Goal: Information Seeking & Learning: Understand process/instructions

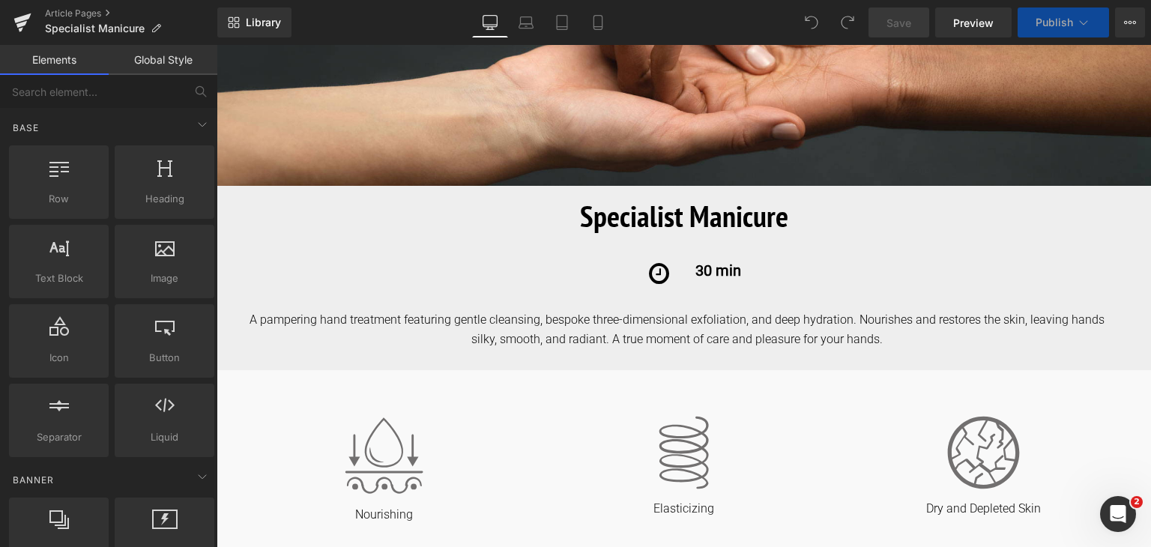
scroll to position [330, 0]
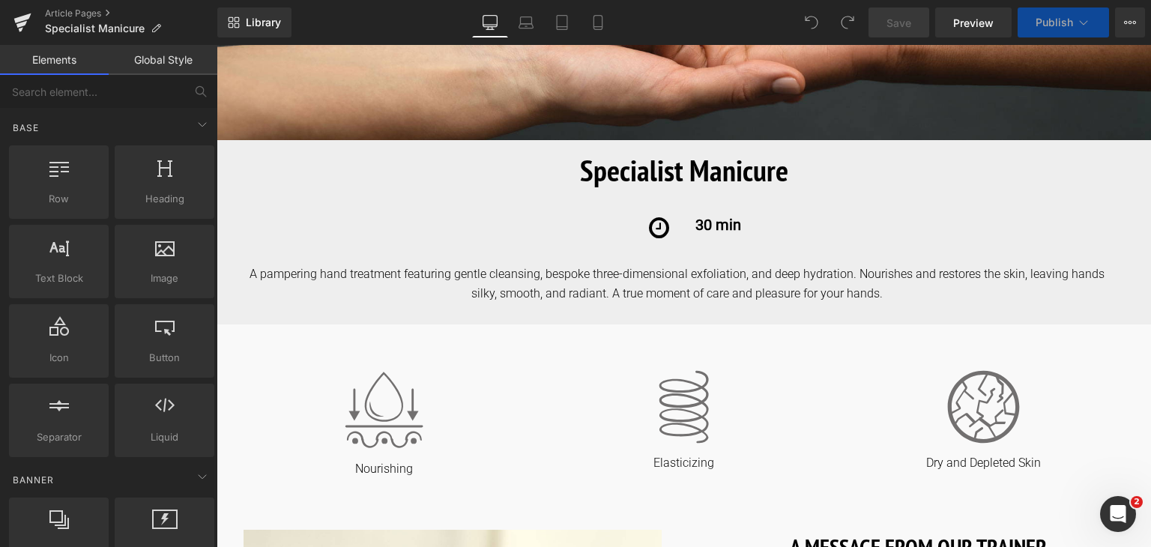
click at [862, 295] on div "A pampering hand treatment featuring gentle cleansing, bespoke three-dimensiona…" at bounding box center [695, 284] width 912 height 38
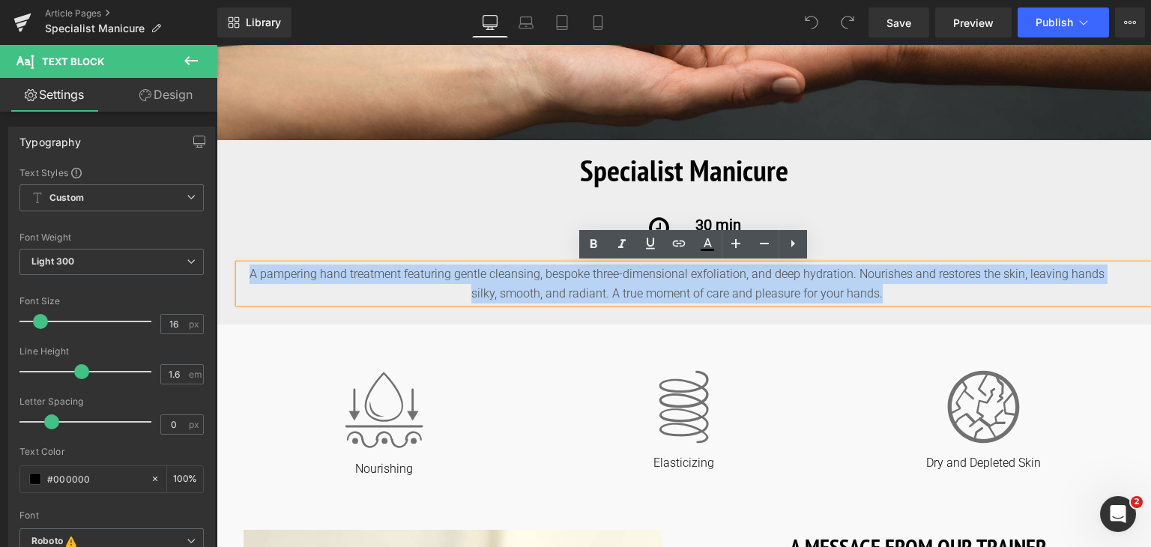
drag, startPoint x: 896, startPoint y: 290, endPoint x: 232, endPoint y: 252, distance: 664.5
click at [232, 252] on div "Image Image Specialist Manicure Heading Icon 30 min Text Block Row 30 min Text …" at bounding box center [684, 62] width 935 height 482
copy div "A pampering hand treatment featuring gentle cleansing, bespoke three-dimensiona…"
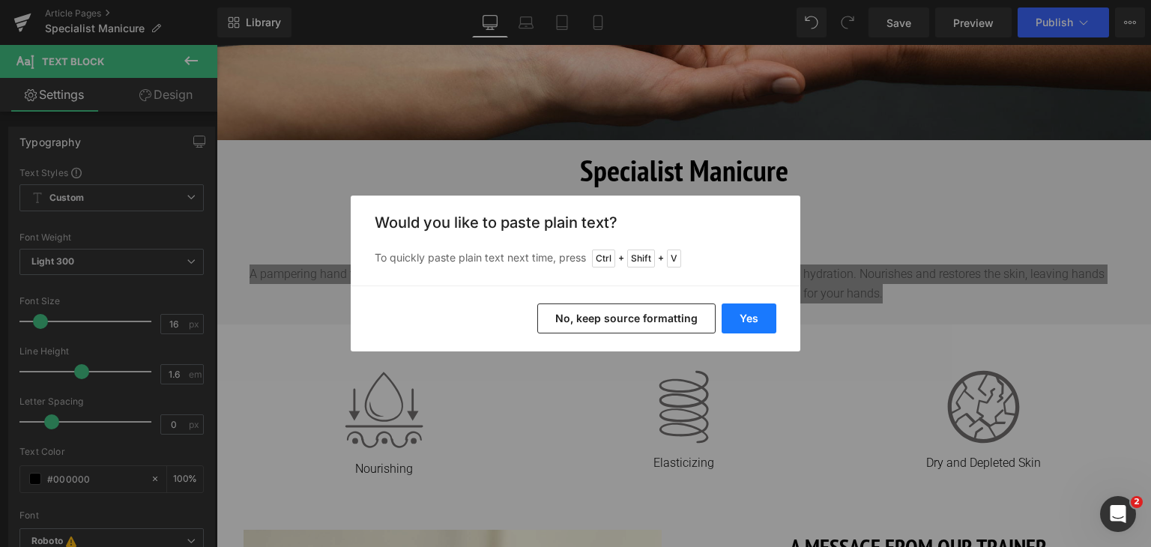
click at [741, 313] on button "Yes" at bounding box center [749, 319] width 55 height 30
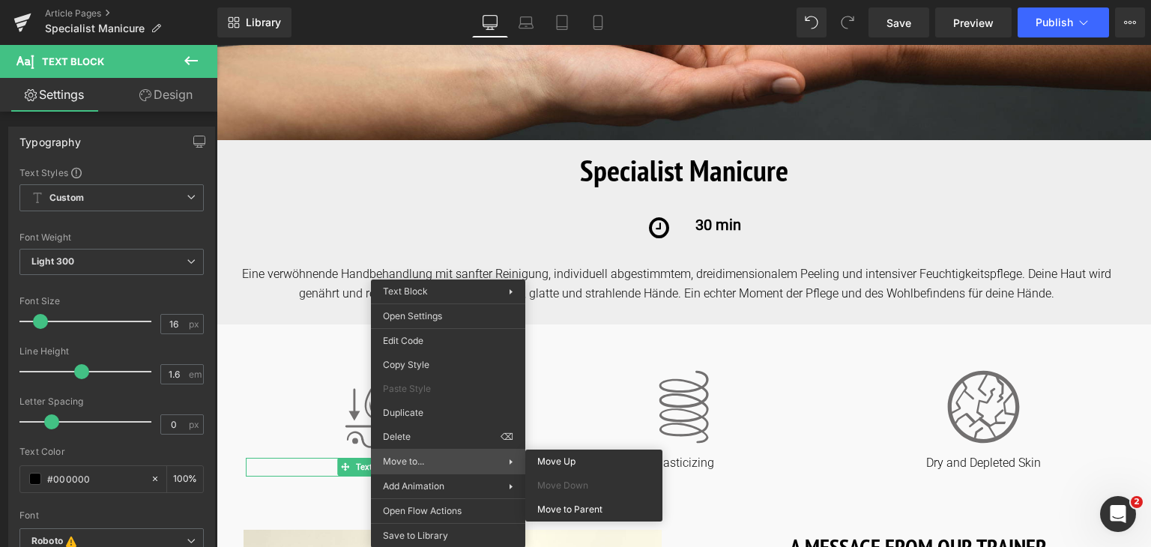
drag, startPoint x: 232, startPoint y: 420, endPoint x: 448, endPoint y: 465, distance: 221.3
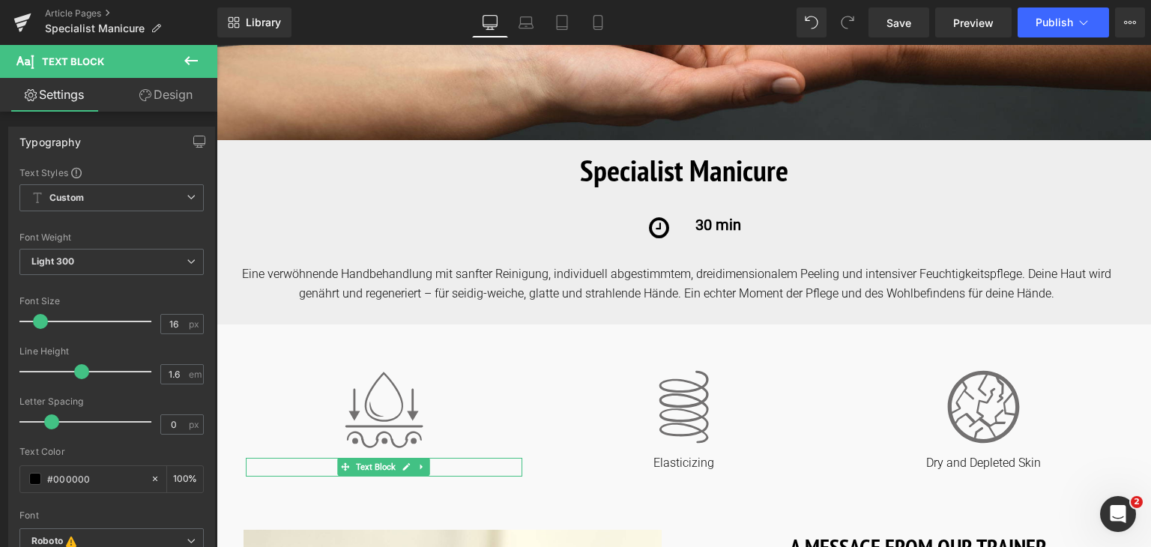
drag, startPoint x: 665, startPoint y: 510, endPoint x: 301, endPoint y: 466, distance: 366.2
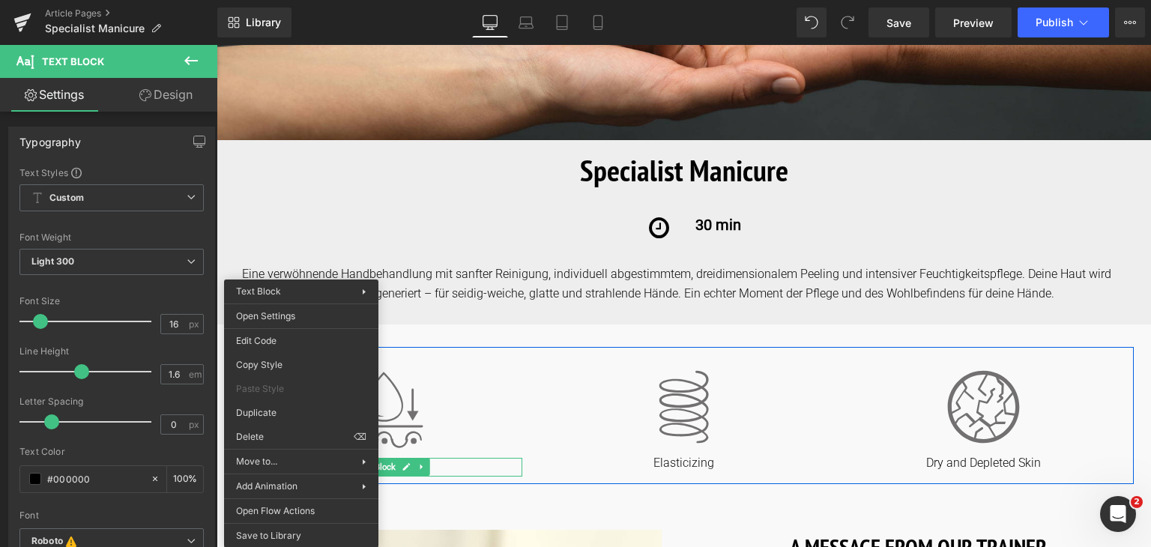
click at [525, 424] on div "Image Nourishing Text Block" at bounding box center [385, 423] width 300 height 107
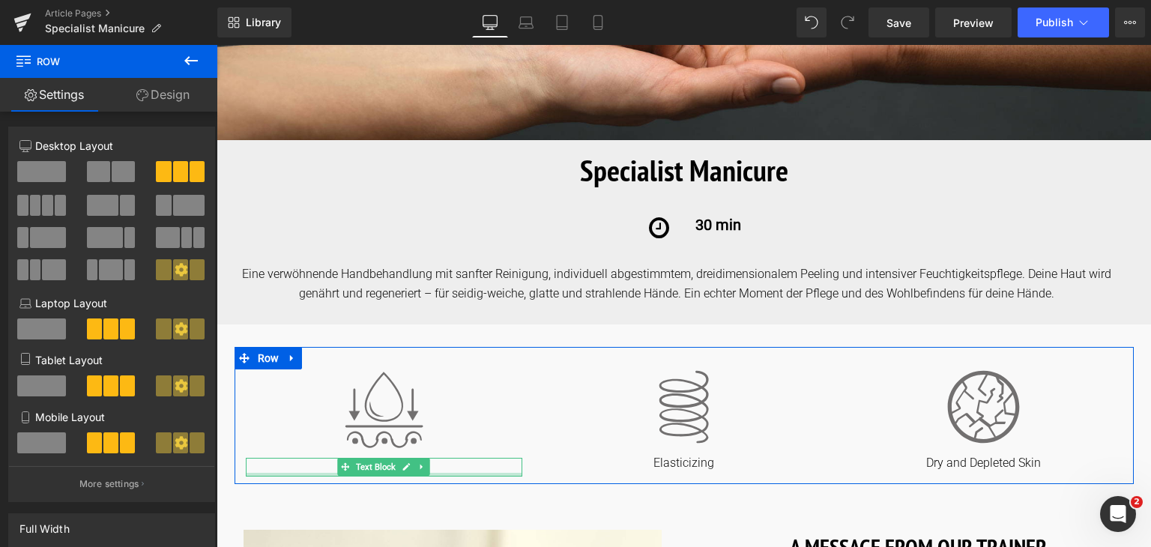
click at [452, 473] on div at bounding box center [384, 475] width 277 height 4
click at [452, 472] on p "Nourishing" at bounding box center [384, 470] width 277 height 16
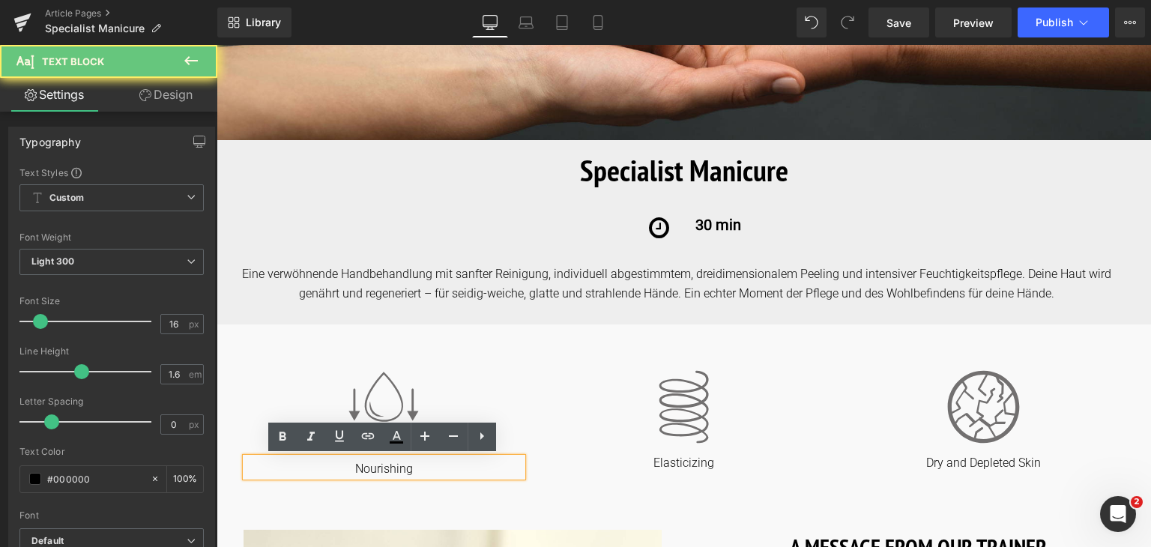
click at [452, 472] on p "Nourishing" at bounding box center [384, 470] width 277 height 16
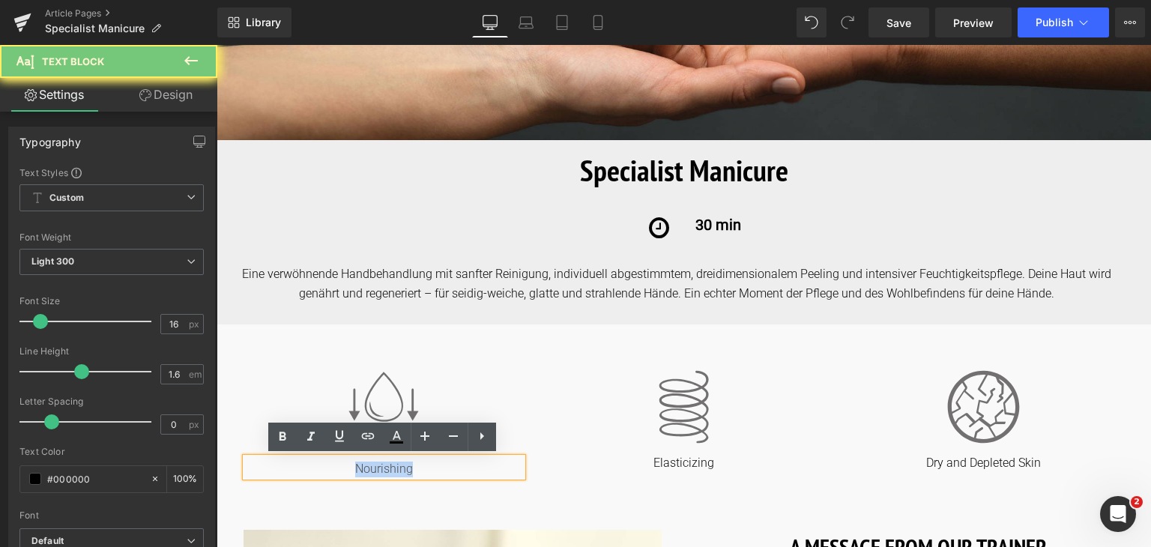
click at [452, 472] on p "Nourishing" at bounding box center [384, 470] width 277 height 16
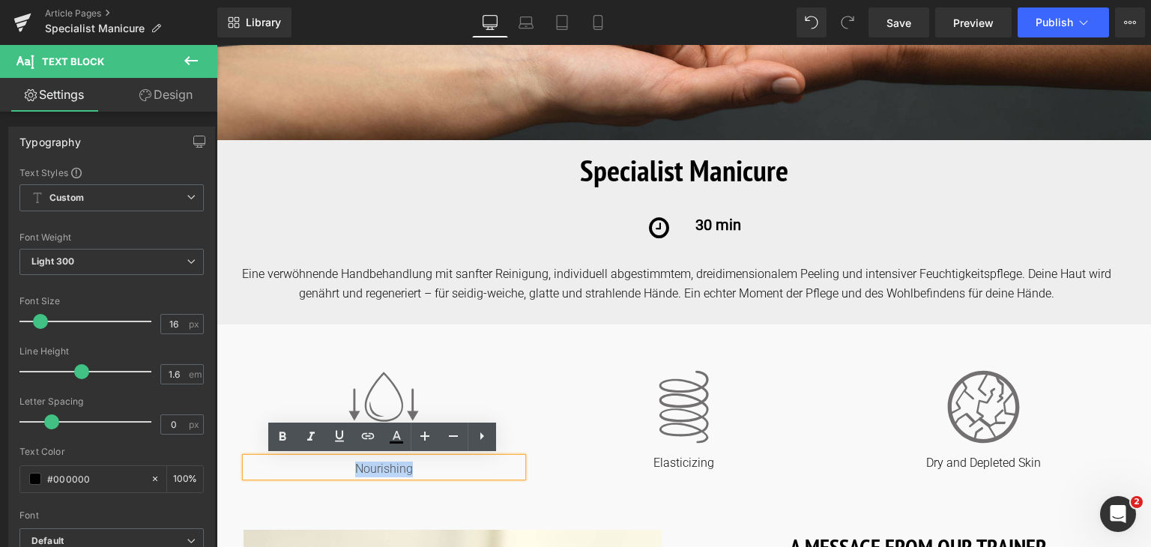
copy p "Nourishing"
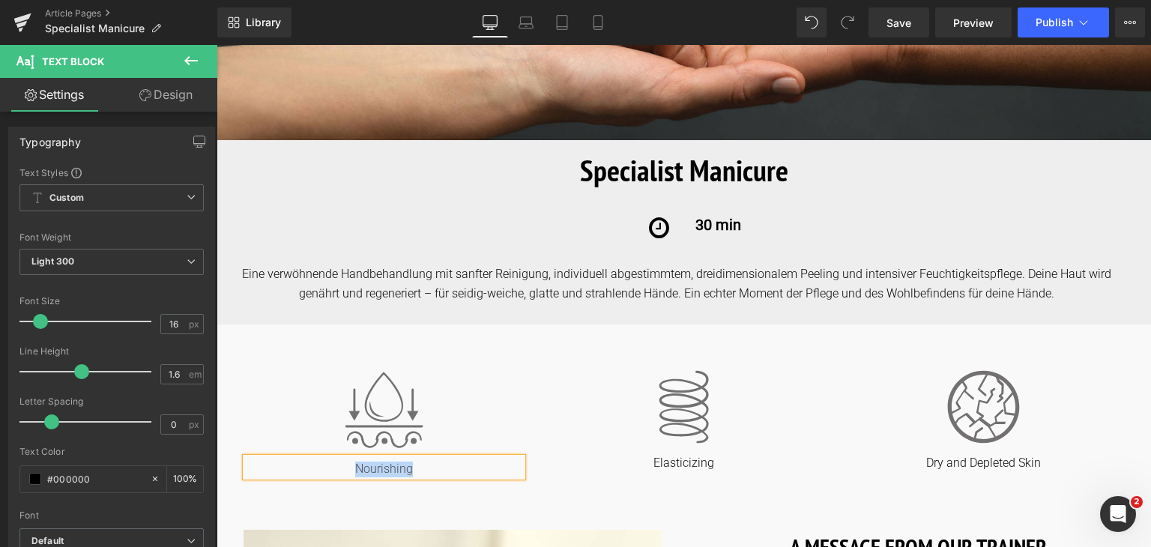
click at [387, 466] on p "Nourishing" at bounding box center [384, 470] width 277 height 16
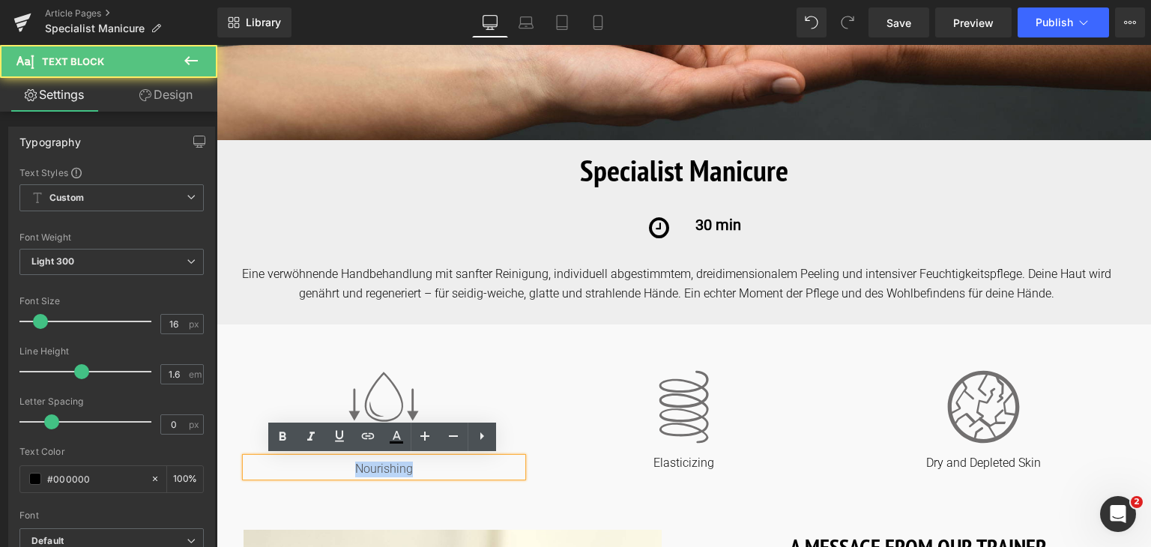
click at [387, 466] on p "Nourishing" at bounding box center [384, 470] width 277 height 16
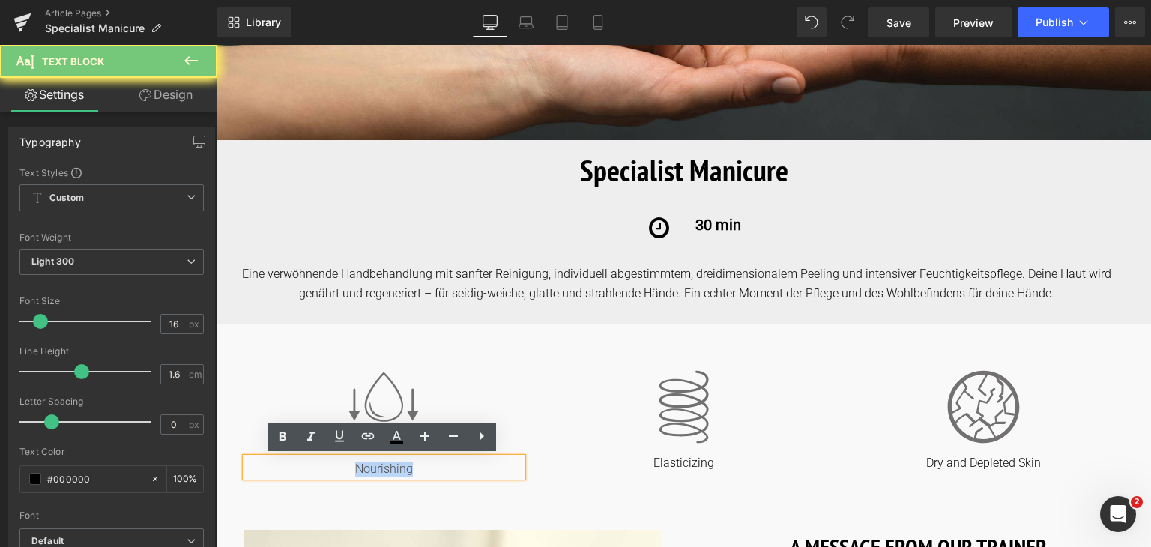
click at [387, 466] on p "Nourishing" at bounding box center [384, 470] width 277 height 16
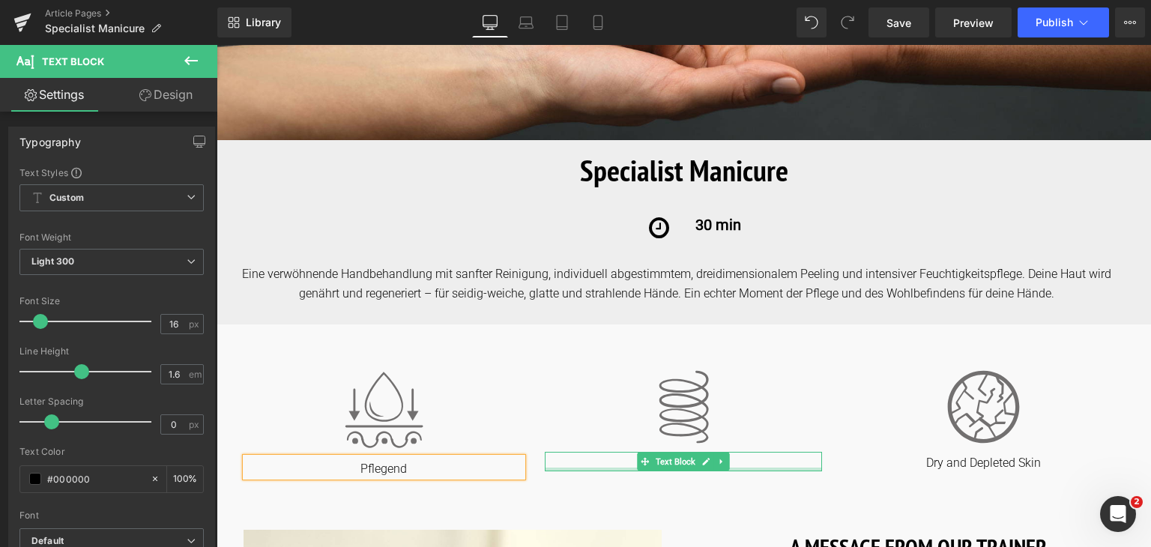
click at [754, 468] on div at bounding box center [683, 470] width 277 height 4
click at [754, 468] on p "Elasticizing" at bounding box center [683, 464] width 277 height 16
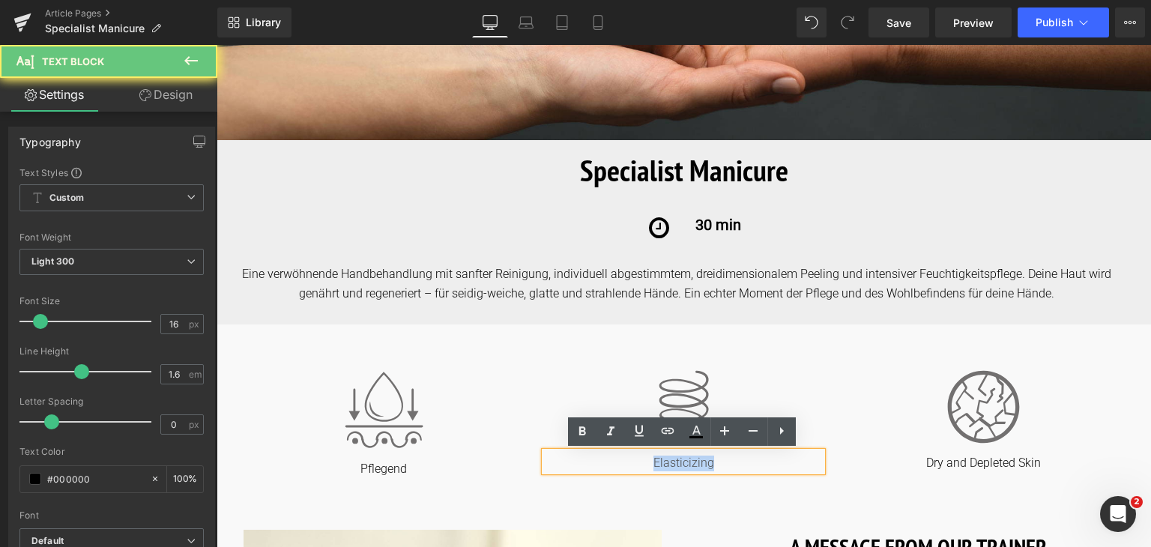
click at [754, 468] on p "Elasticizing" at bounding box center [683, 464] width 277 height 16
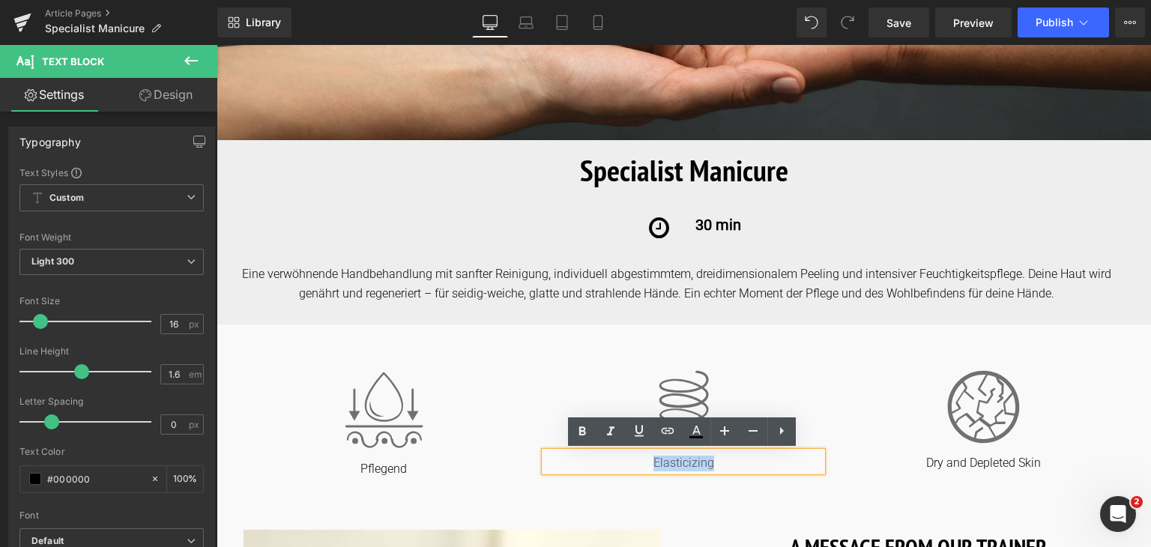
copy p "Elasticizing"
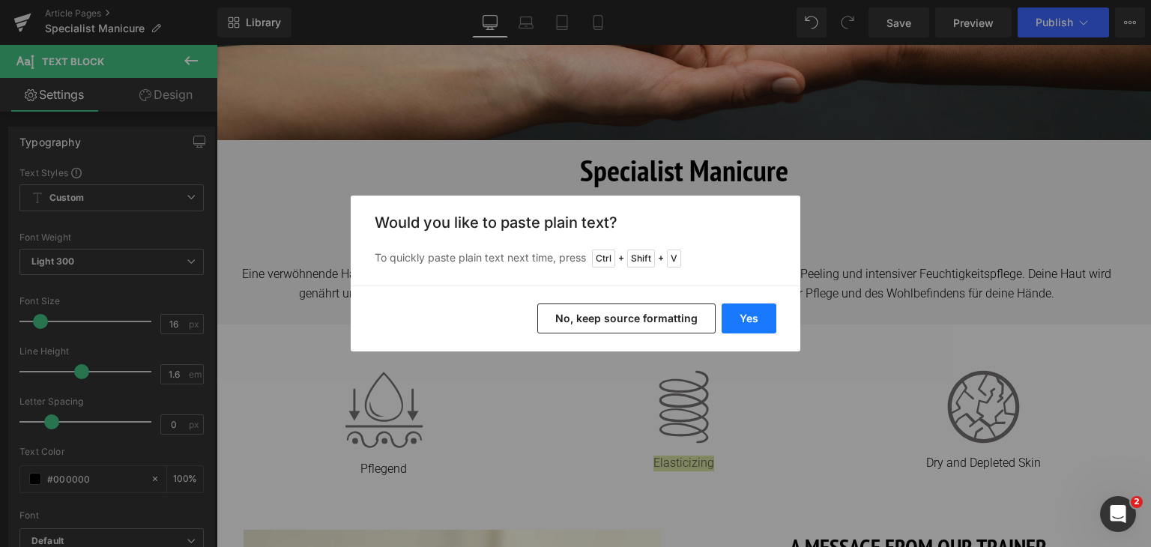
click at [750, 313] on button "Yes" at bounding box center [749, 319] width 55 height 30
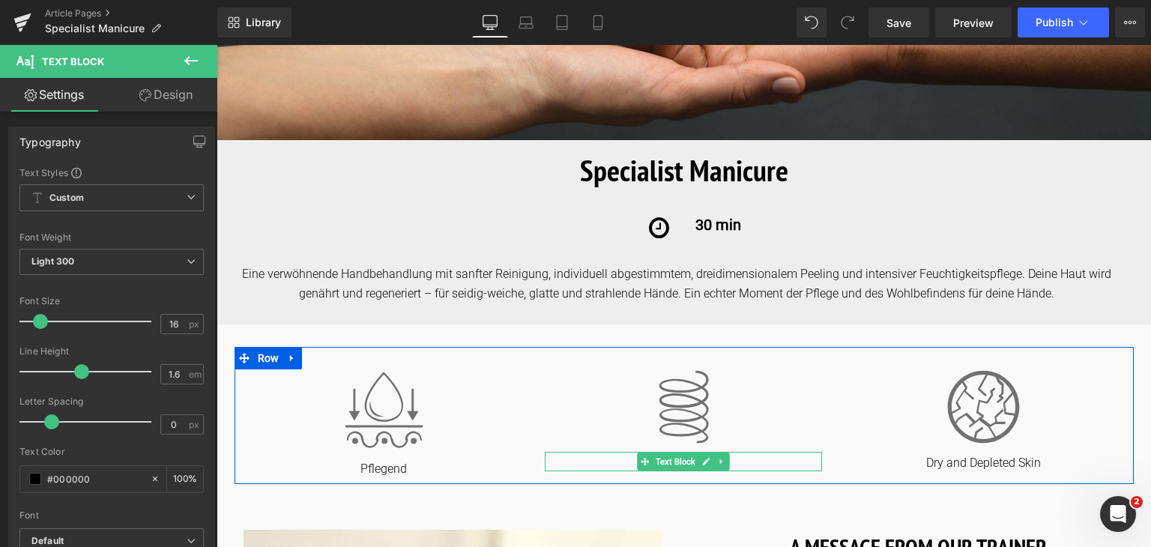
click at [612, 466] on p "mehr Spannkraft" at bounding box center [683, 464] width 277 height 16
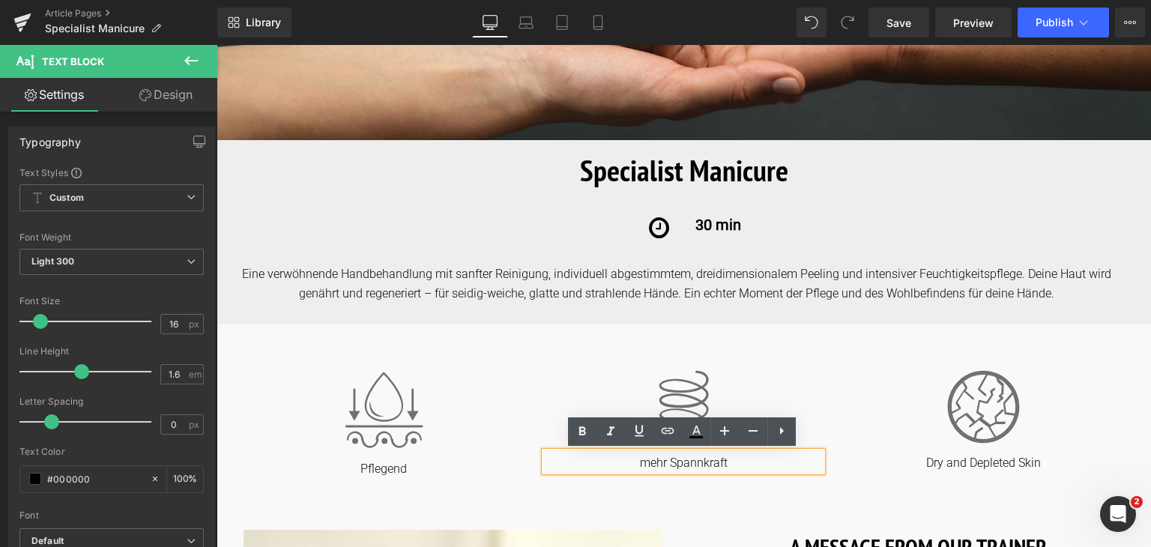
click at [646, 465] on p "mehr Spannkraft" at bounding box center [683, 464] width 277 height 16
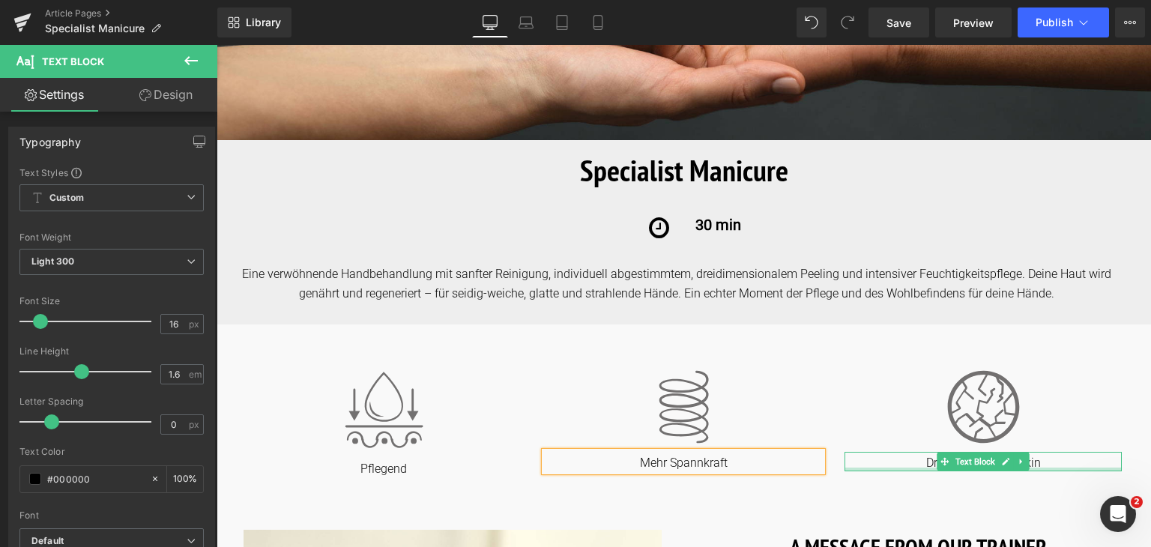
click at [1058, 466] on p "Dry and Depleted Skin" at bounding box center [983, 464] width 277 height 16
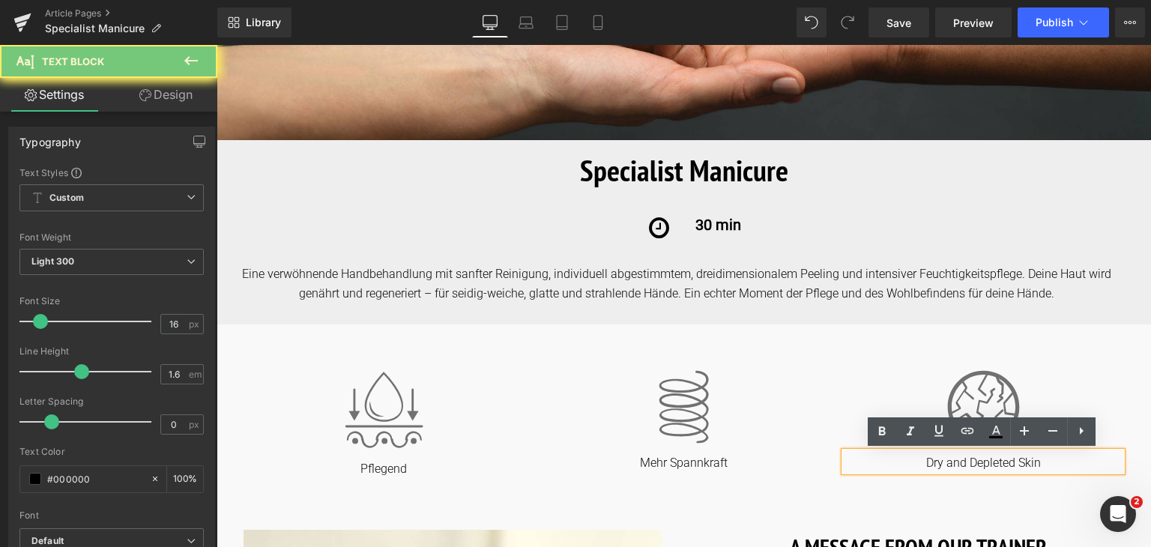
click at [1058, 466] on p "Dry and Depleted Skin" at bounding box center [983, 464] width 277 height 16
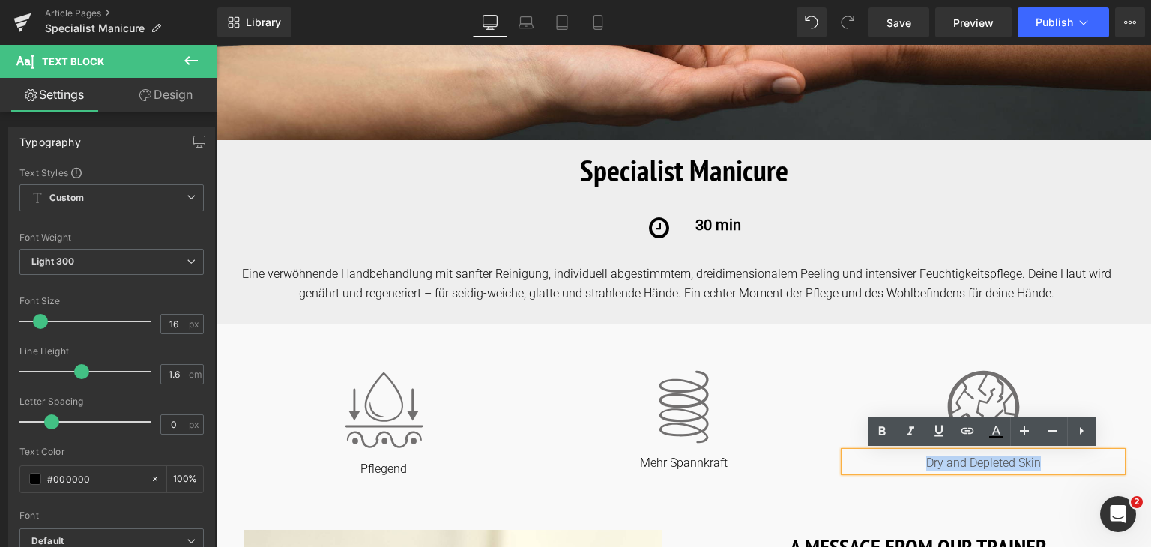
copy p "Dry and Depleted Skin"
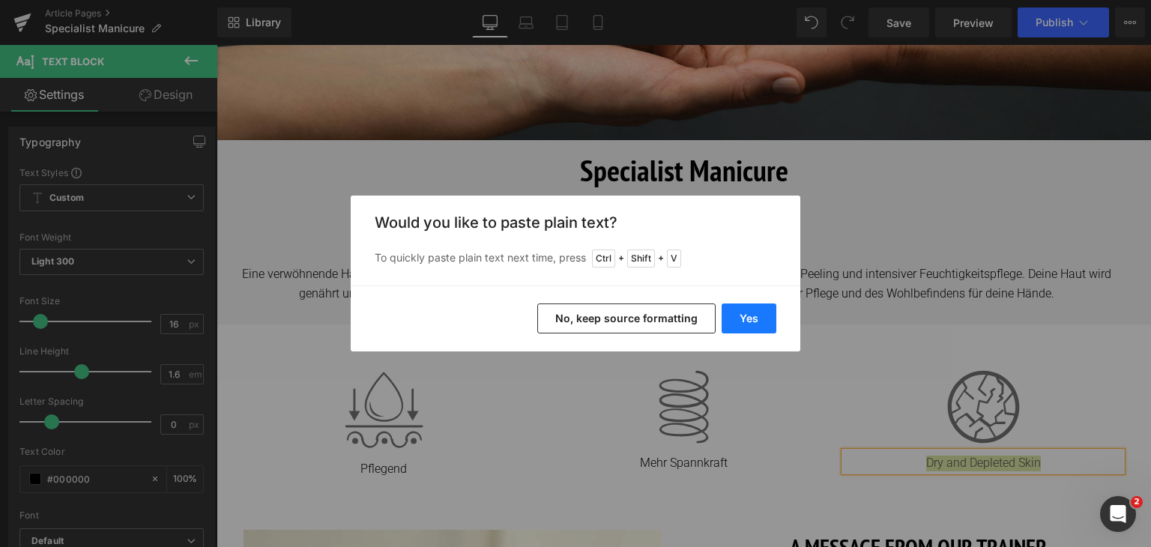
click at [753, 322] on button "Yes" at bounding box center [749, 319] width 55 height 30
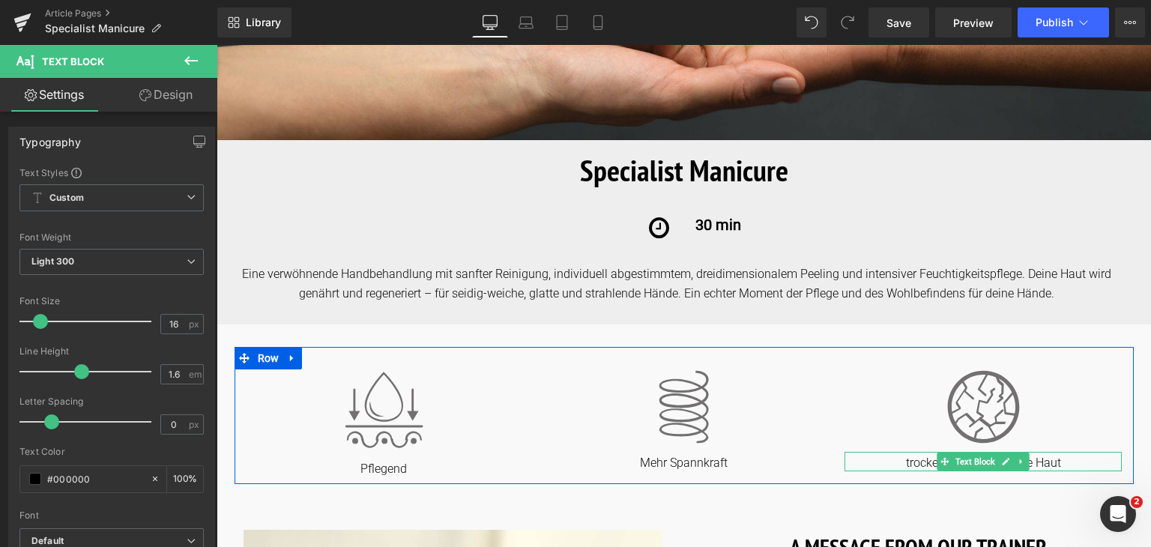
click at [907, 464] on p "trockene und erschöpfte Haut" at bounding box center [983, 464] width 277 height 16
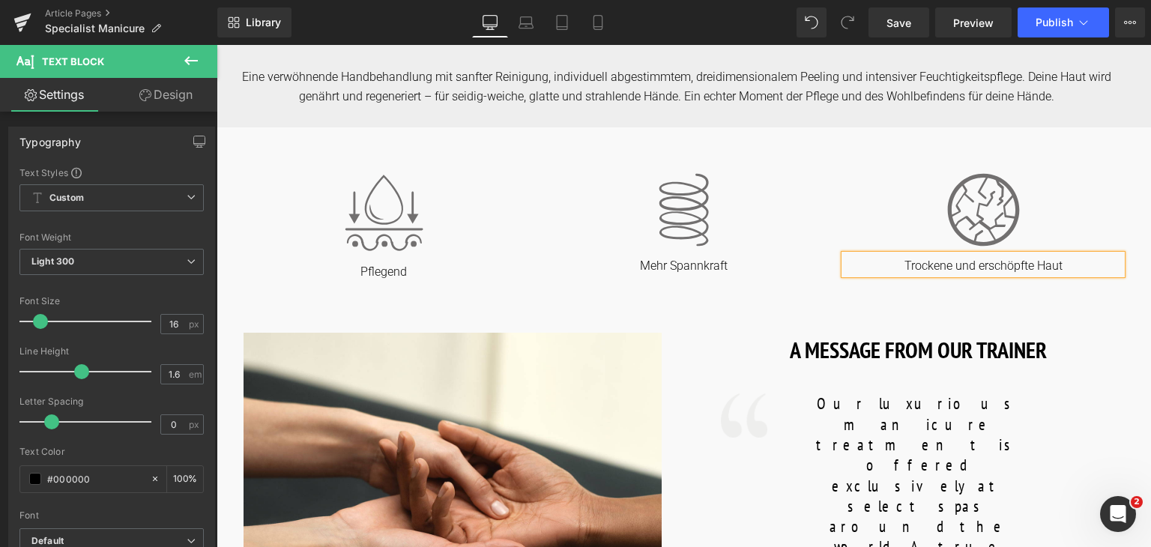
scroll to position [534, 0]
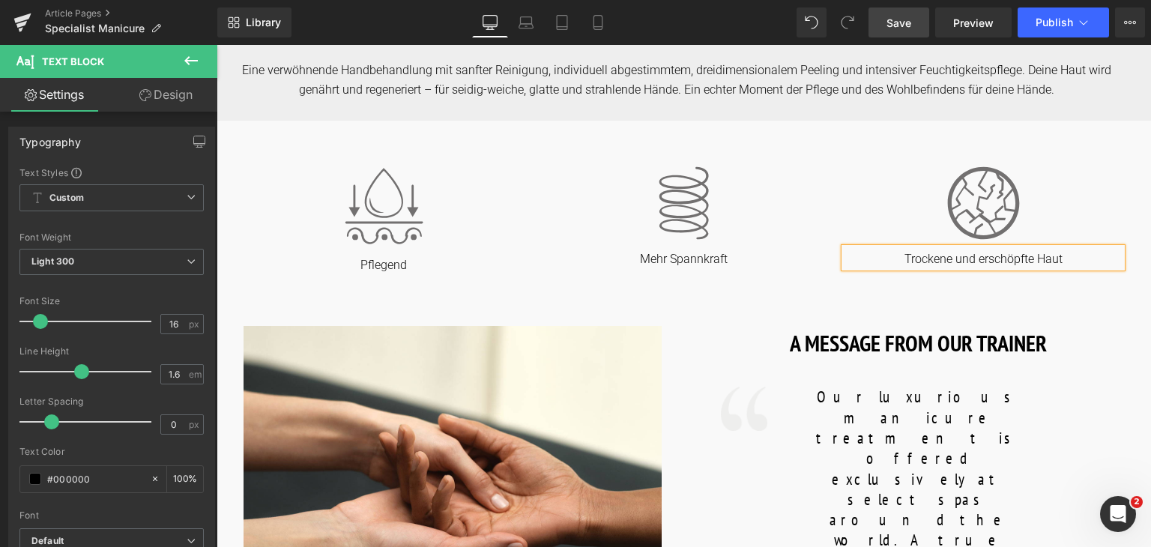
click at [909, 25] on span "Save" at bounding box center [899, 23] width 25 height 16
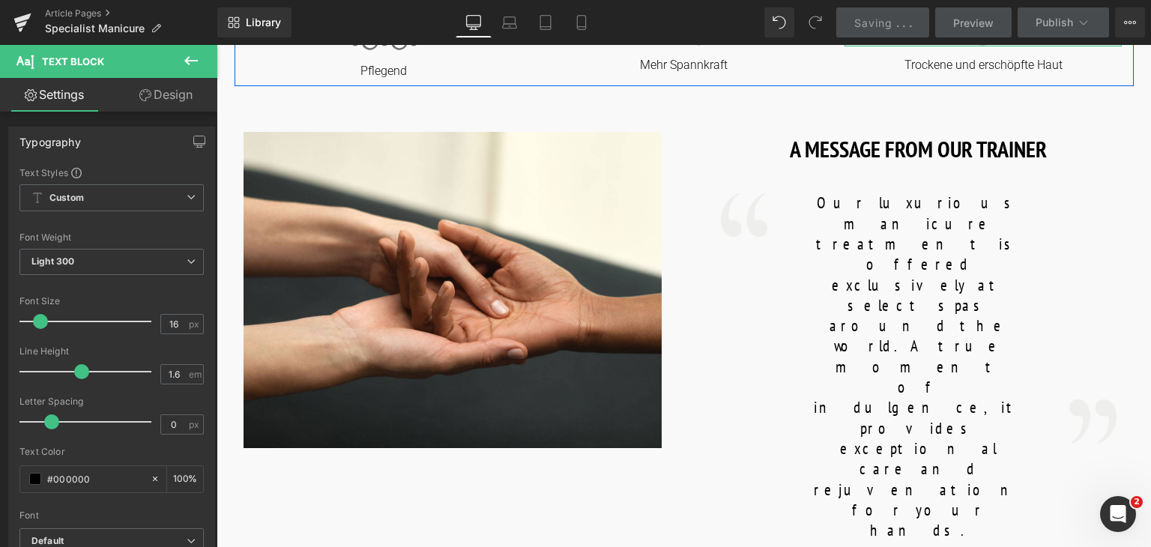
scroll to position [732, 0]
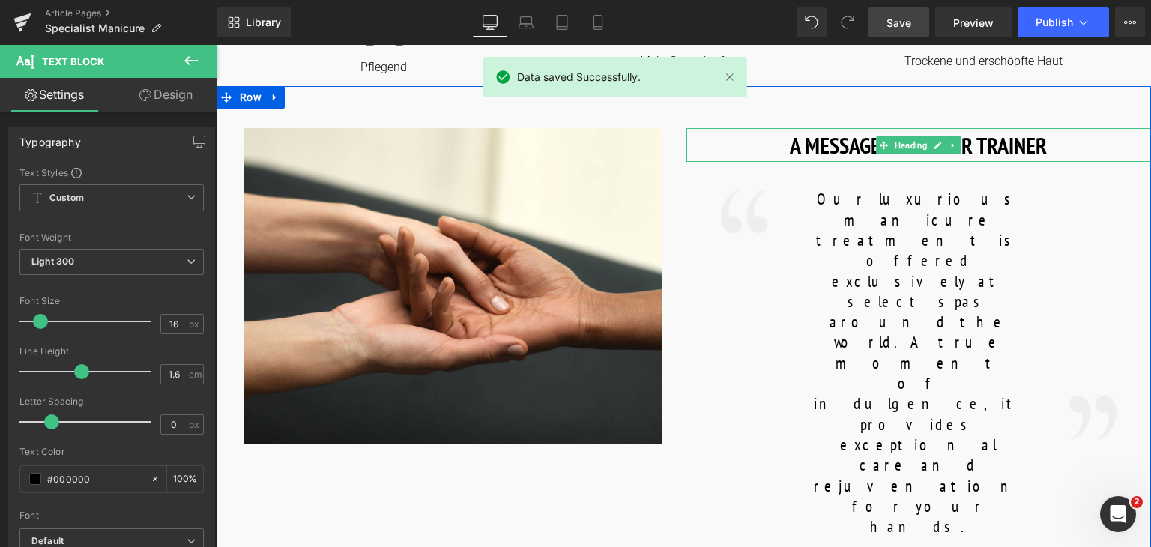
click at [1031, 137] on h1 "A MESSAGE FROM OUR TRAINER" at bounding box center [920, 145] width 466 height 34
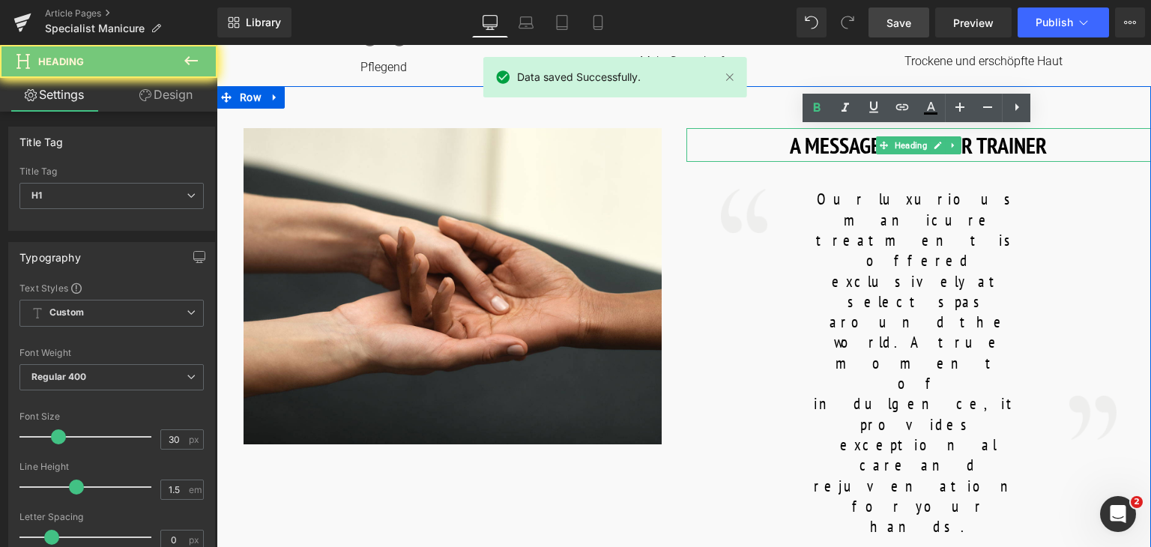
click at [1031, 137] on h1 "A MESSAGE FROM OUR TRAINER" at bounding box center [920, 145] width 466 height 34
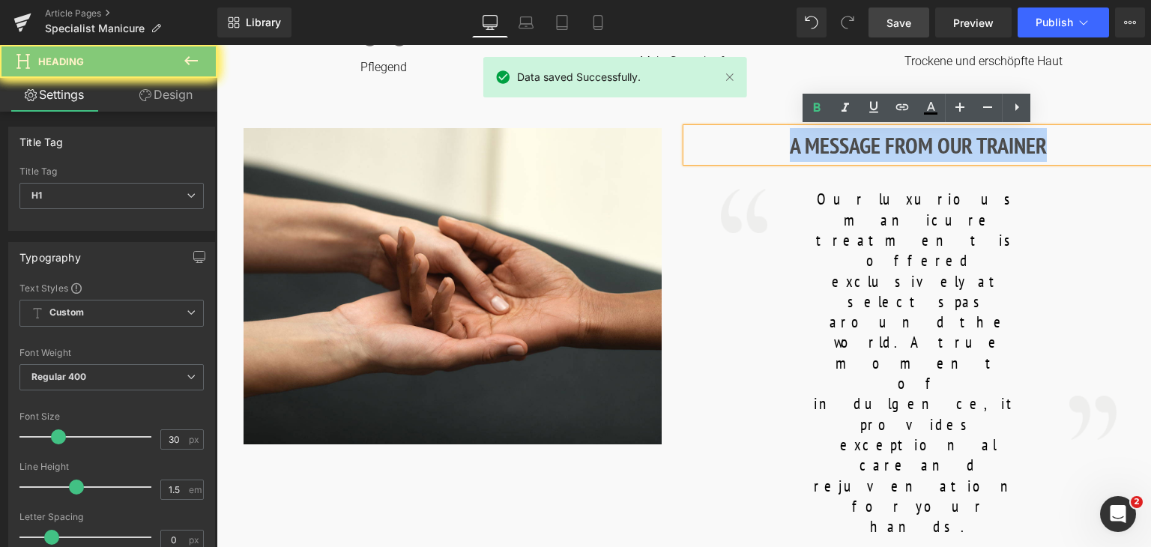
click at [1031, 137] on h1 "A MESSAGE FROM OUR TRAINER" at bounding box center [920, 145] width 466 height 34
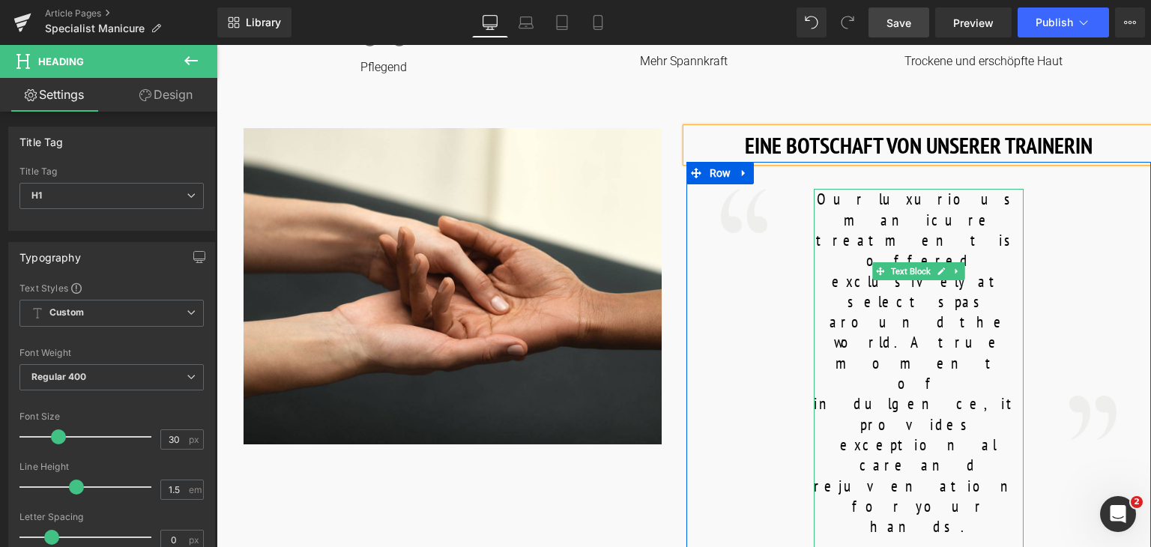
click at [998, 247] on font "Our luxurious manicure treatment is offered exclusively at select spas around t…" at bounding box center [924, 363] width 221 height 348
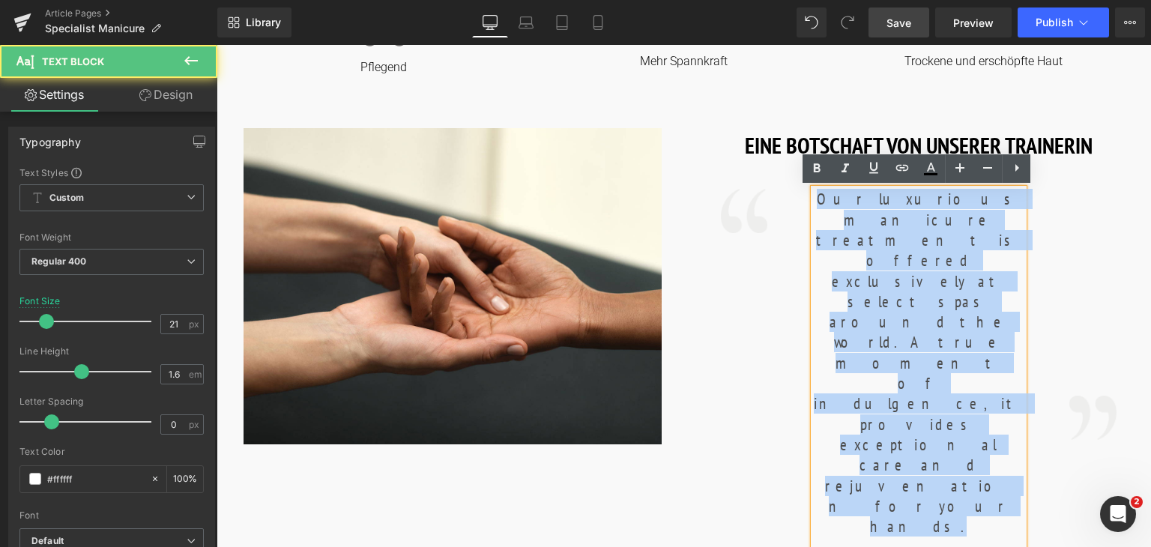
drag, startPoint x: 1019, startPoint y: 287, endPoint x: 795, endPoint y: 204, distance: 239.1
click at [795, 204] on div "Image Our luxurious manicure treatment is offered exclusively at select spas ar…" at bounding box center [920, 384] width 466 height 444
copy font "Our luxurious manicure treatment is offered exclusively at select spas around t…"
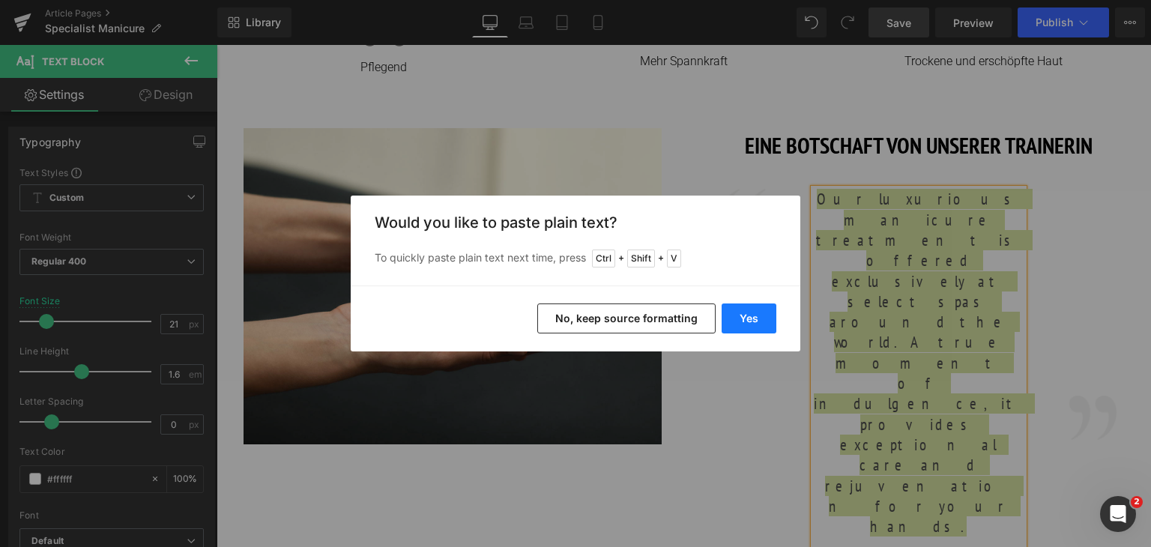
click at [741, 319] on button "Yes" at bounding box center [749, 319] width 55 height 30
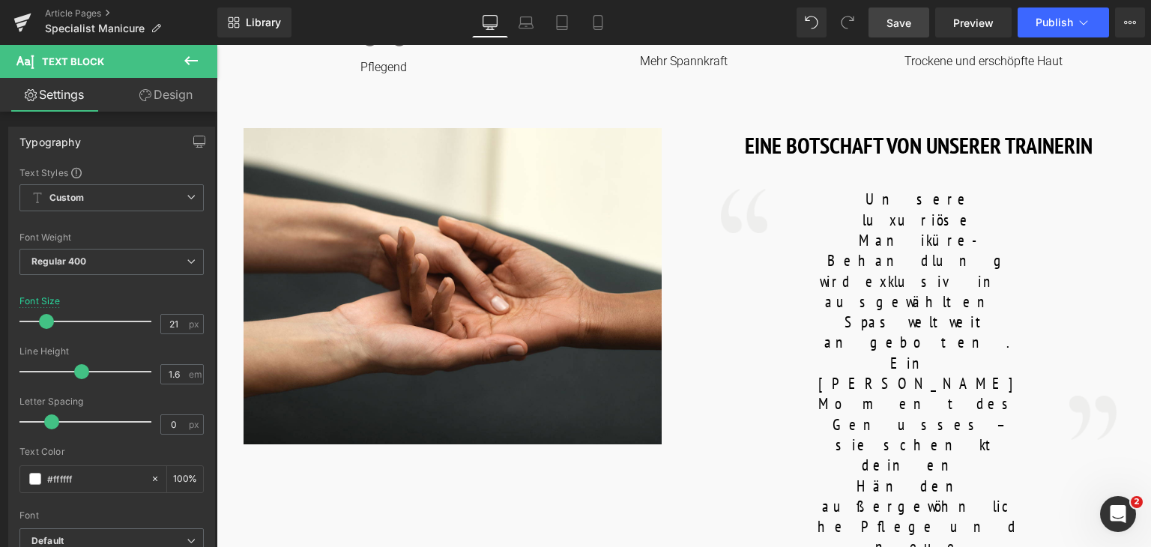
scroll to position [850, 0]
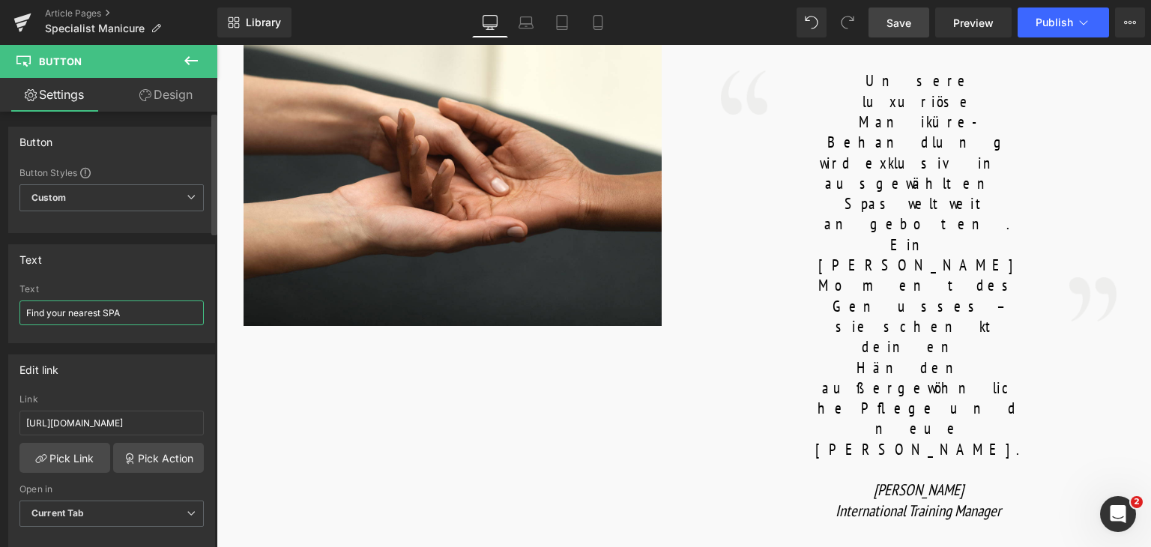
click at [127, 315] on input "Find your nearest SPA" at bounding box center [111, 313] width 184 height 25
paste input "e ein SPA in deiner Nähe"
type input "Finde ein SPA in deiner Nähe"
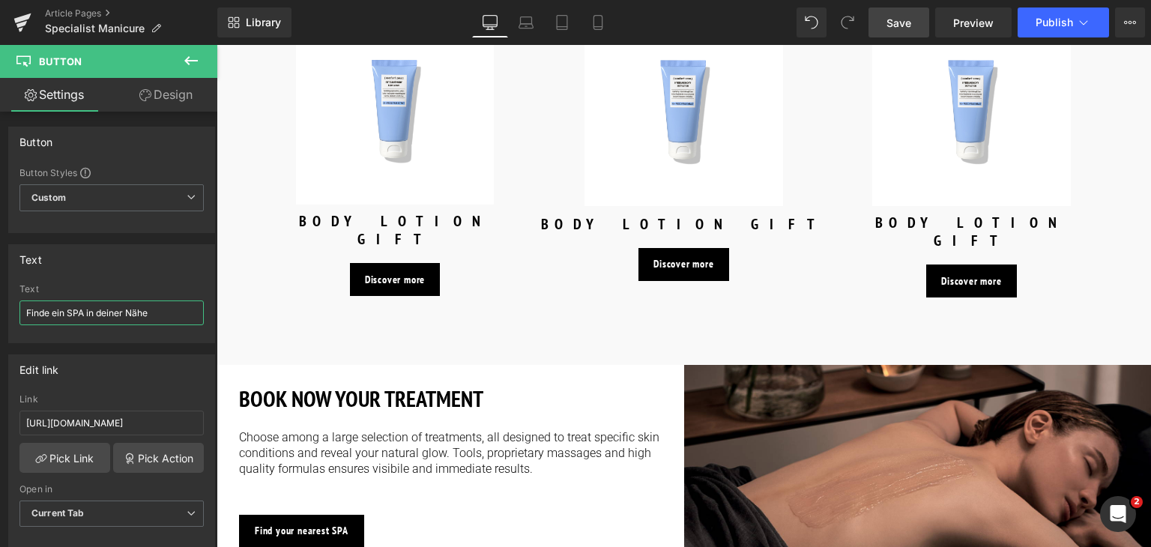
scroll to position [1850, 0]
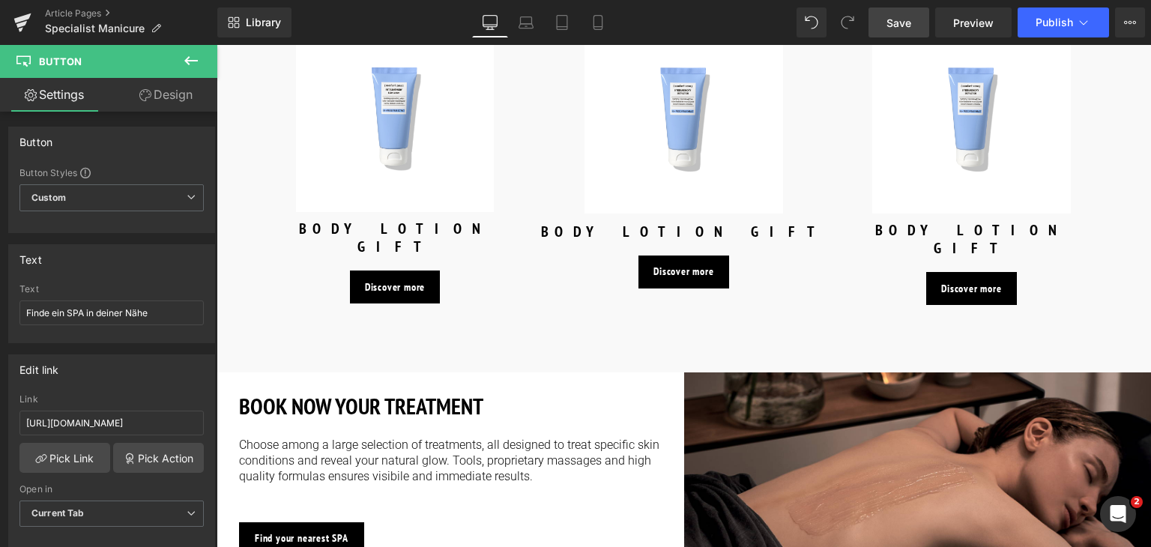
click at [394, 522] on div "Find your nearest SPA" at bounding box center [461, 538] width 445 height 33
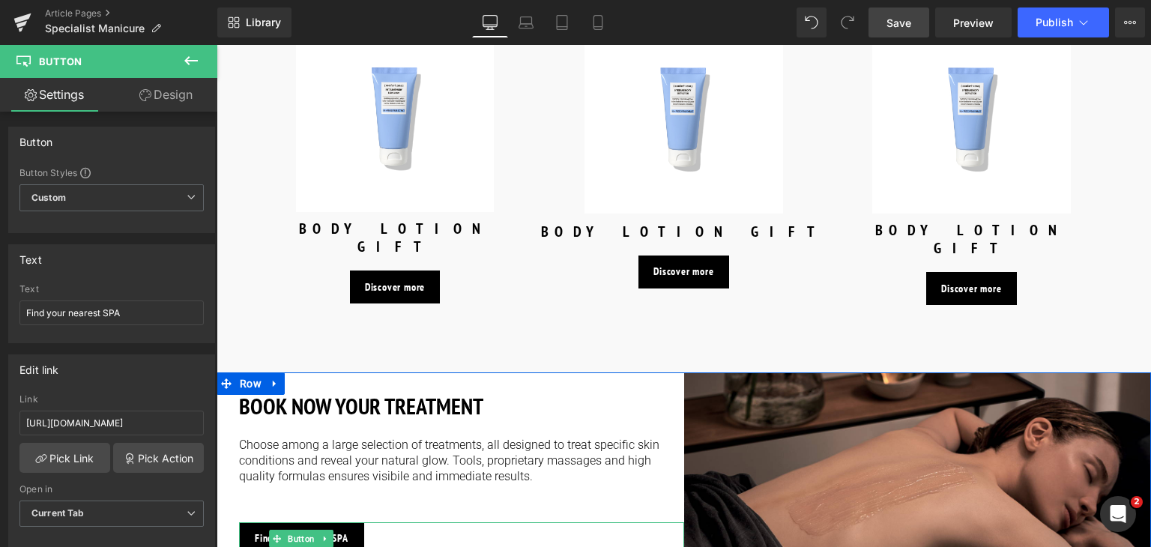
click at [380, 522] on div "Find your nearest SPA" at bounding box center [461, 538] width 445 height 33
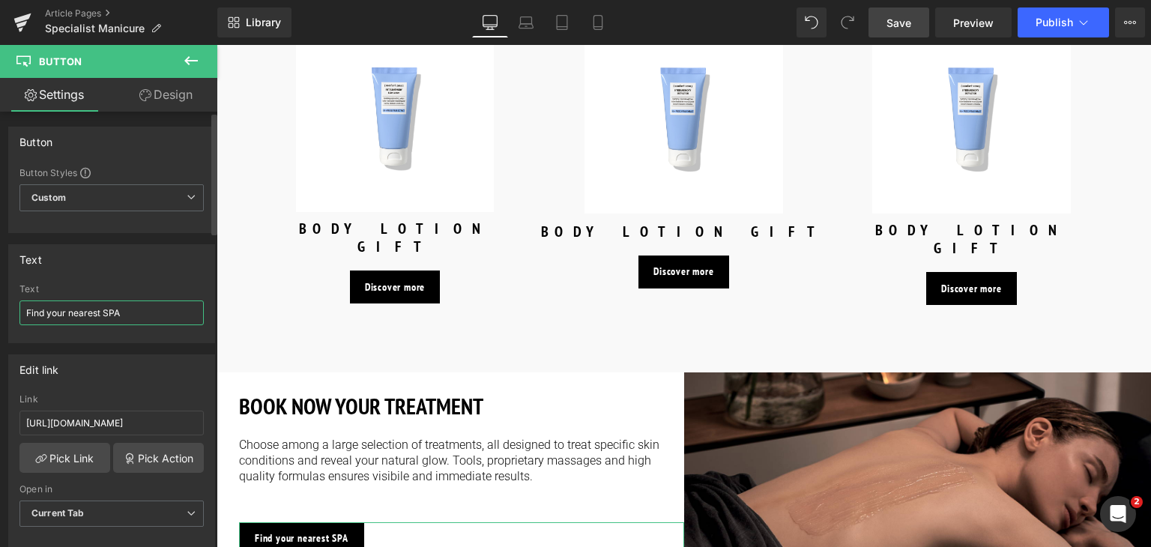
click at [165, 307] on input "Find your nearest SPA" at bounding box center [111, 313] width 184 height 25
paste input "e ein SPA in deiner Nähe"
type input "Finde ein SPA in deiner Nähe"
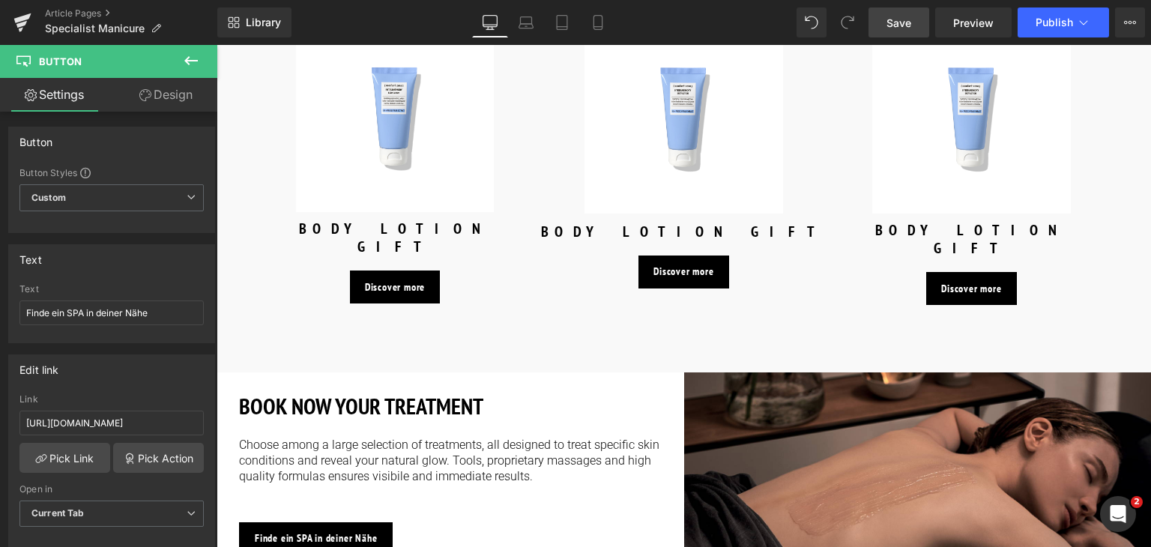
click at [891, 13] on link "Save" at bounding box center [899, 22] width 61 height 30
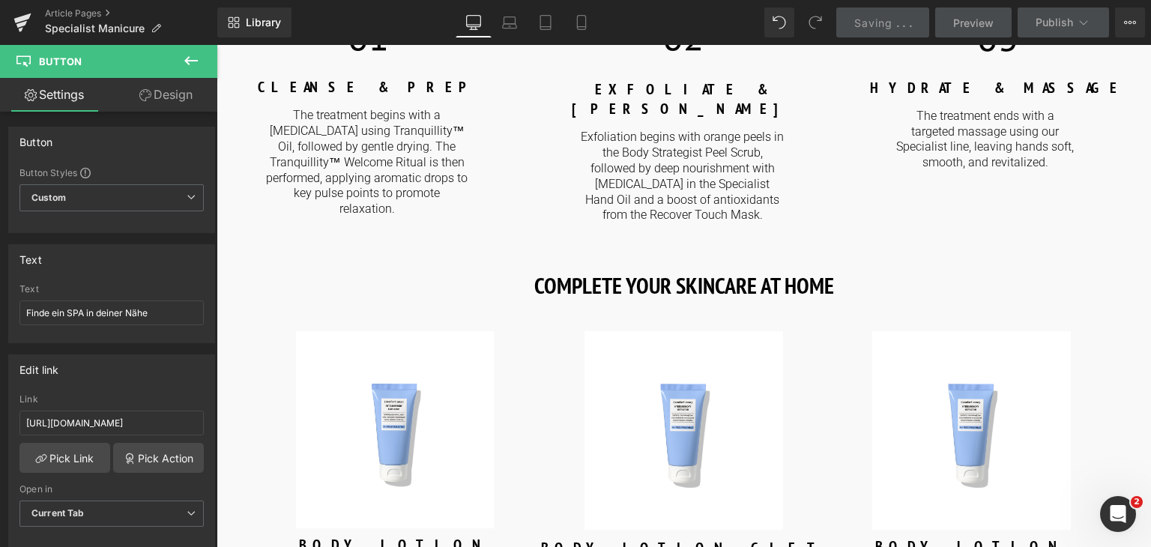
scroll to position [1477, 0]
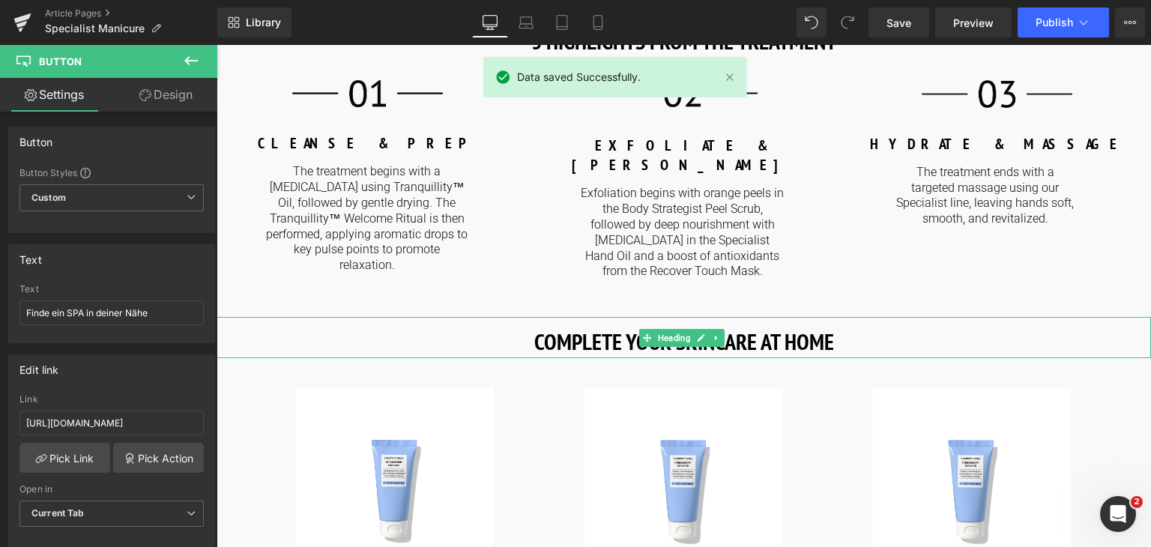
click at [561, 327] on strong "COMPLETE YOUR SKINCARE AT HOME" at bounding box center [684, 341] width 300 height 29
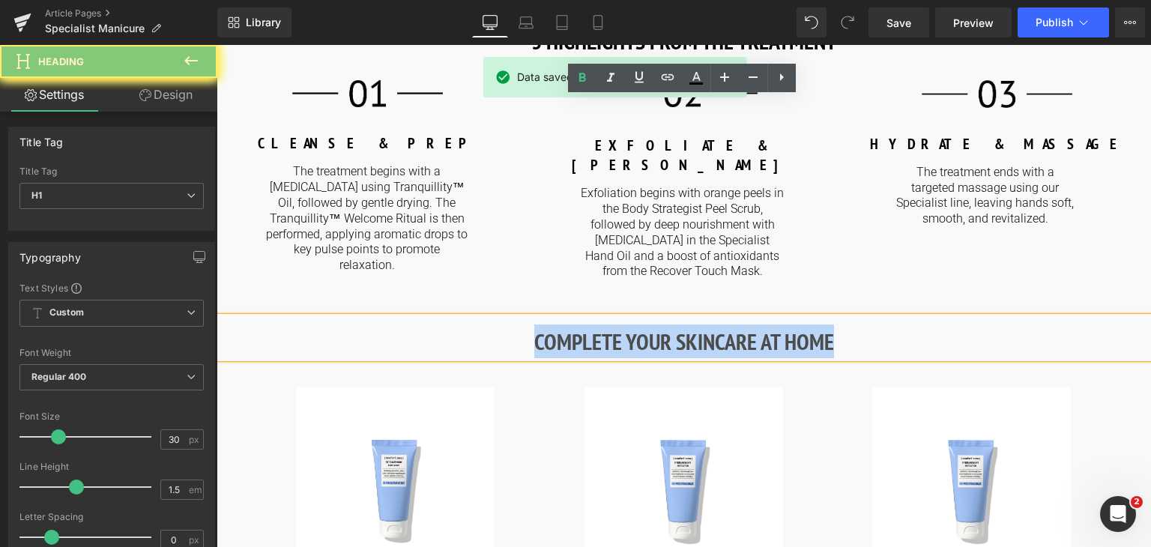
click at [561, 327] on strong "COMPLETE YOUR SKINCARE AT HOME" at bounding box center [684, 341] width 300 height 29
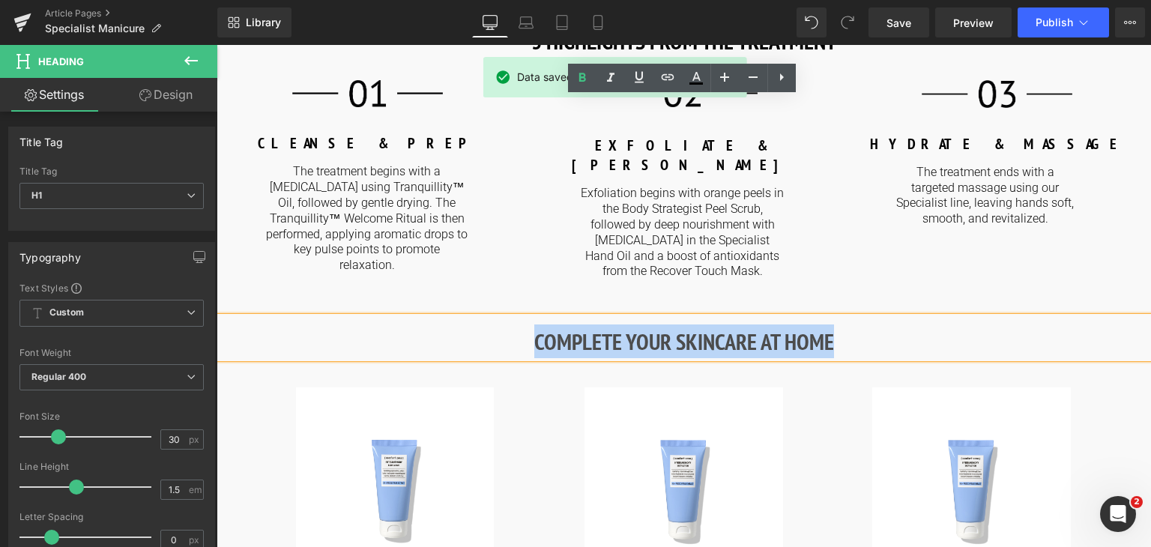
copy strong "COMPLETE YOUR SKINCARE AT HOME"
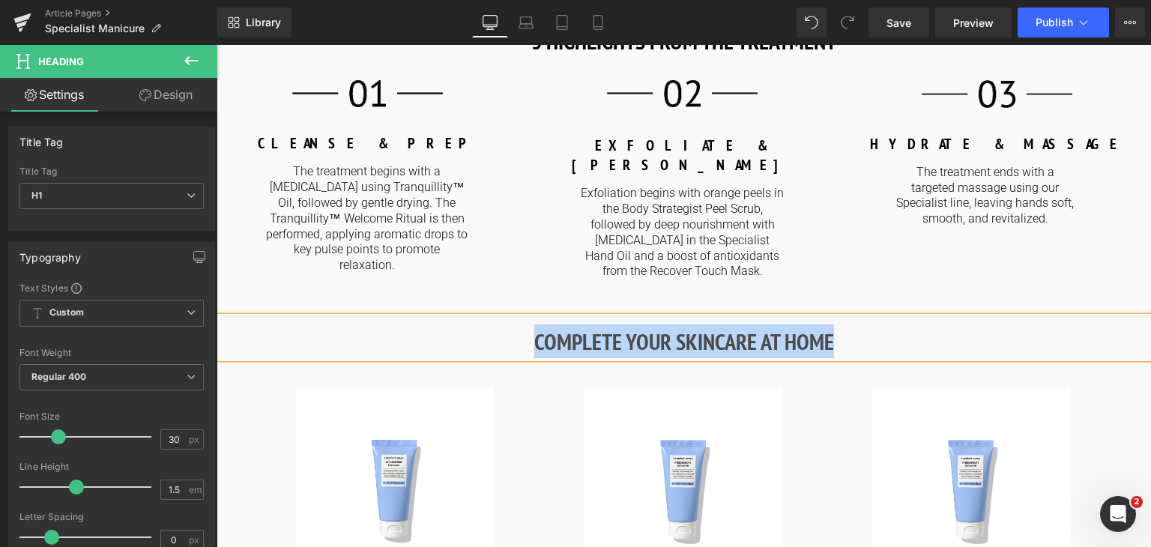
paste div
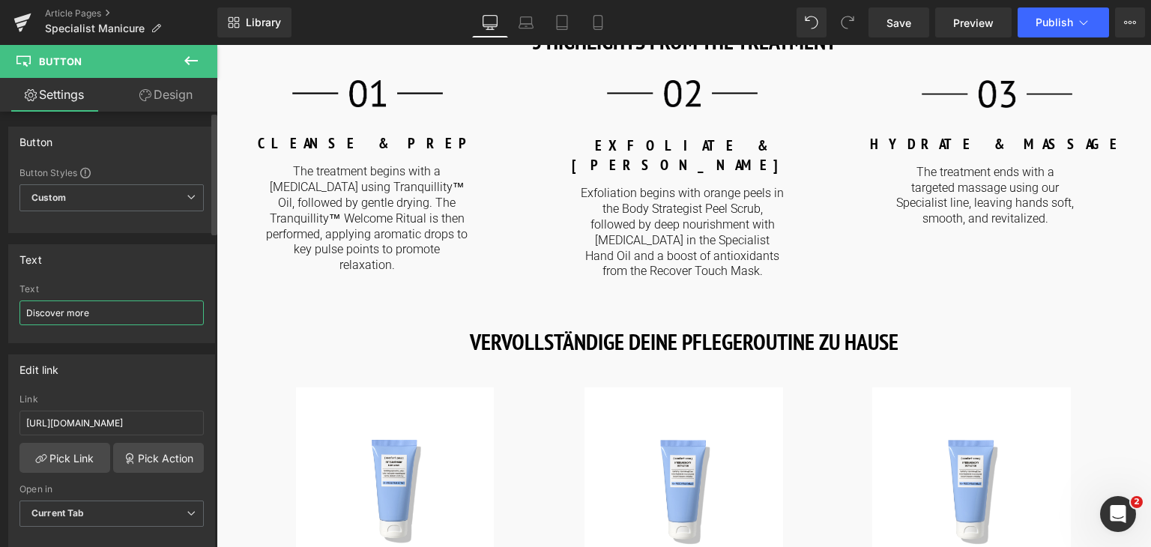
click at [137, 309] on input "Discover more" at bounding box center [111, 313] width 184 height 25
click at [137, 309] on input "Mehr entdecken" at bounding box center [111, 313] width 184 height 25
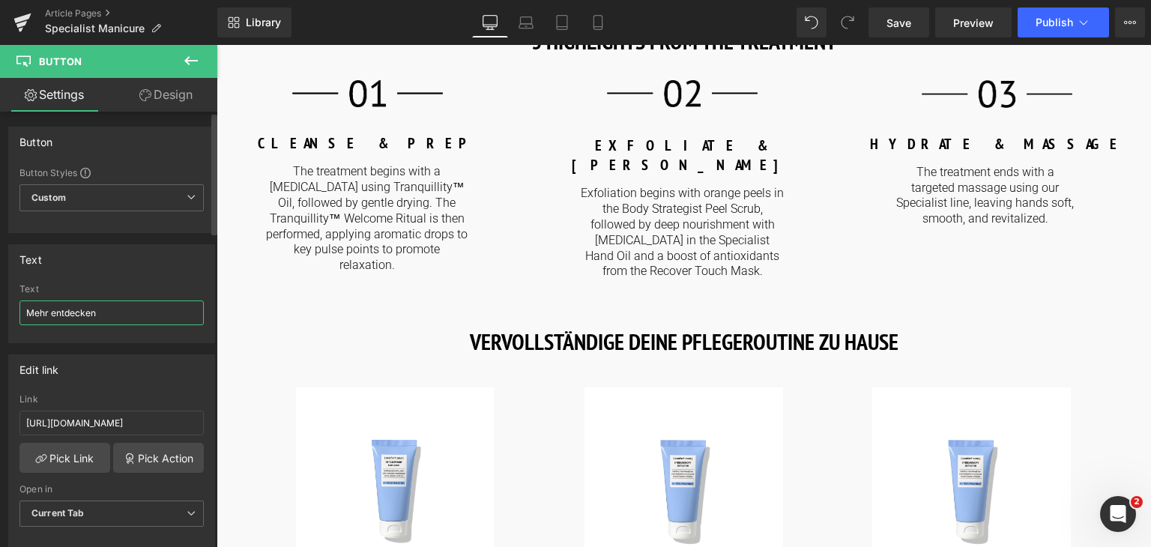
click at [137, 309] on input "Mehr entdecken" at bounding box center [111, 313] width 184 height 25
type input "Mehr entdecken"
click at [282, 358] on div "Sale Off (P) Image BODY LOTION GIFT (P) Title Mehr entdecken Button Product" at bounding box center [684, 532] width 935 height 349
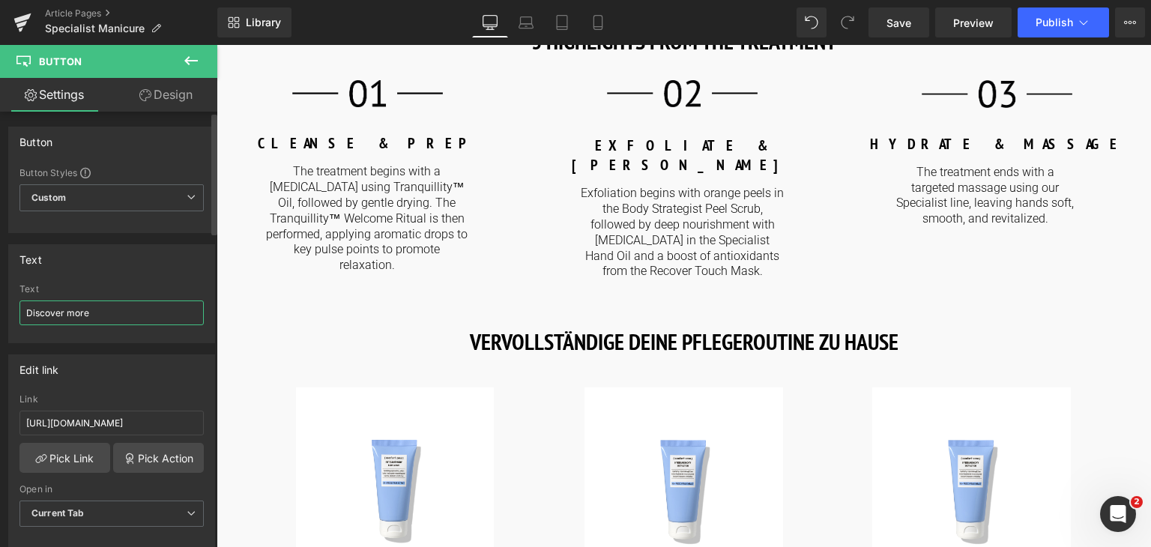
click at [129, 321] on input "Discover more" at bounding box center [111, 313] width 184 height 25
paste input "Mehr entdecken"
type input "Mehr entdecken"
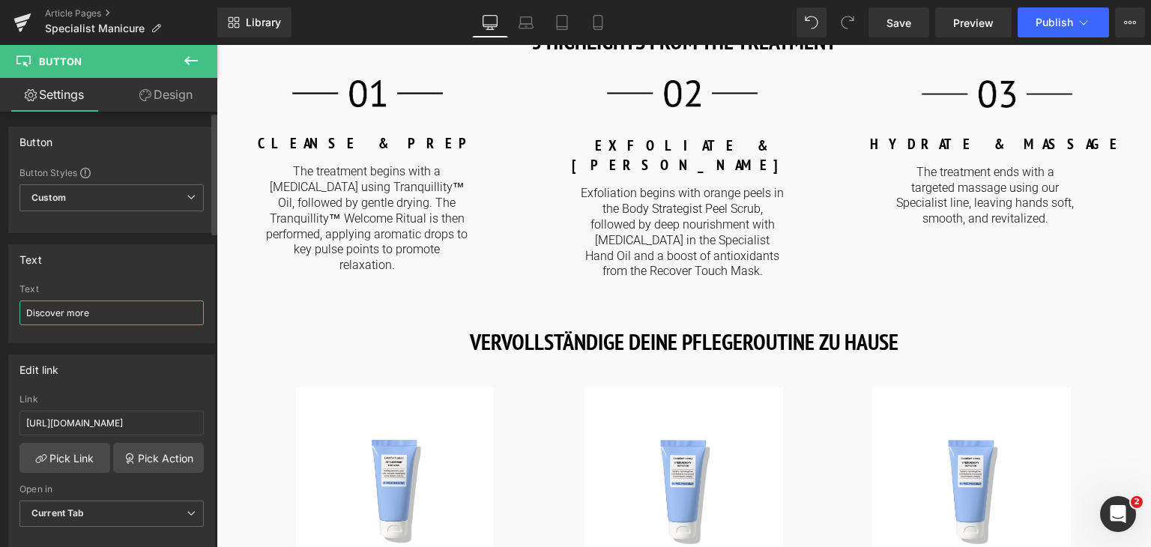
click at [124, 320] on input "Discover more" at bounding box center [111, 313] width 184 height 25
paste input "Mehr entdecken"
type input "Mehr entdecken"
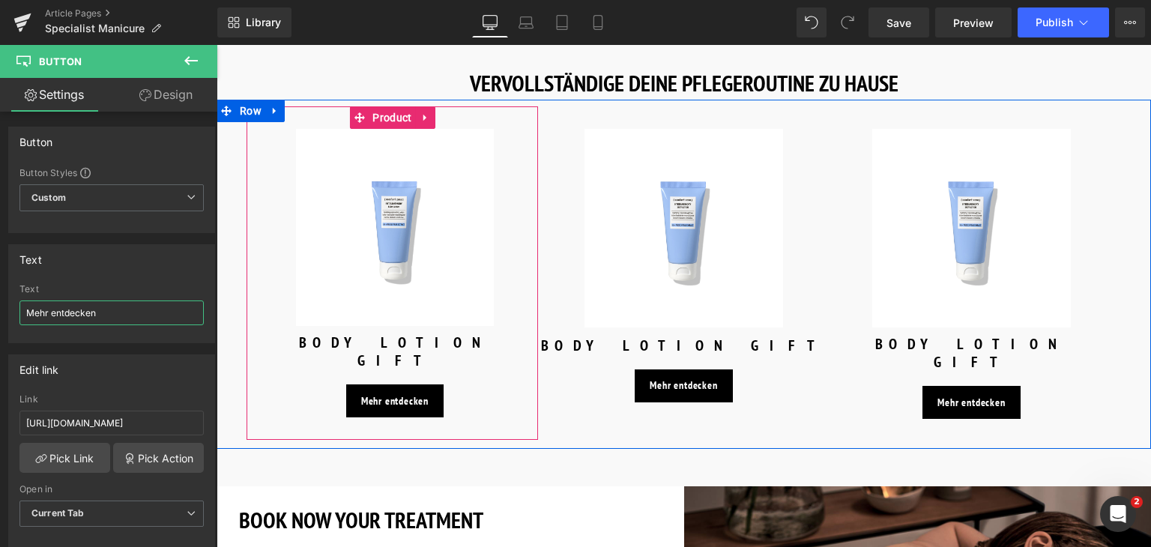
scroll to position [1742, 0]
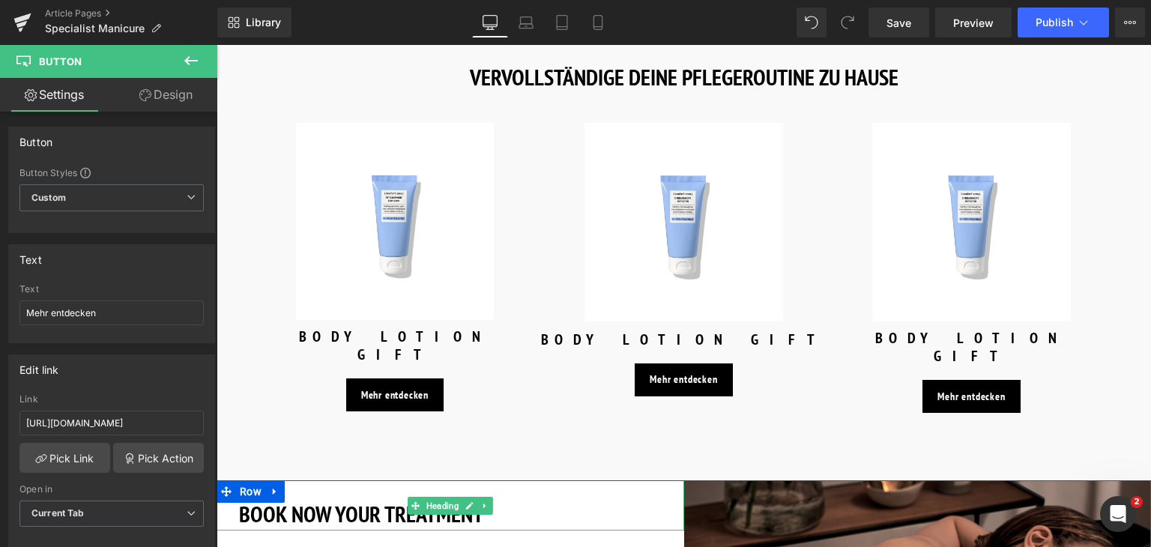
click at [510, 497] on h3 "BOOK NOW YOUR TREATMENT" at bounding box center [450, 514] width 423 height 34
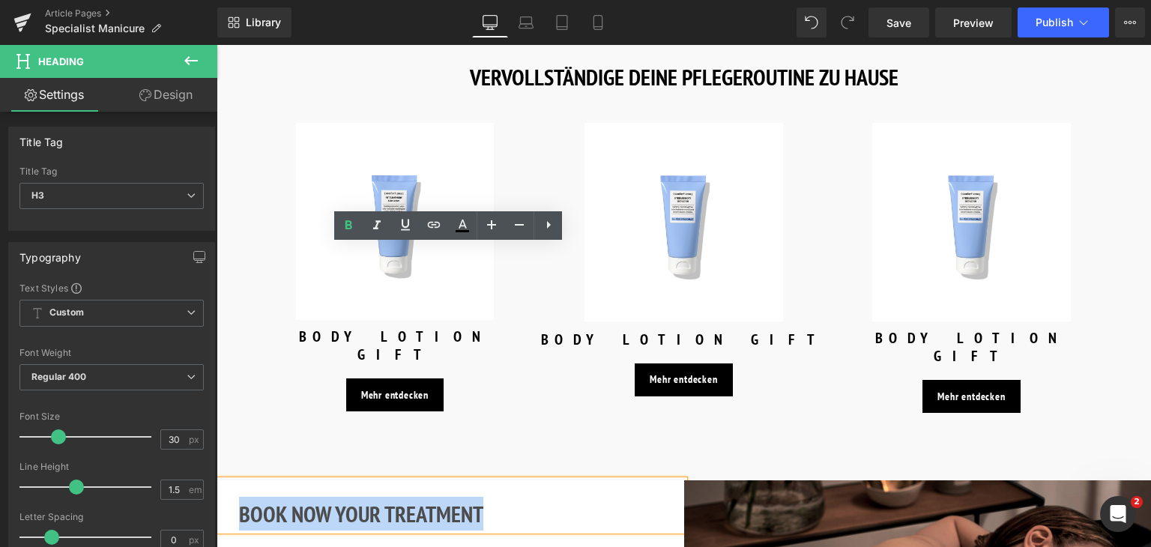
copy strong "BOOK NOW YOUR TREATMENT"
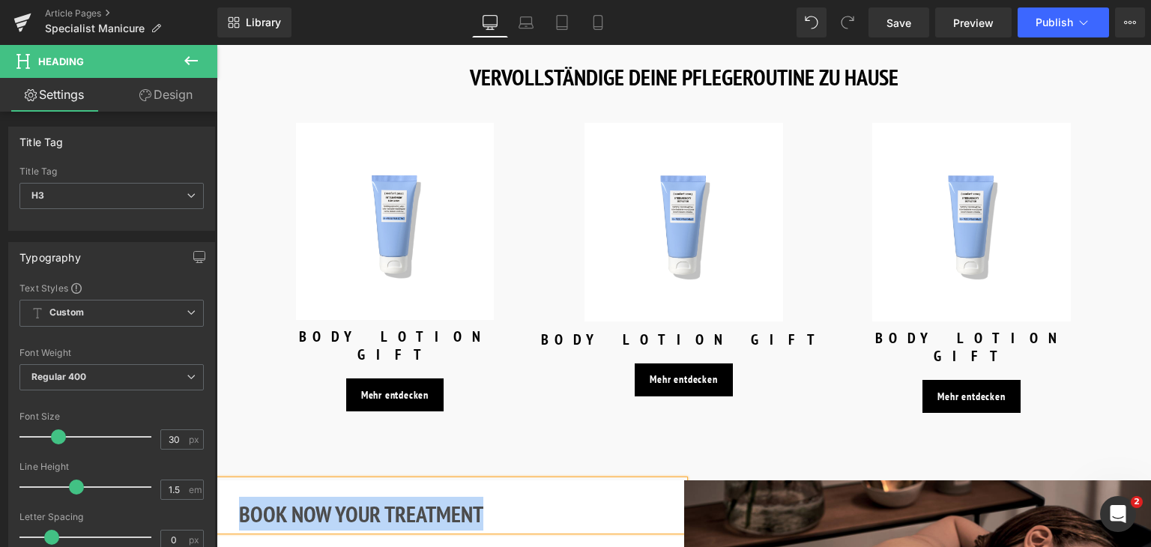
paste div
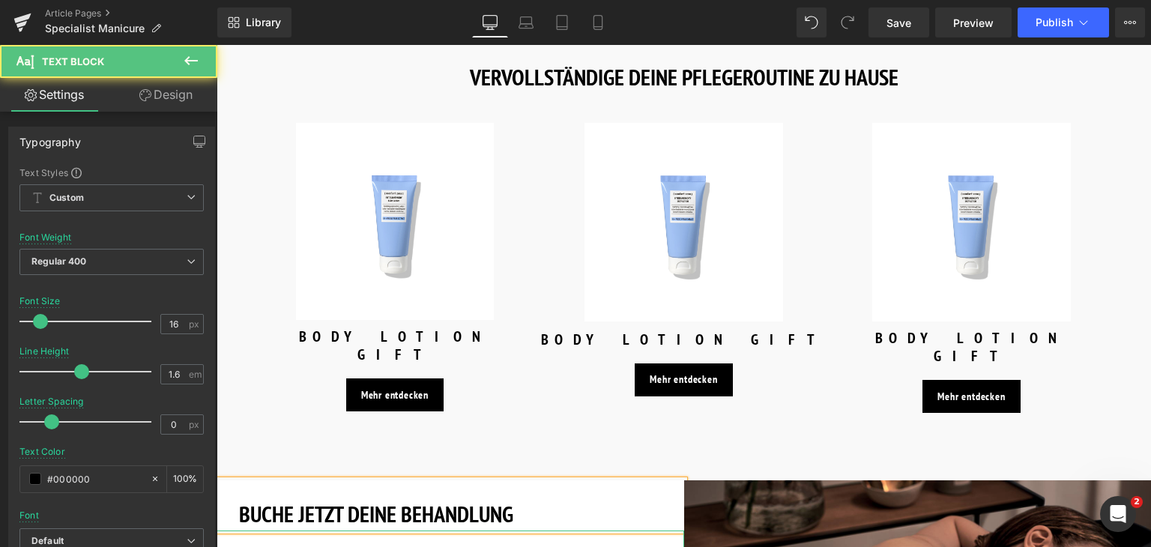
drag, startPoint x: 299, startPoint y: 326, endPoint x: 285, endPoint y: 325, distance: 14.3
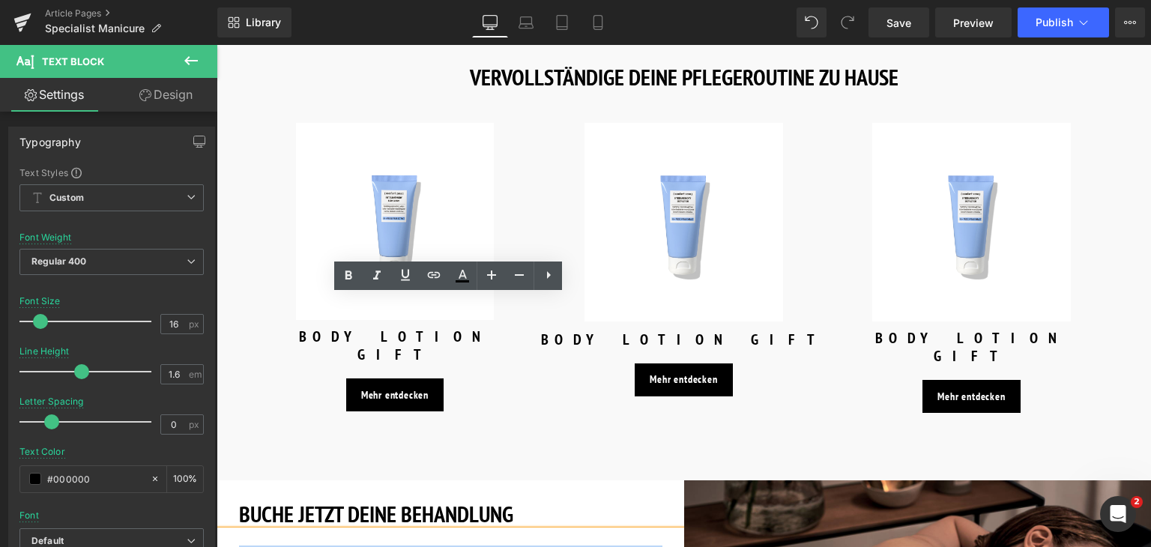
drag, startPoint x: 232, startPoint y: 319, endPoint x: 536, endPoint y: 350, distance: 305.1
copy p "Choose among a large selection of treatments, all designed to treat specific sk…"
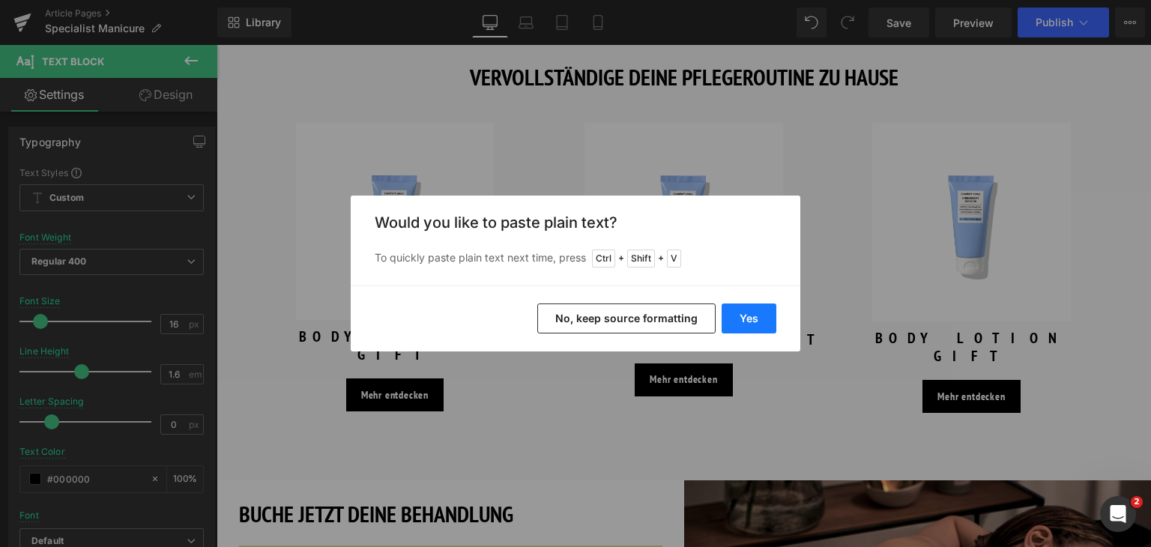
click at [770, 309] on button "Yes" at bounding box center [749, 319] width 55 height 30
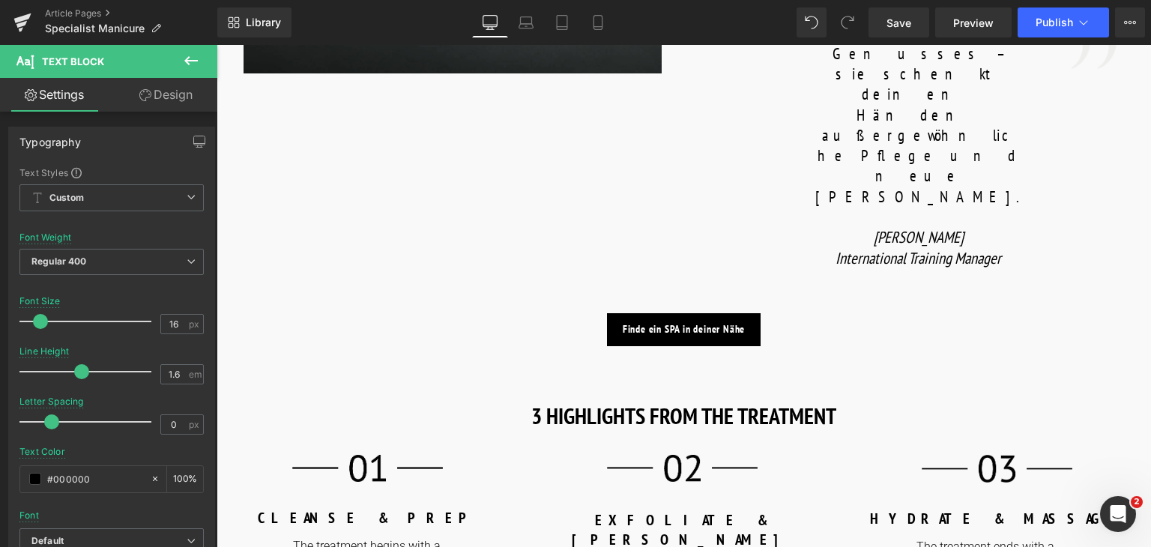
scroll to position [1103, 0]
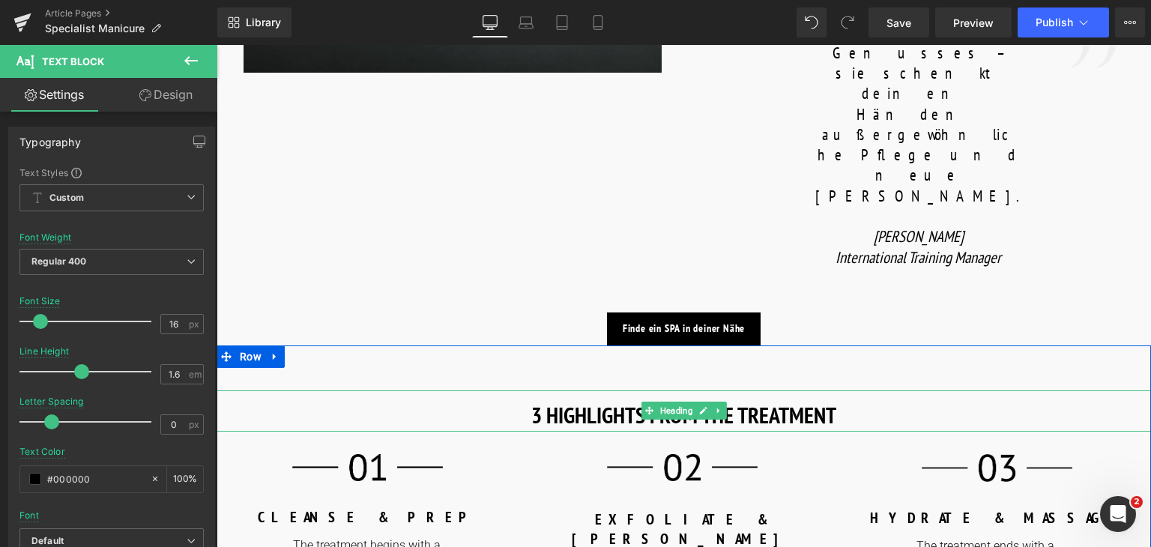
click at [597, 400] on strong "3 HIGHLIGHTS FROM THE TREATMENT" at bounding box center [683, 414] width 305 height 29
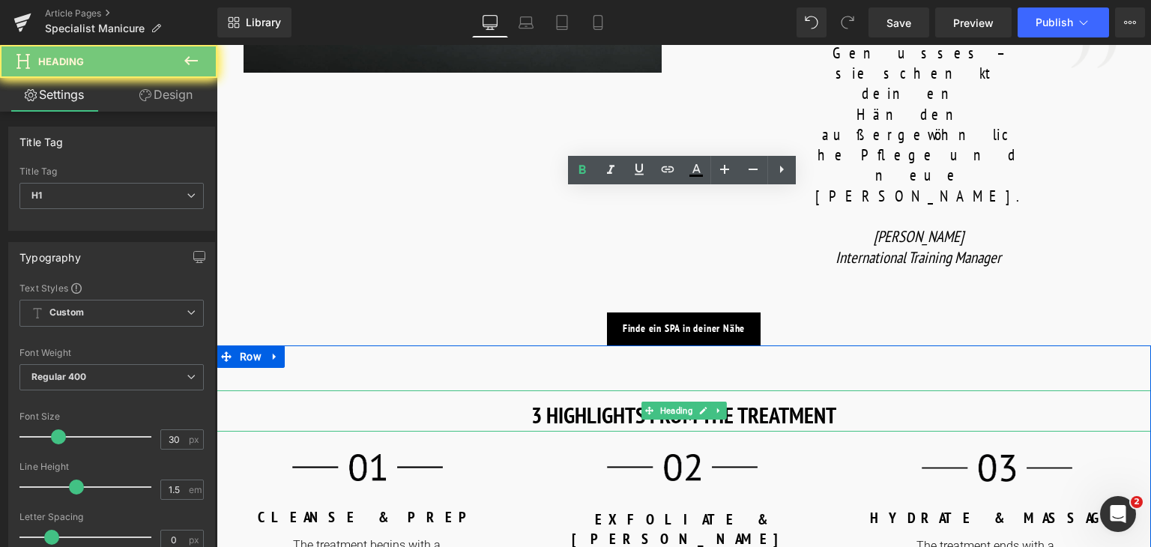
click at [597, 400] on strong "3 HIGHLIGHTS FROM THE TREATMENT" at bounding box center [683, 414] width 305 height 29
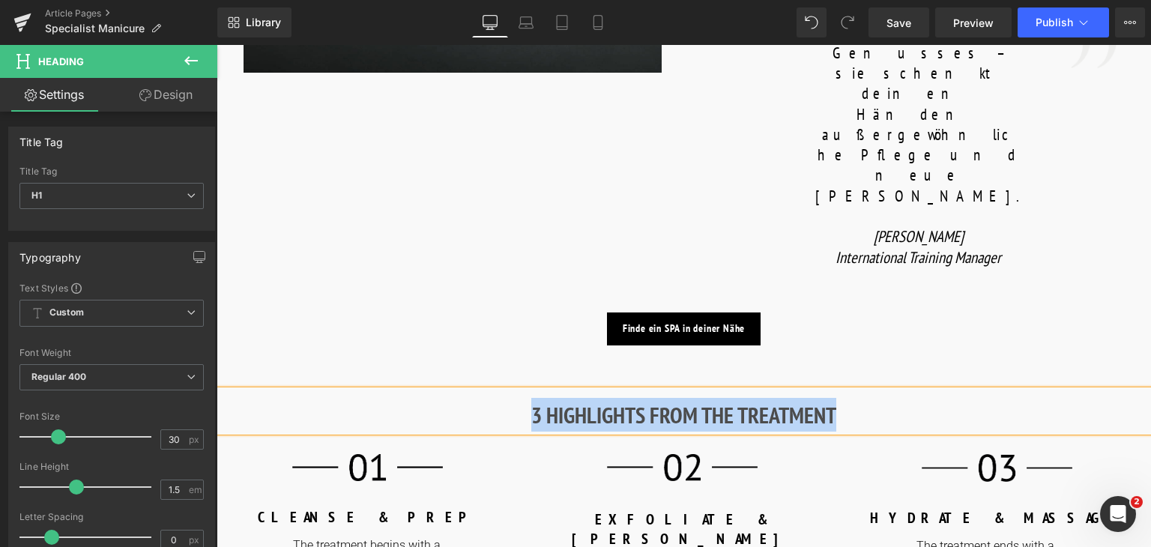
paste div
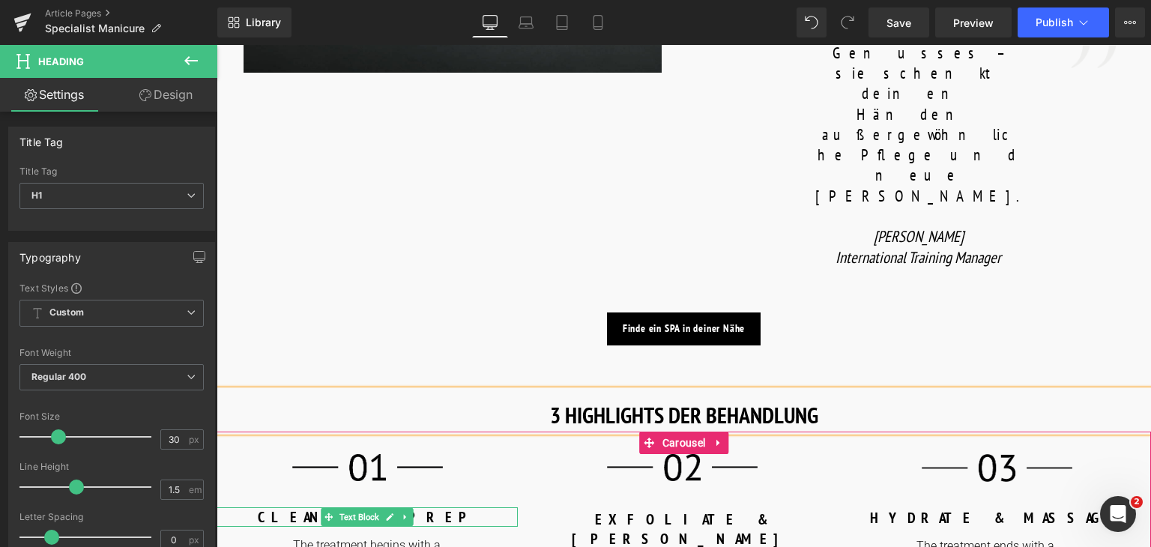
click at [422, 507] on p "CLEANSE & PREP" at bounding box center [367, 516] width 301 height 19
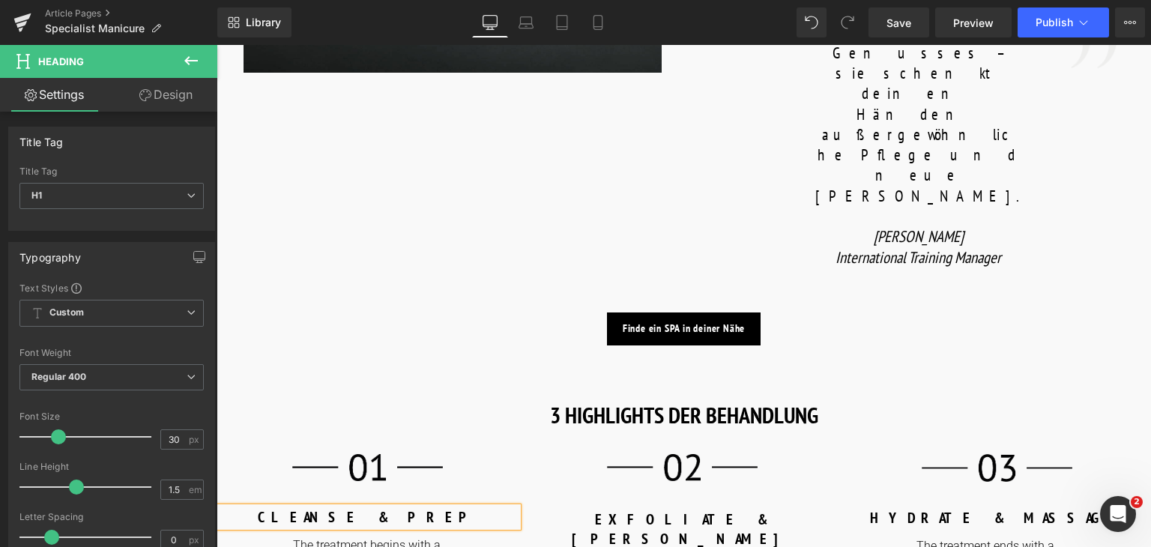
click at [422, 507] on p "CLEANSE & PREP" at bounding box center [367, 516] width 301 height 19
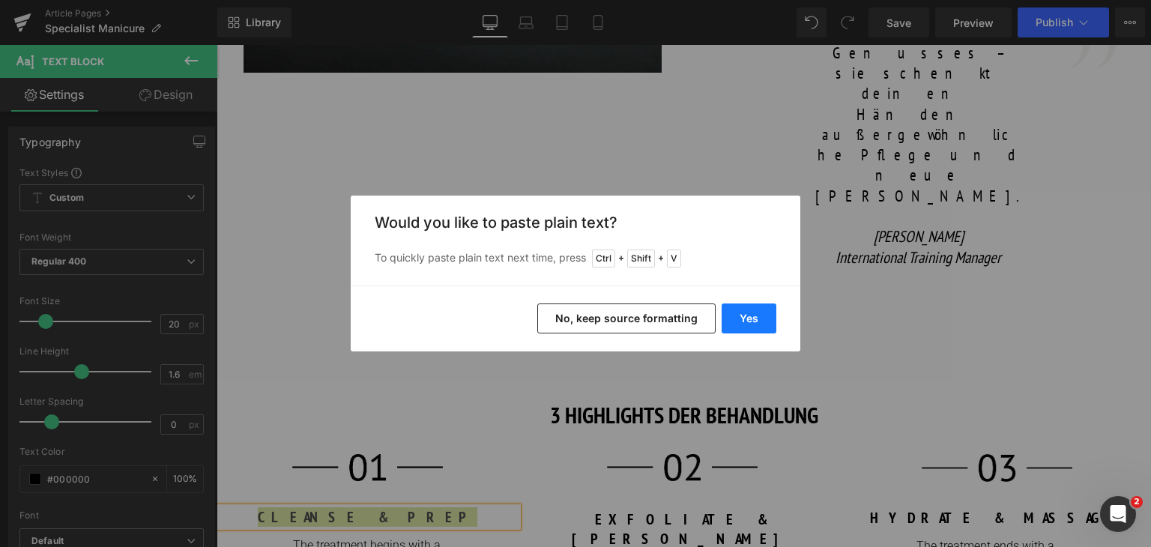
click at [763, 309] on button "Yes" at bounding box center [749, 319] width 55 height 30
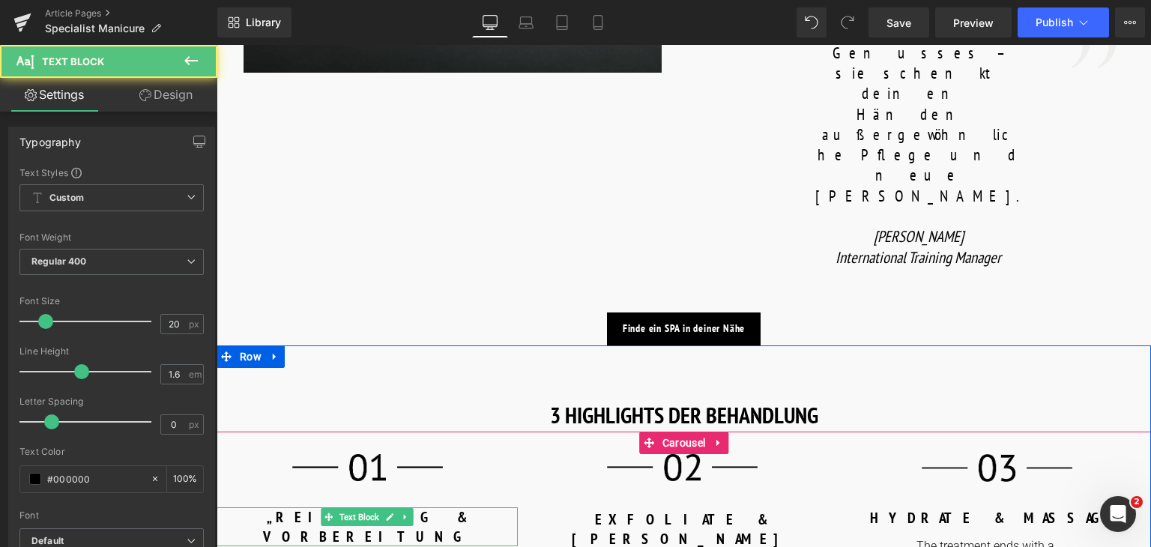
click at [286, 507] on b "„REINIGUNG & VORBEREITUNG" at bounding box center [367, 526] width 209 height 39
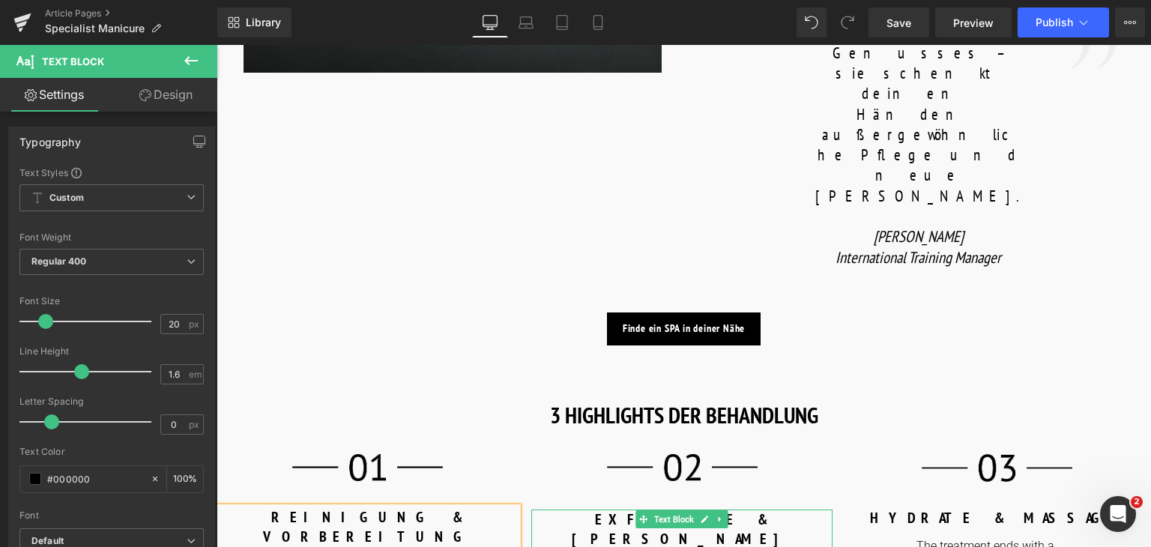
click at [751, 510] on p "EXFOLIATE & [PERSON_NAME]" at bounding box center [681, 529] width 301 height 39
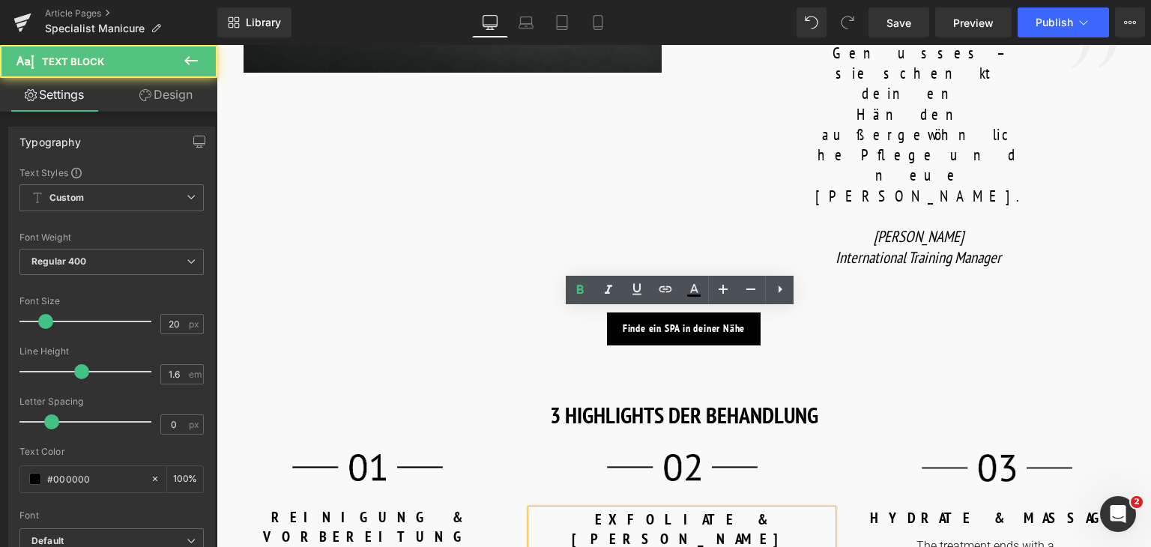
click at [751, 510] on p "EXFOLIATE & [PERSON_NAME]" at bounding box center [681, 529] width 301 height 39
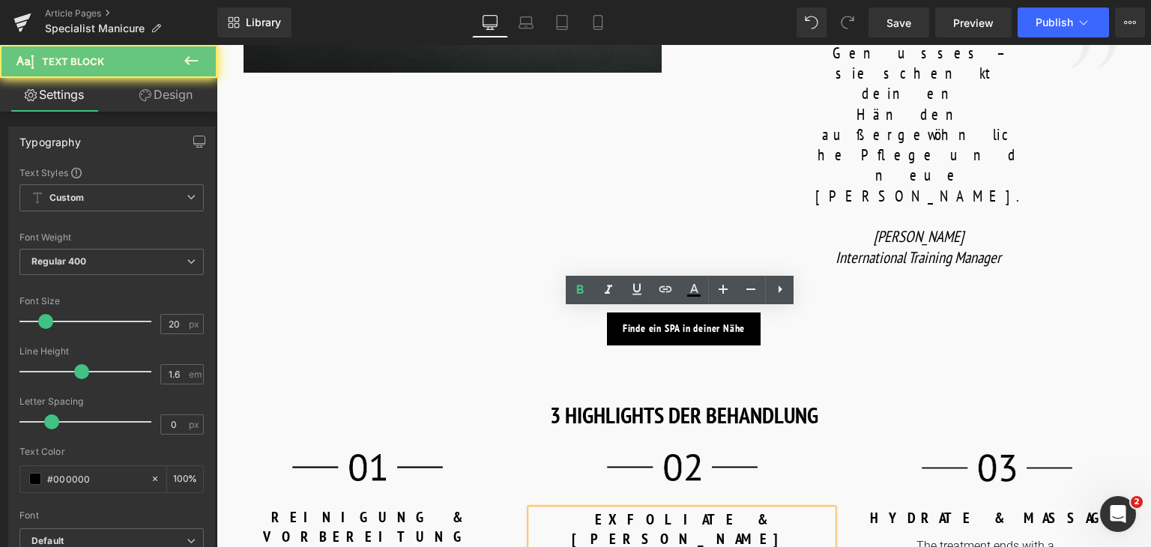
click at [751, 510] on p "EXFOLIATE & [PERSON_NAME]" at bounding box center [681, 529] width 301 height 39
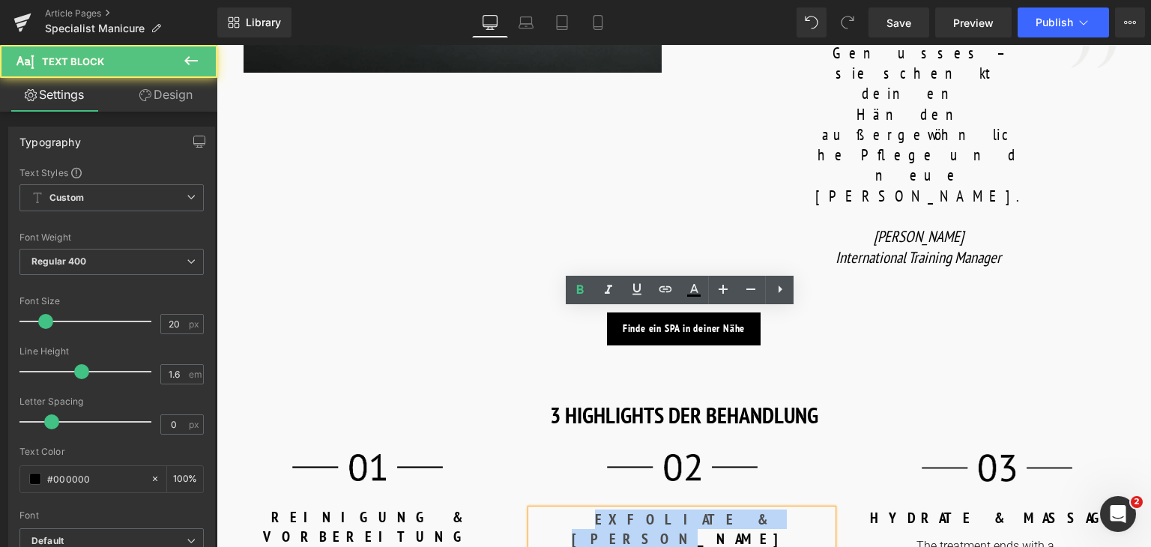
click at [751, 510] on p "EXFOLIATE & [PERSON_NAME]" at bounding box center [681, 529] width 301 height 39
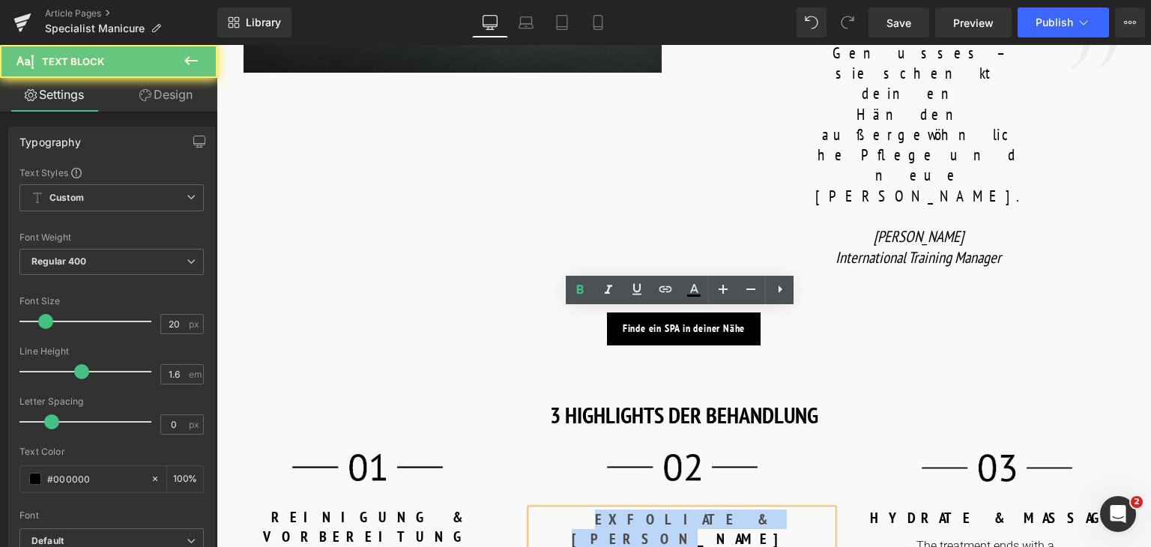
copy b "EXFOLIATE & [PERSON_NAME]"
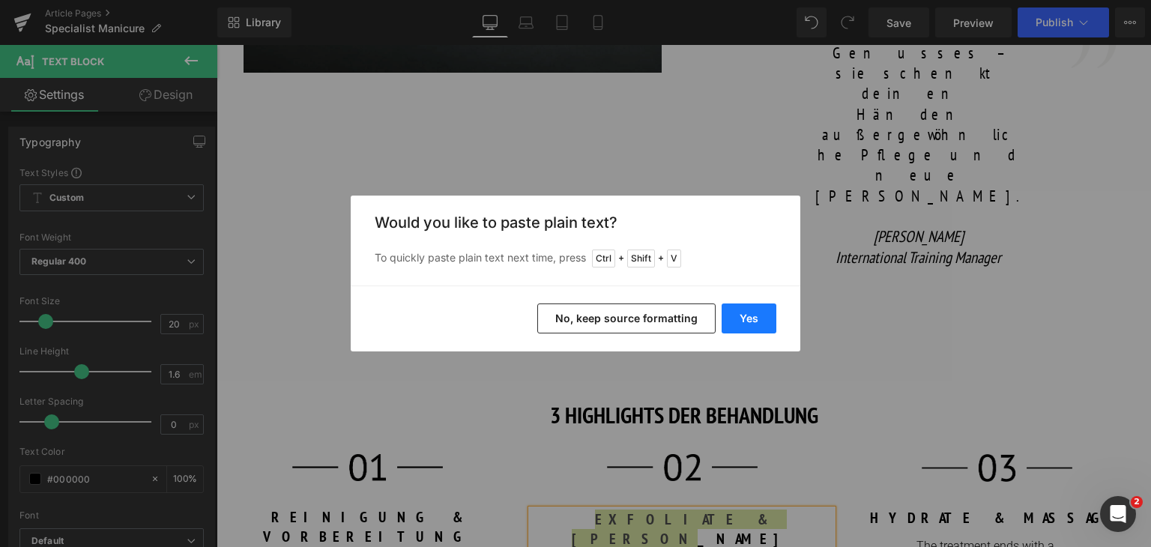
click at [765, 317] on button "Yes" at bounding box center [749, 319] width 55 height 30
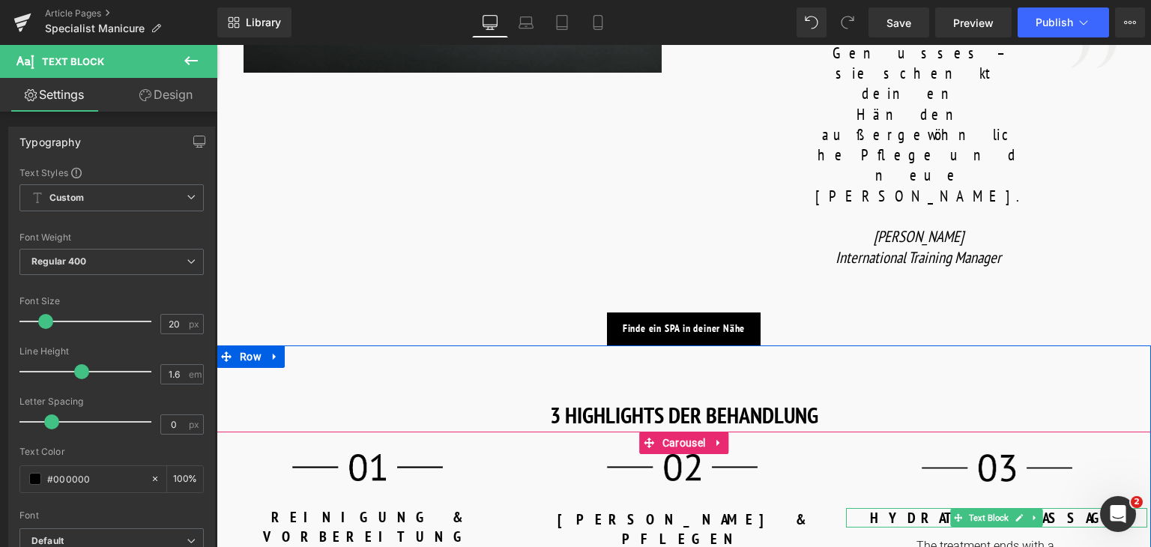
click at [938, 508] on b "HYDRATE & MASSAGE" at bounding box center [996, 517] width 253 height 19
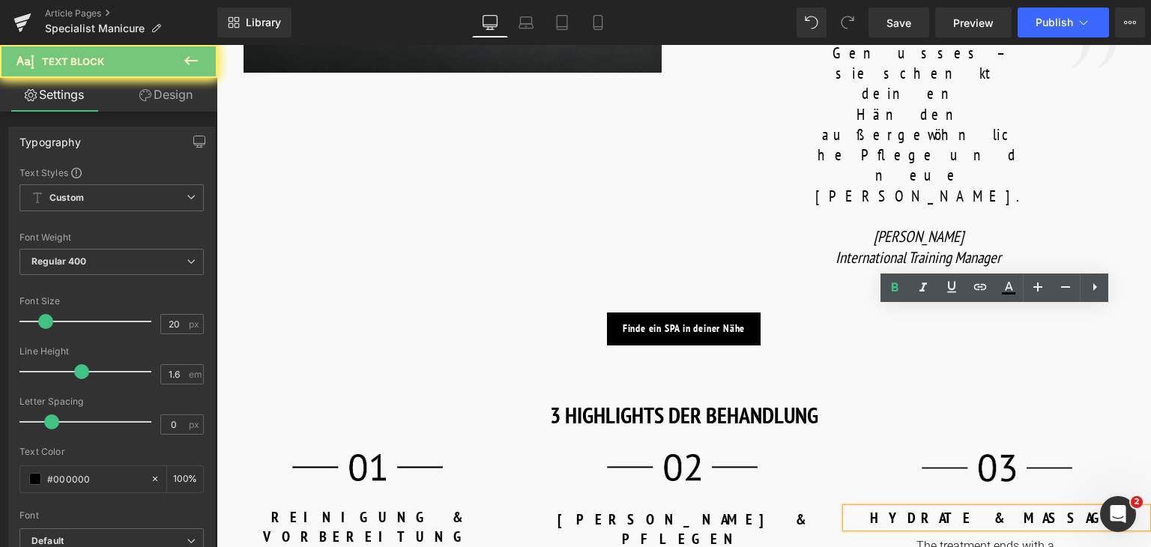
click at [938, 508] on b "HYDRATE & MASSAGE" at bounding box center [996, 517] width 253 height 19
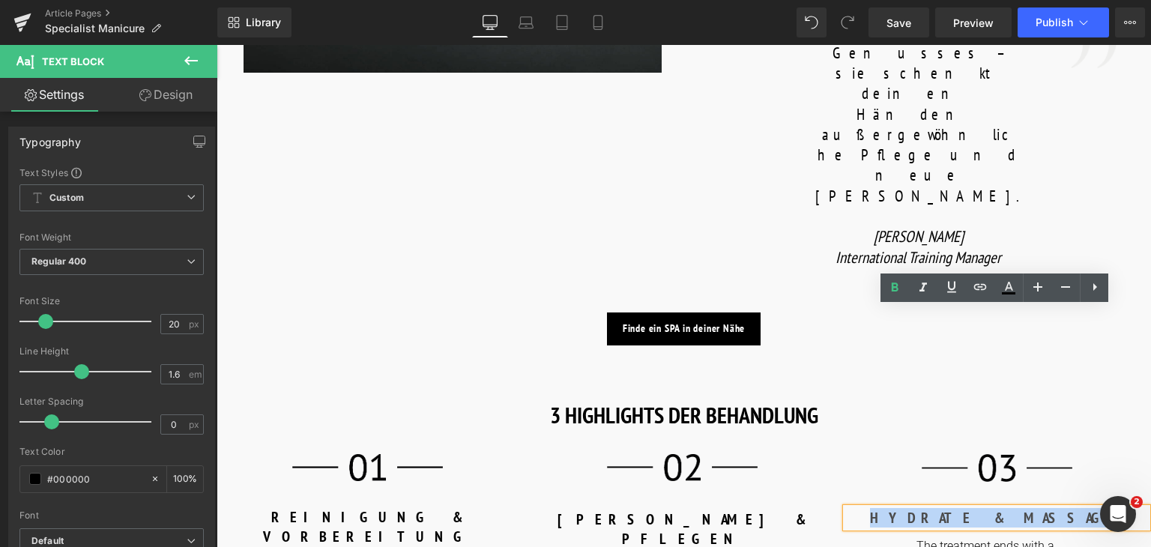
copy b "HYDRATE & MASSAGE"
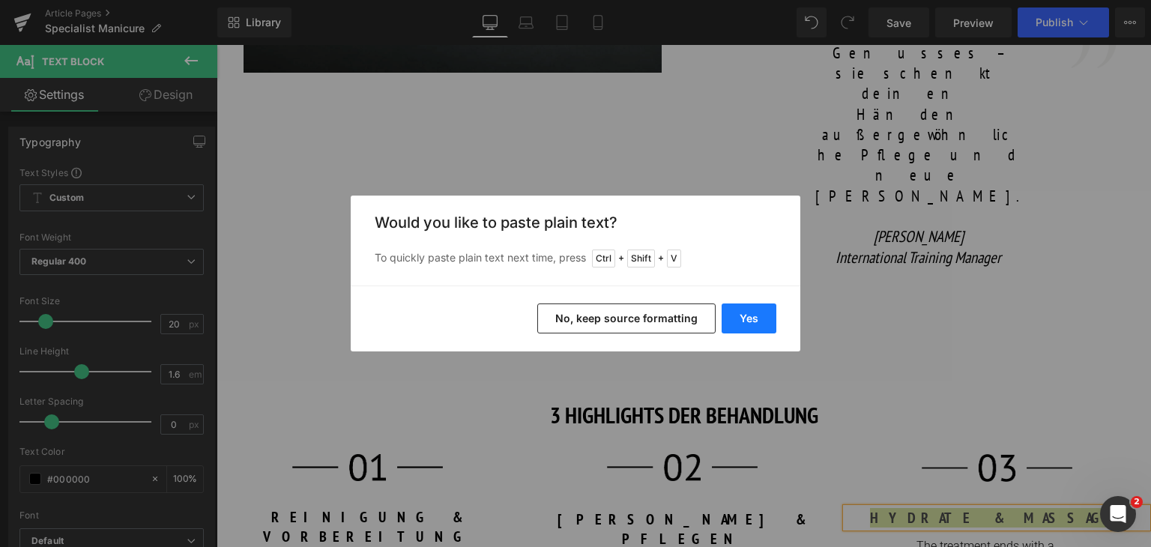
click at [743, 325] on button "Yes" at bounding box center [749, 319] width 55 height 30
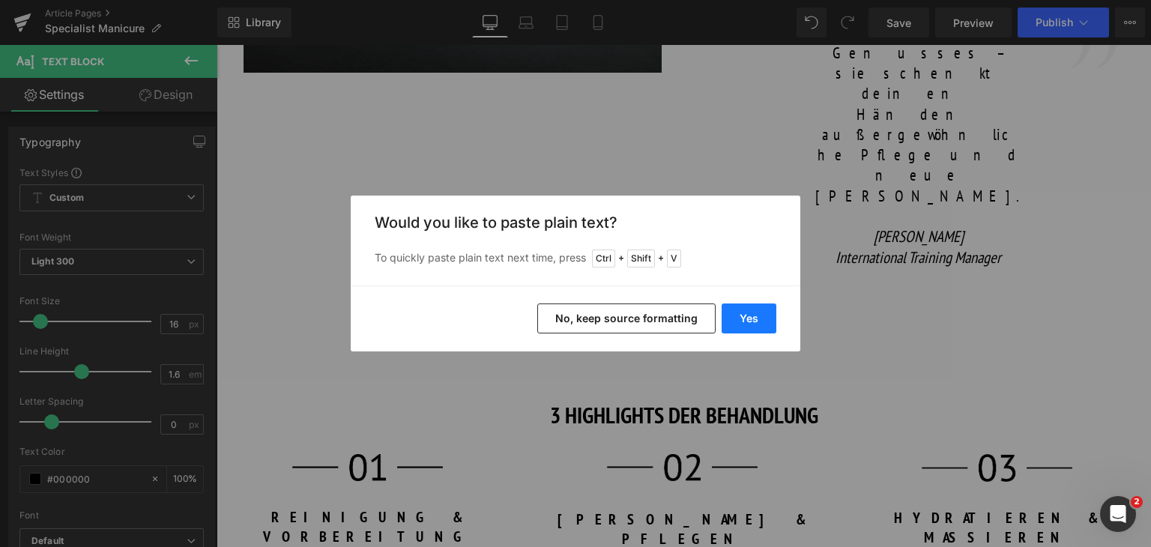
click at [726, 310] on button "Yes" at bounding box center [749, 319] width 55 height 30
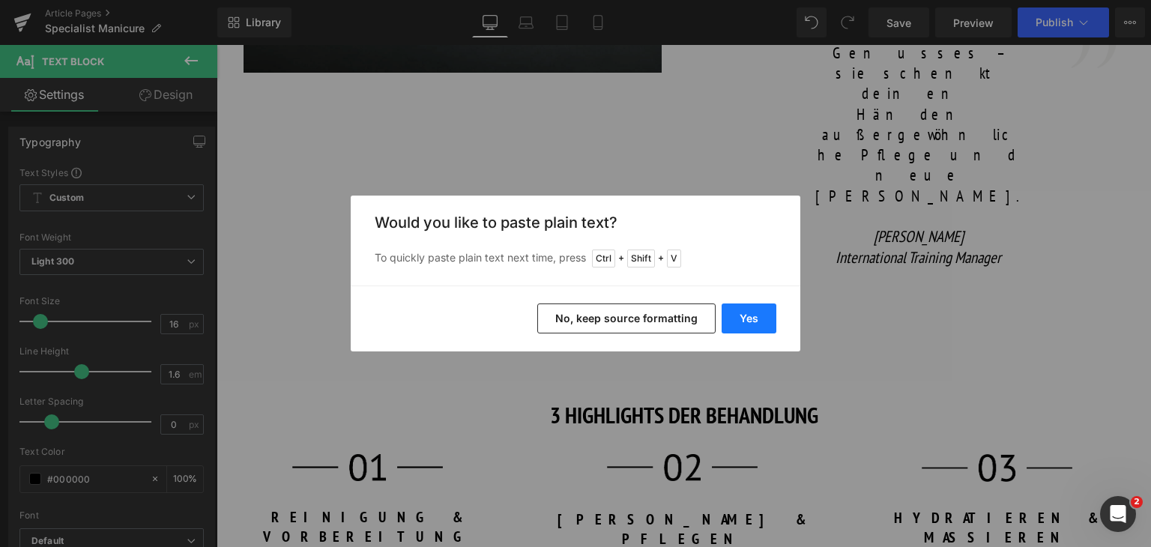
click at [747, 322] on button "Yes" at bounding box center [749, 319] width 55 height 30
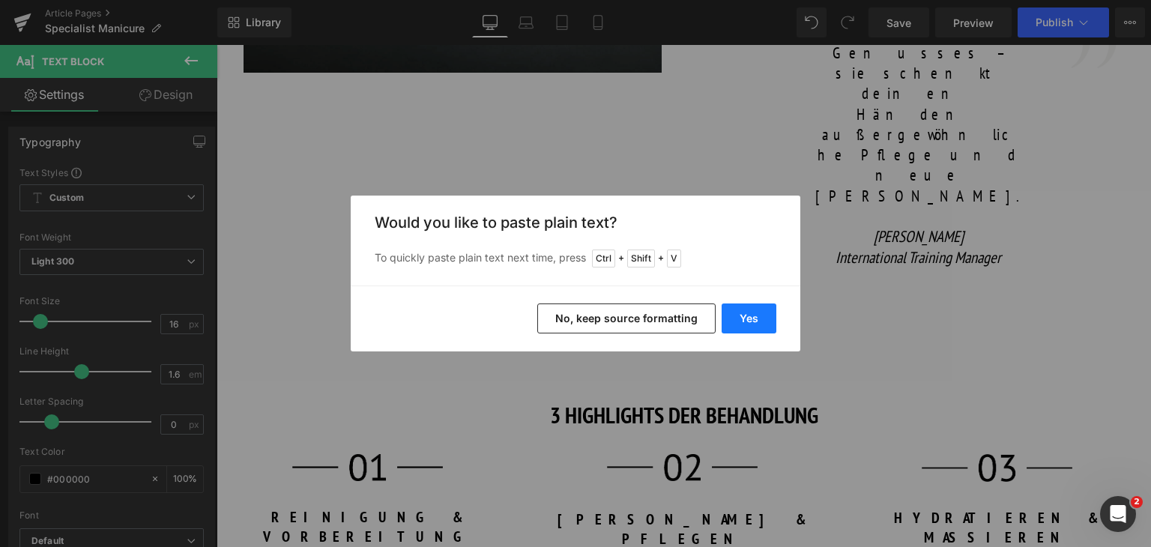
click at [745, 309] on button "Yes" at bounding box center [749, 319] width 55 height 30
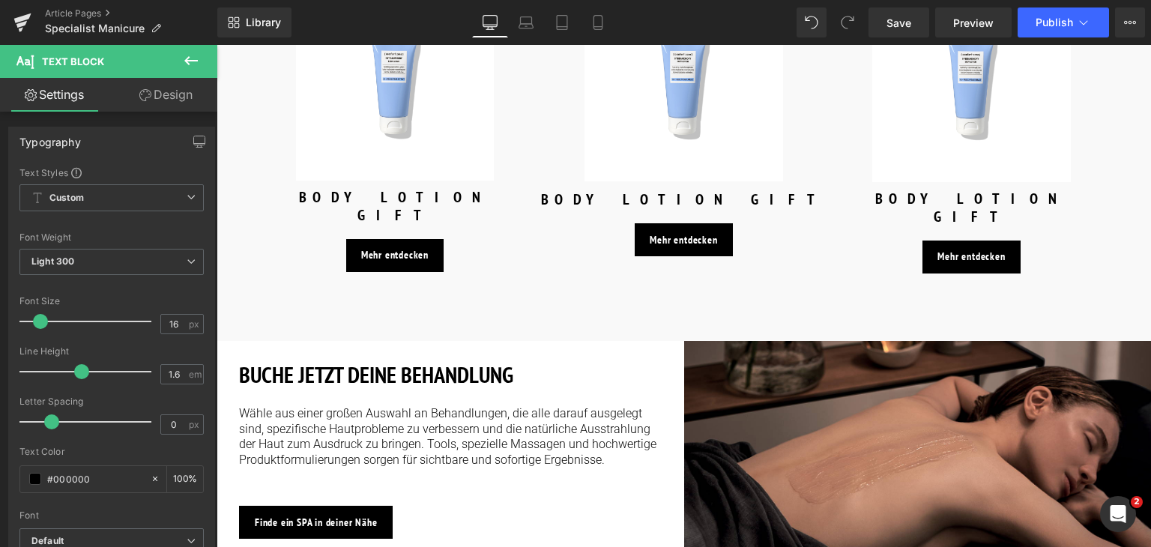
scroll to position [2099, 0]
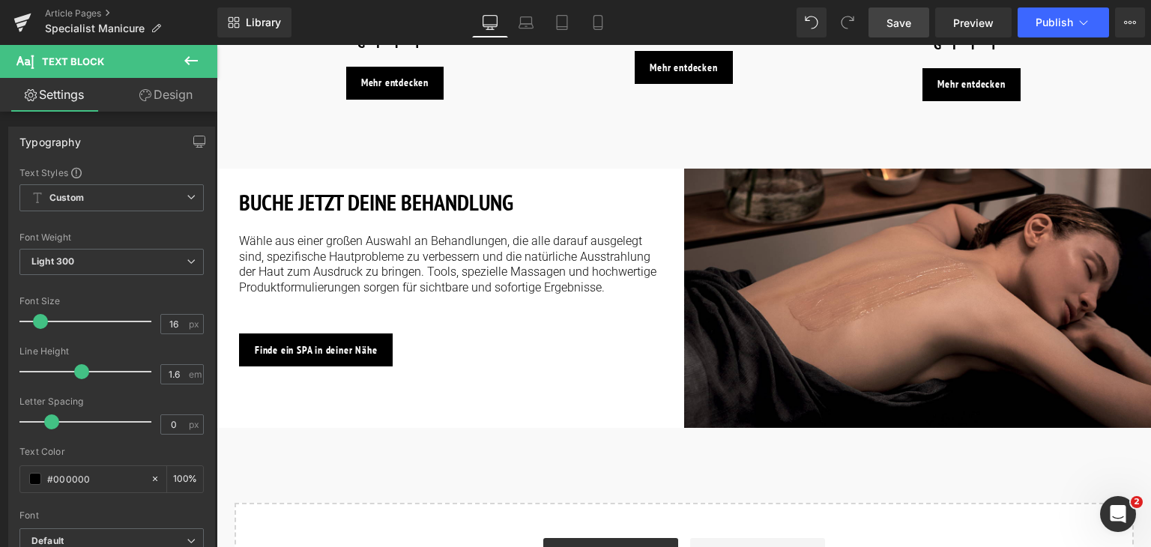
click at [906, 22] on span "Save" at bounding box center [899, 23] width 25 height 16
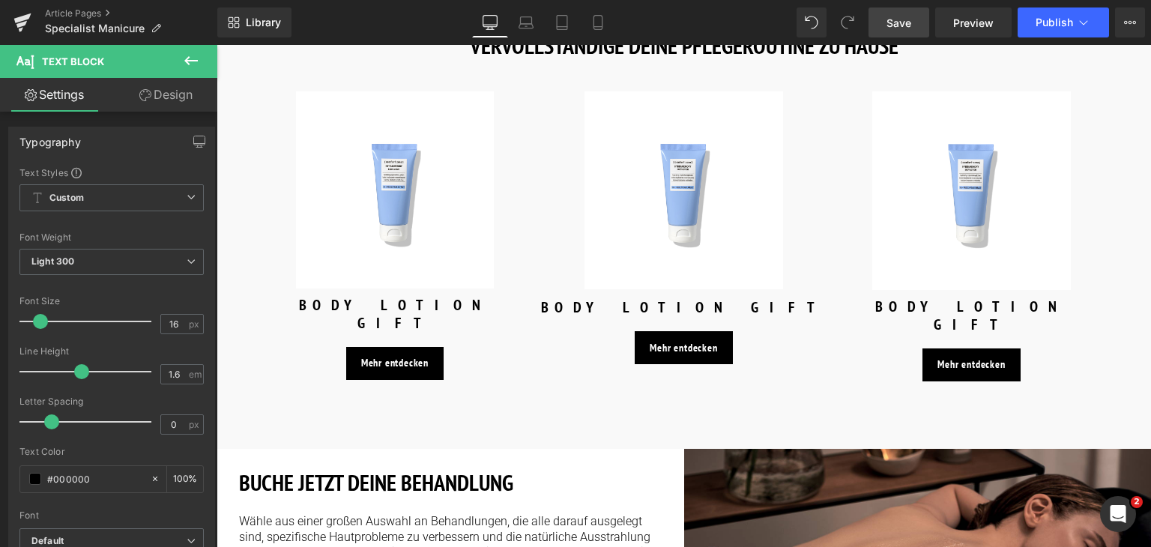
scroll to position [1817, 0]
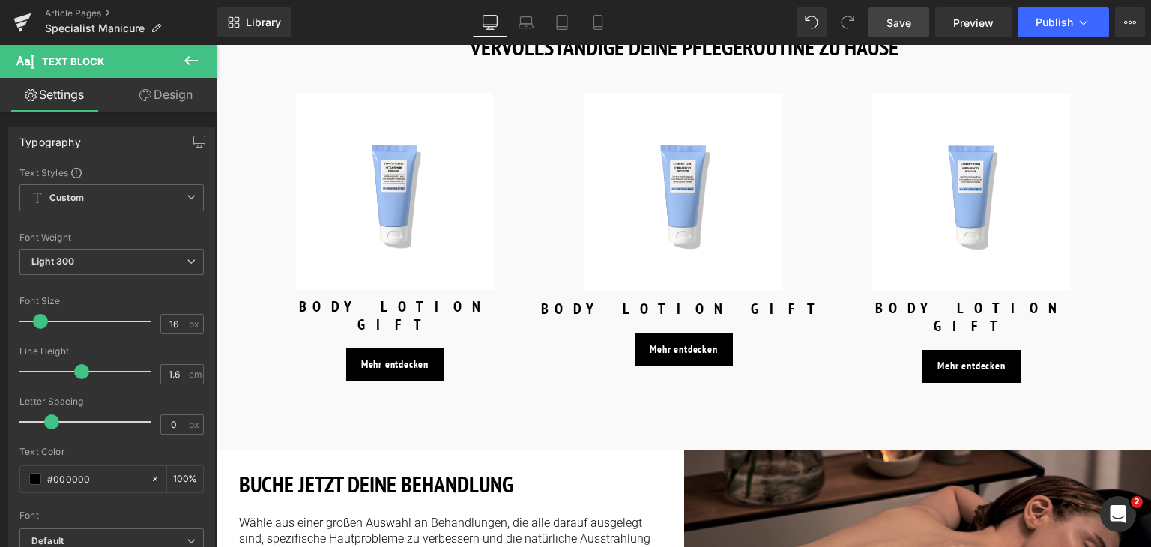
drag, startPoint x: 909, startPoint y: 30, endPoint x: 388, endPoint y: 192, distance: 544.8
click at [909, 30] on span "Save" at bounding box center [899, 23] width 25 height 16
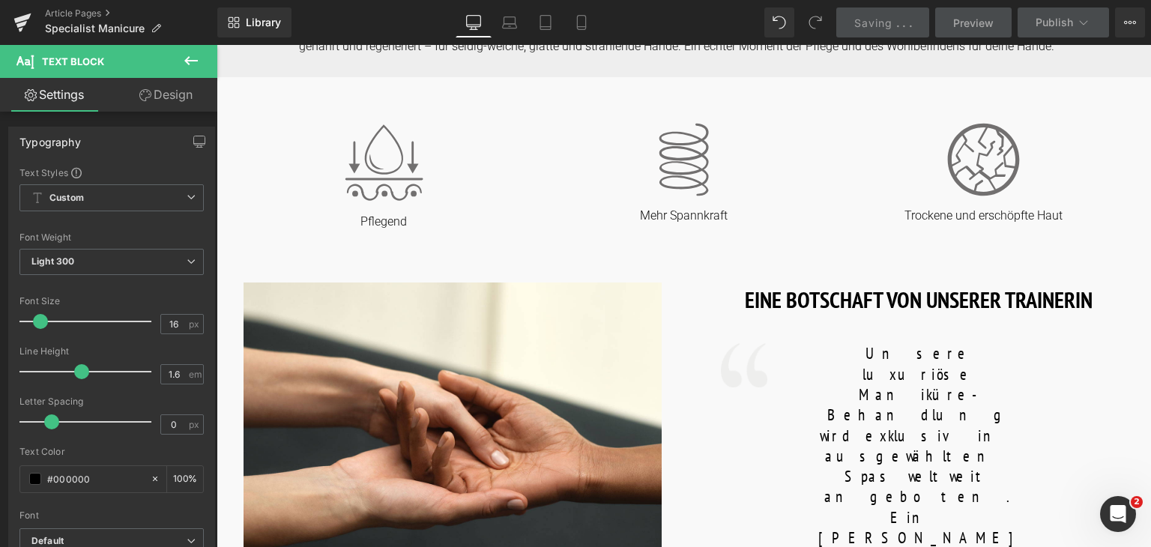
scroll to position [289, 0]
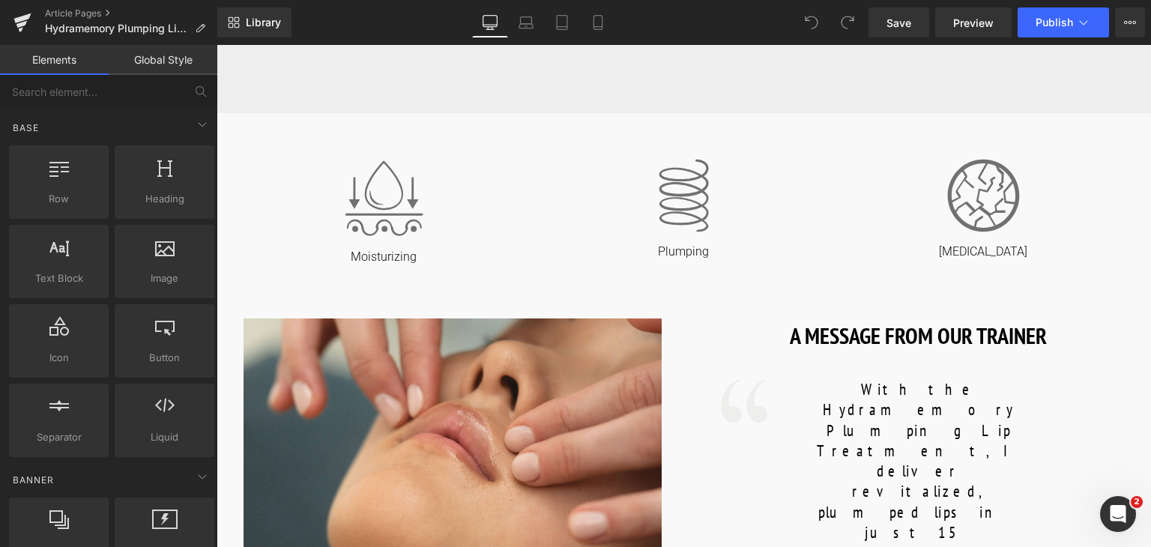
scroll to position [570, 0]
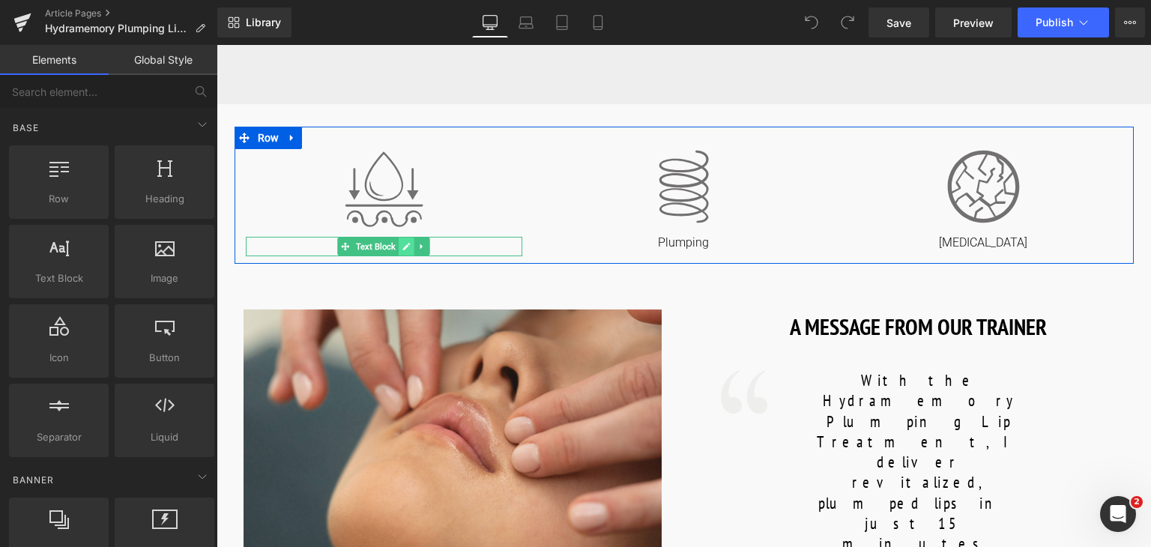
click at [409, 250] on icon at bounding box center [407, 246] width 8 height 9
click at [409, 250] on p "Moisturizing" at bounding box center [384, 249] width 277 height 16
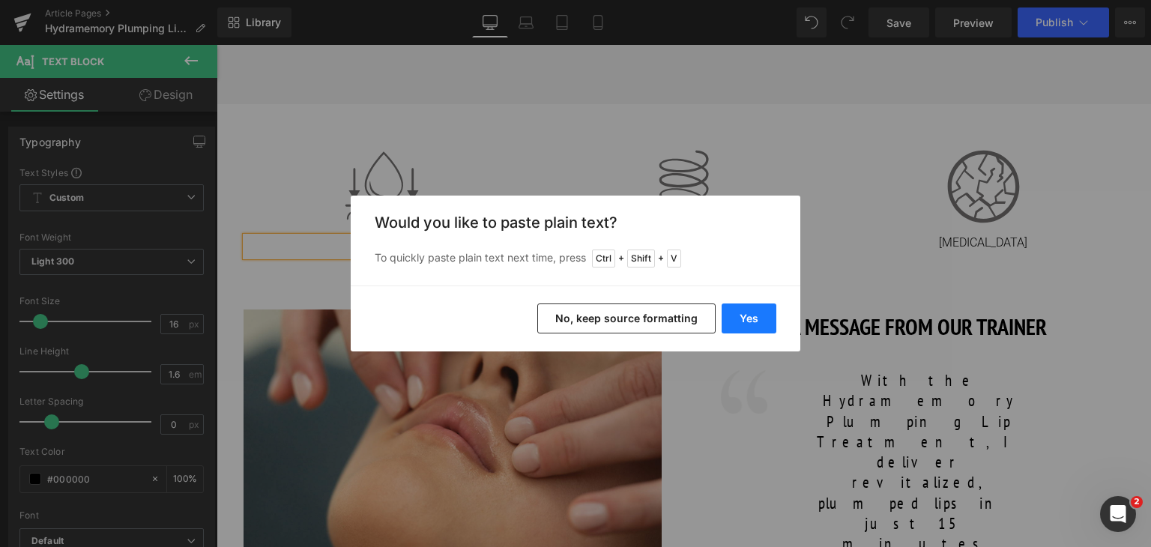
click at [735, 309] on button "Yes" at bounding box center [749, 319] width 55 height 30
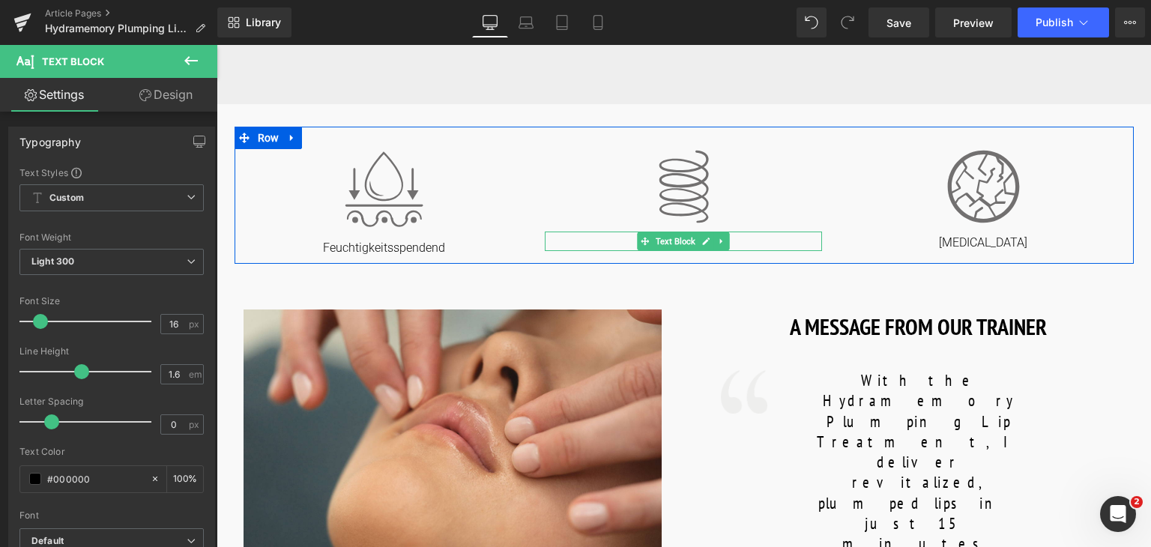
click at [750, 238] on p "Plumping" at bounding box center [683, 243] width 277 height 16
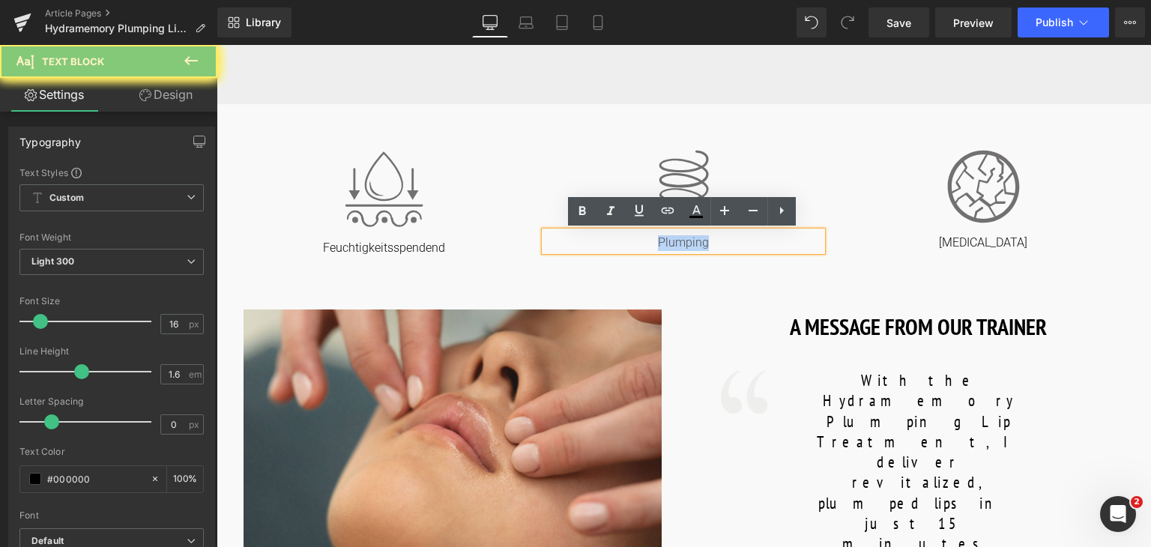
click at [750, 238] on p "Plumping" at bounding box center [683, 243] width 277 height 16
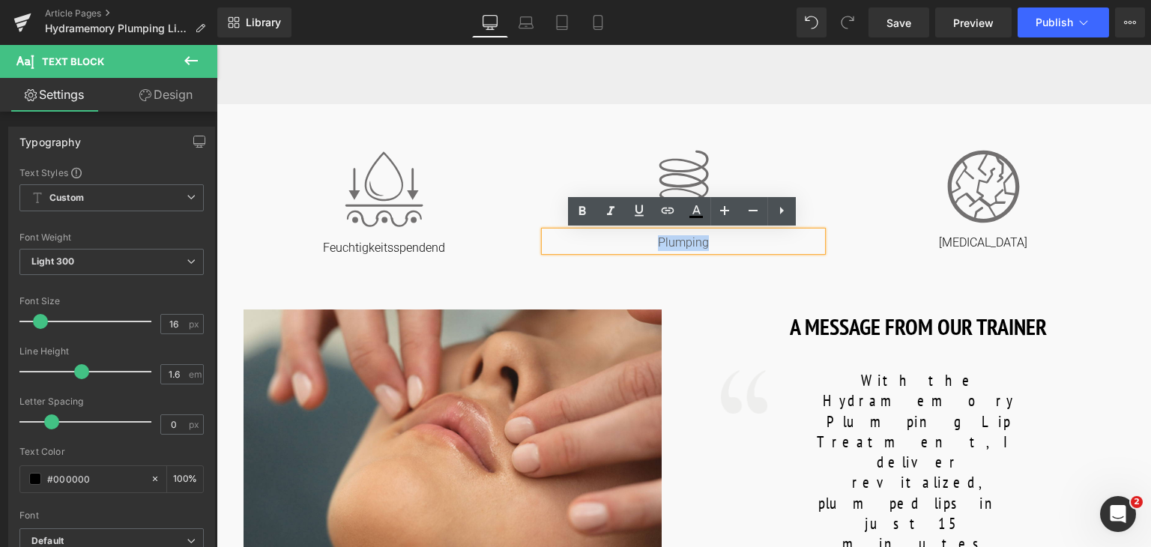
copy p "Plumping"
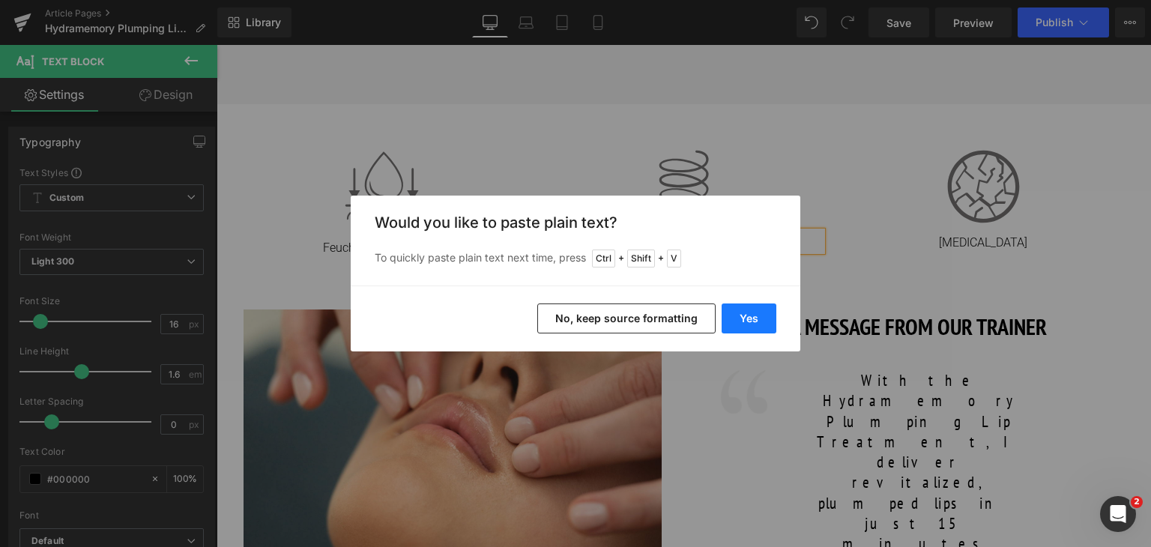
click at [744, 317] on button "Yes" at bounding box center [749, 319] width 55 height 30
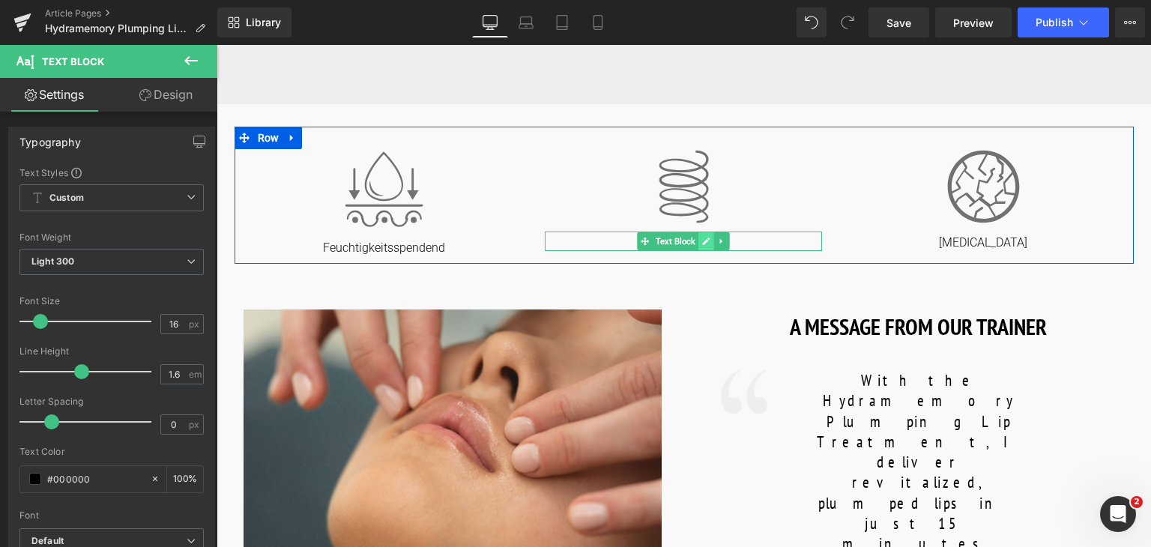
click at [705, 242] on icon at bounding box center [706, 241] width 7 height 7
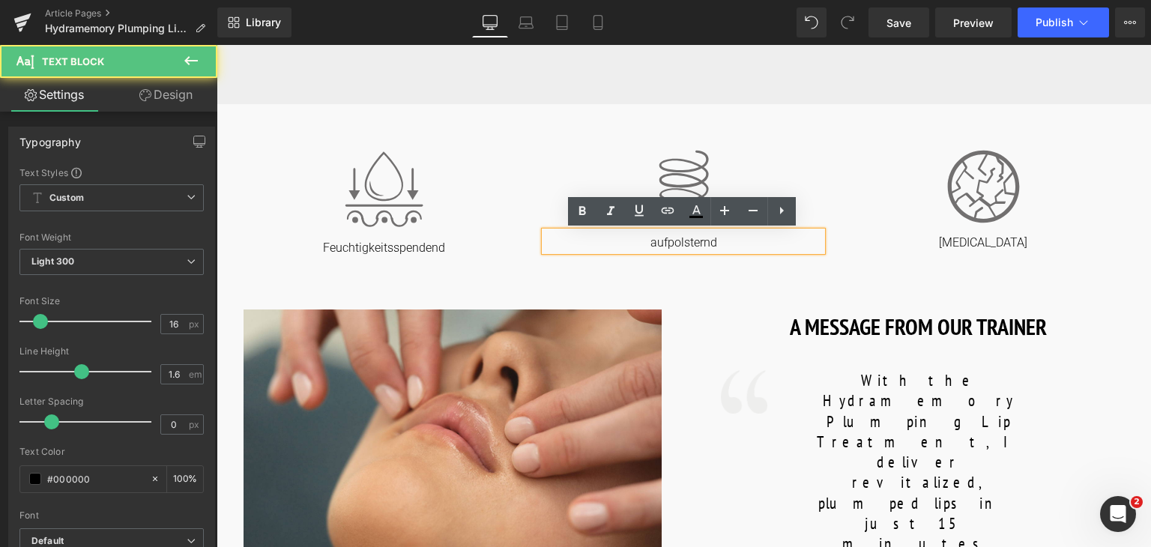
click at [654, 244] on p "aufpolsternd" at bounding box center [683, 243] width 277 height 16
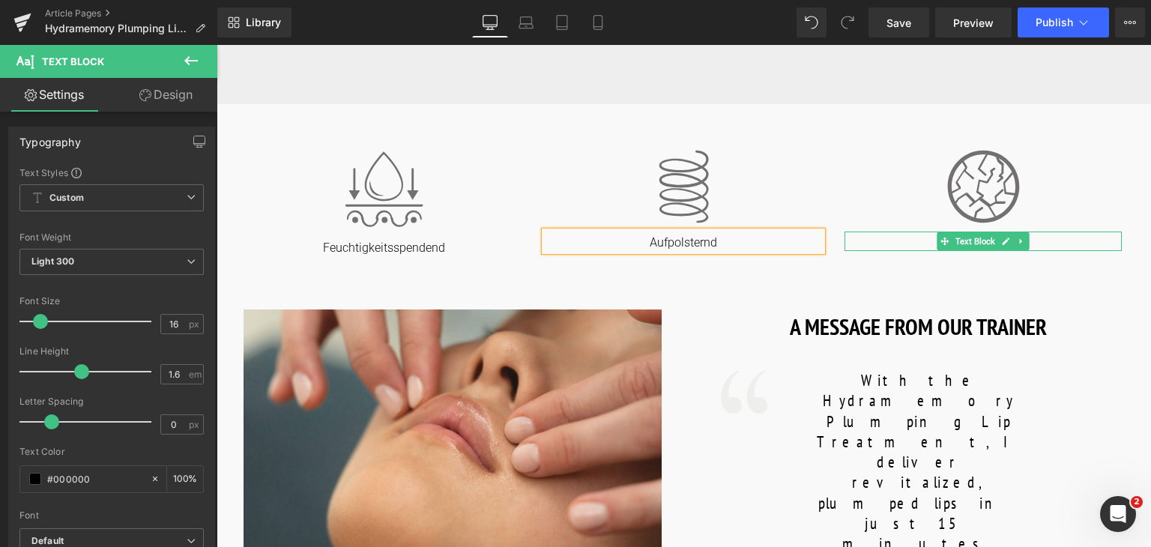
click at [1046, 235] on p "Dry Skin" at bounding box center [983, 243] width 277 height 16
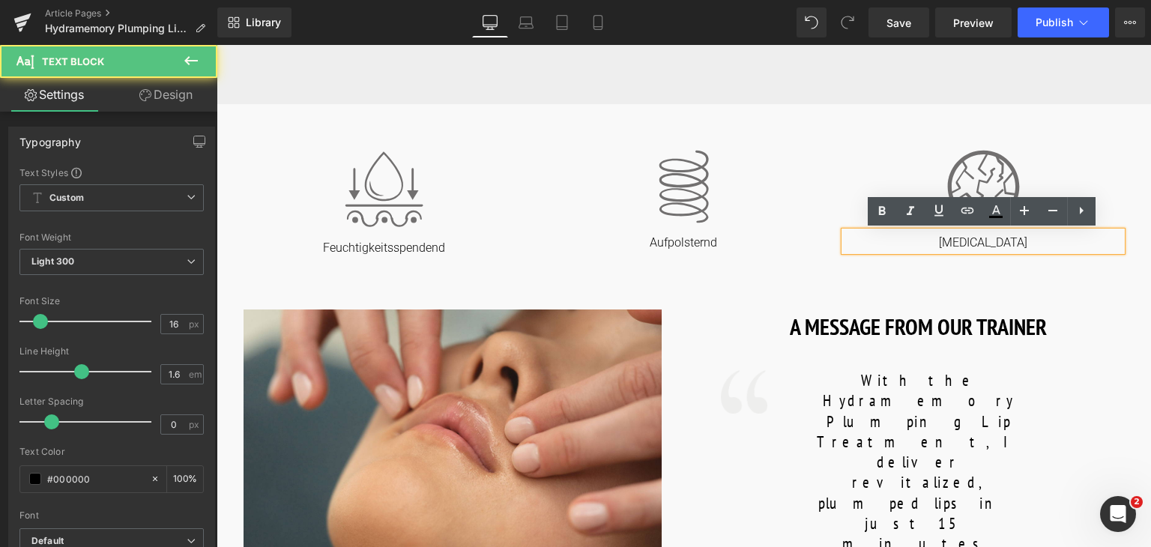
click at [1046, 238] on p "Dry Skin" at bounding box center [983, 243] width 277 height 16
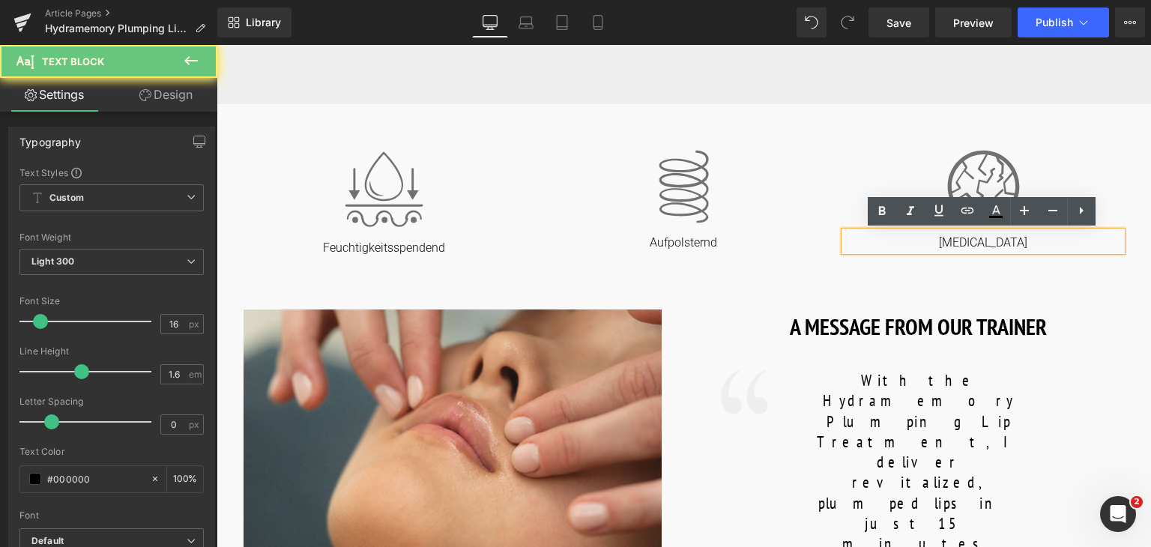
click at [1046, 238] on p "Dry Skin" at bounding box center [983, 243] width 277 height 16
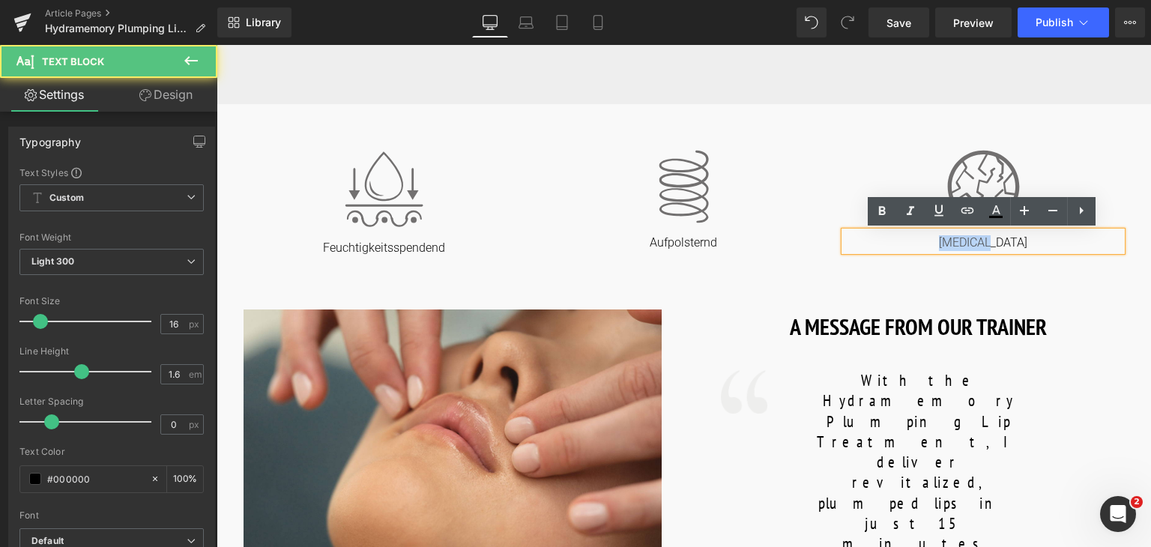
click at [1046, 238] on p "Dry Skin" at bounding box center [983, 243] width 277 height 16
copy p "Dry Skin"
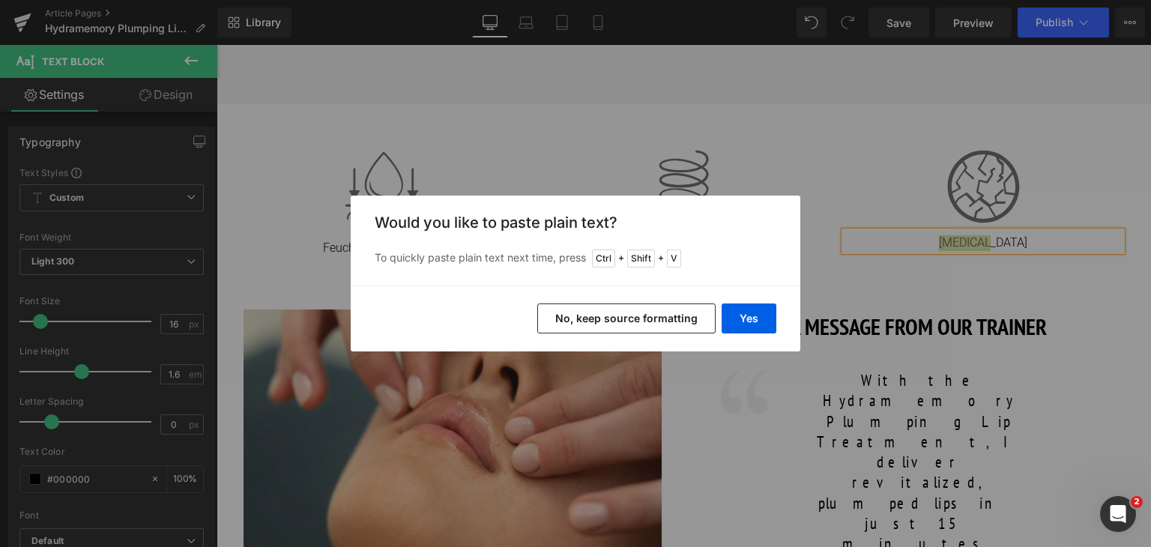
click at [753, 334] on div "Yes No, keep source formatting" at bounding box center [576, 319] width 450 height 66
click at [753, 328] on button "Yes" at bounding box center [749, 319] width 55 height 30
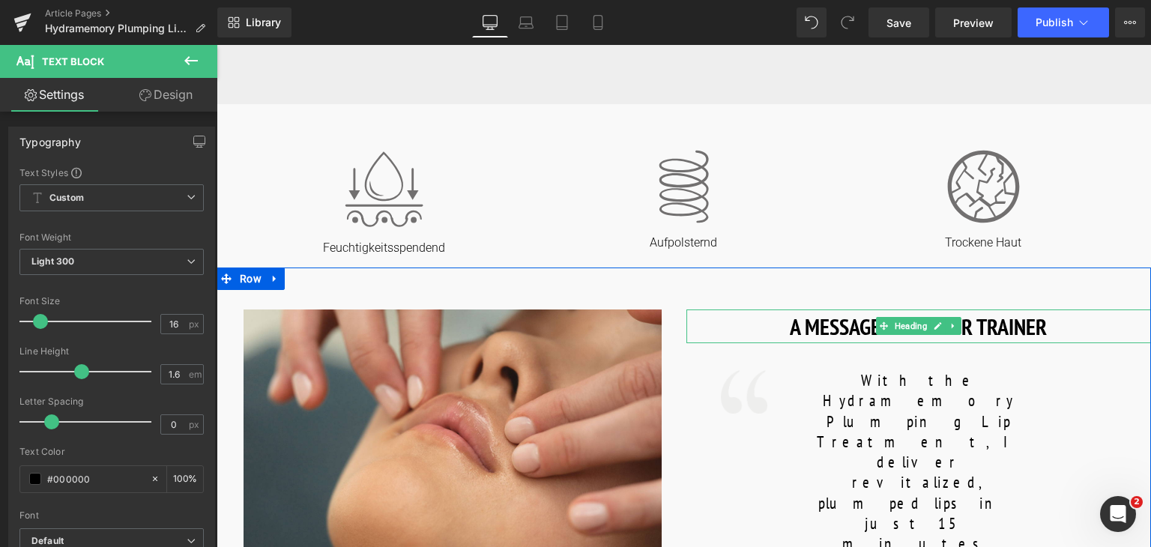
click at [819, 339] on h1 "A MESSAGE FROM OUR TRAINER" at bounding box center [920, 327] width 466 height 34
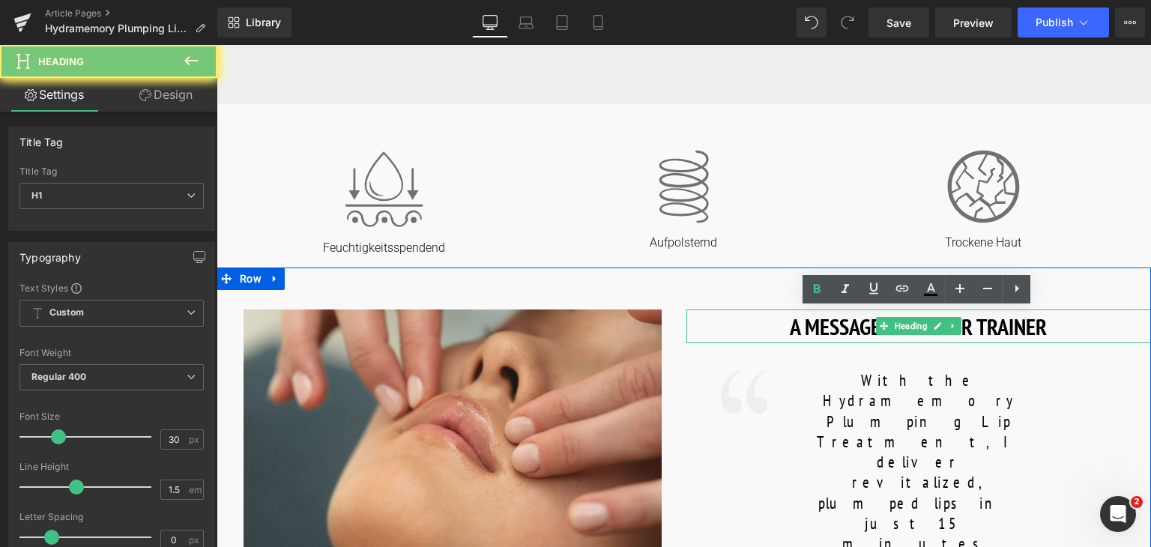
click at [819, 339] on h1 "A MESSAGE FROM OUR TRAINER" at bounding box center [920, 327] width 466 height 34
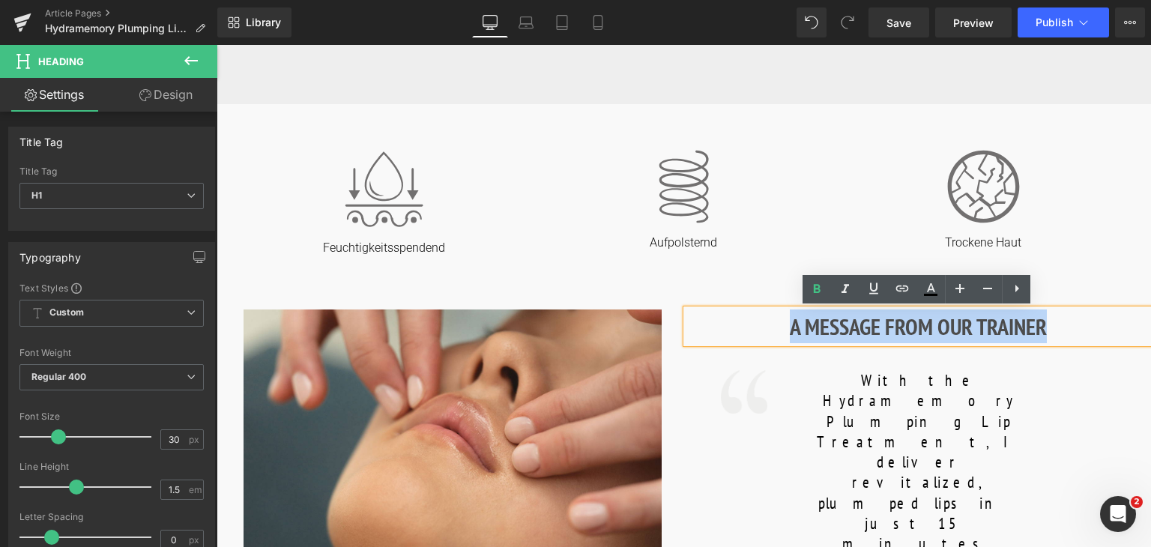
copy h1 "A MESSAGE FROM OUR TRAINER"
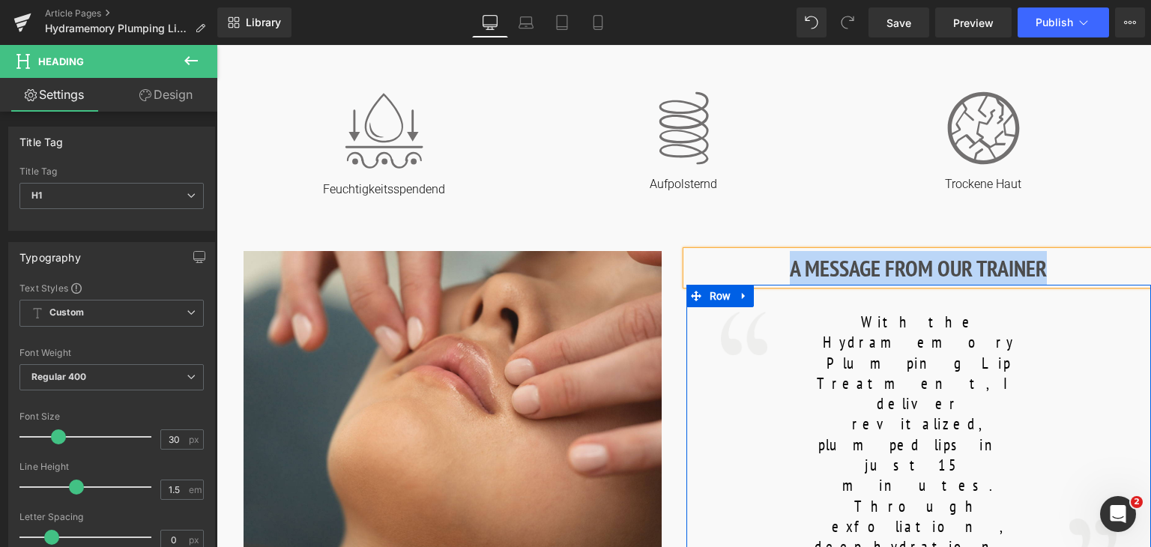
scroll to position [626, 0]
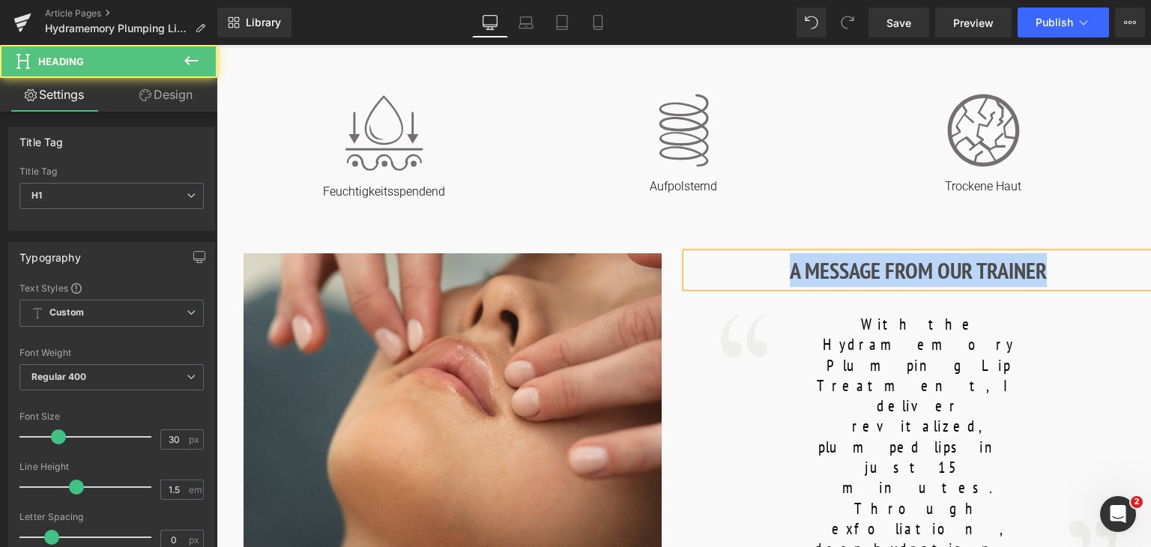
click at [822, 256] on h1 "A MESSAGE FROM OUR TRAINER" at bounding box center [920, 270] width 466 height 34
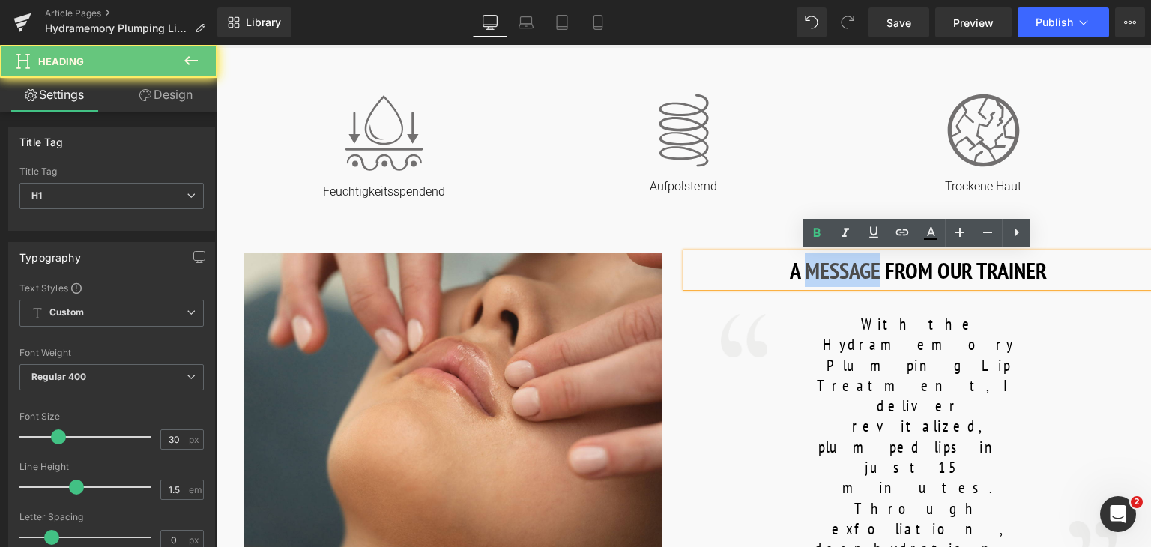
click at [822, 256] on h1 "A MESSAGE FROM OUR TRAINER" at bounding box center [920, 270] width 466 height 34
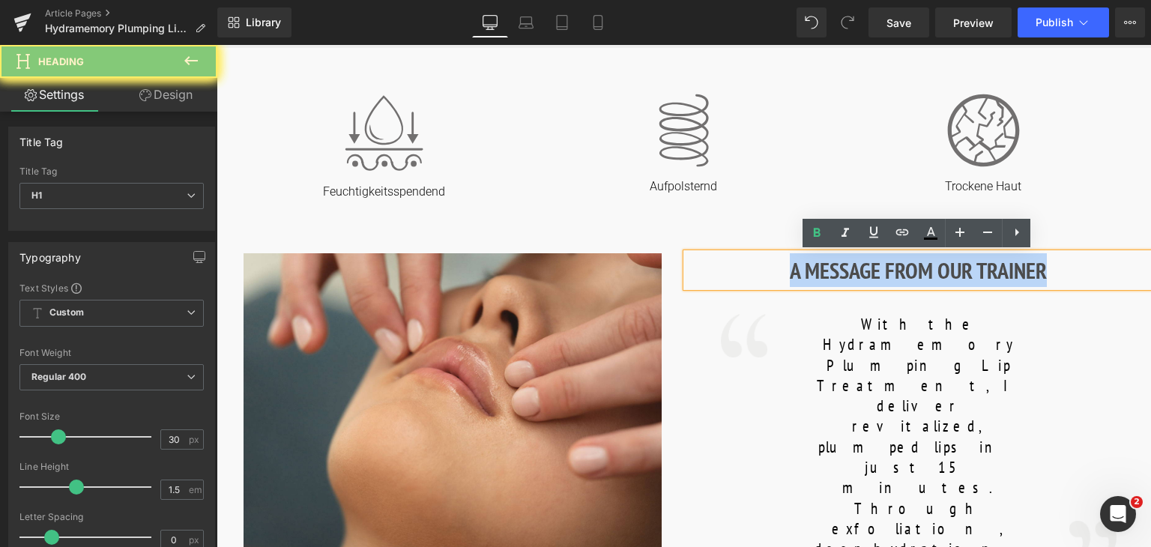
click at [822, 256] on h1 "A MESSAGE FROM OUR TRAINER" at bounding box center [920, 270] width 466 height 34
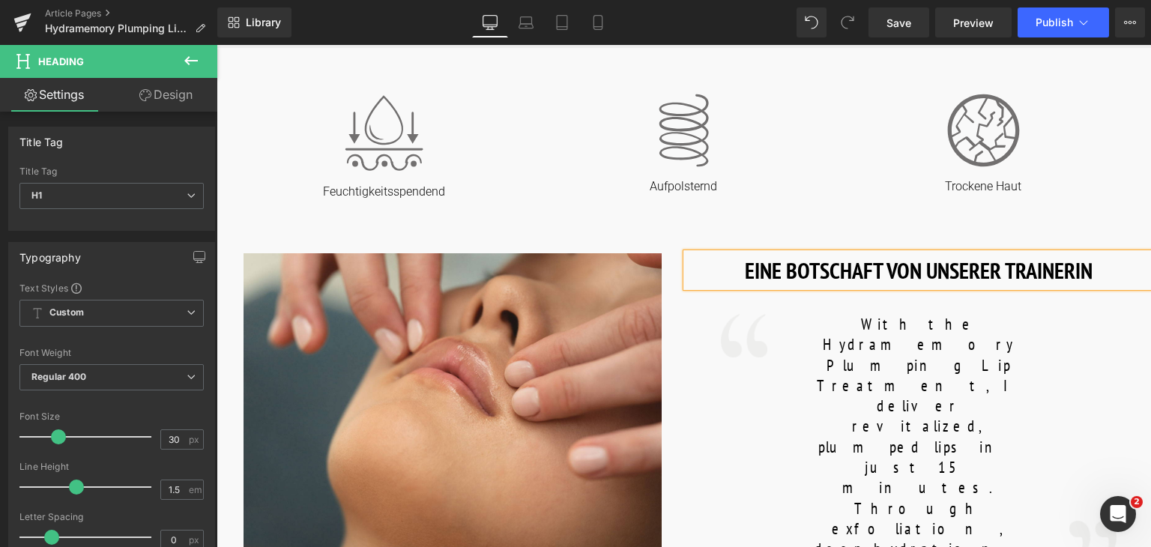
click at [921, 270] on h1 "EINE BOTSCHAFT VON UNSERER TRAINERIN" at bounding box center [920, 270] width 466 height 34
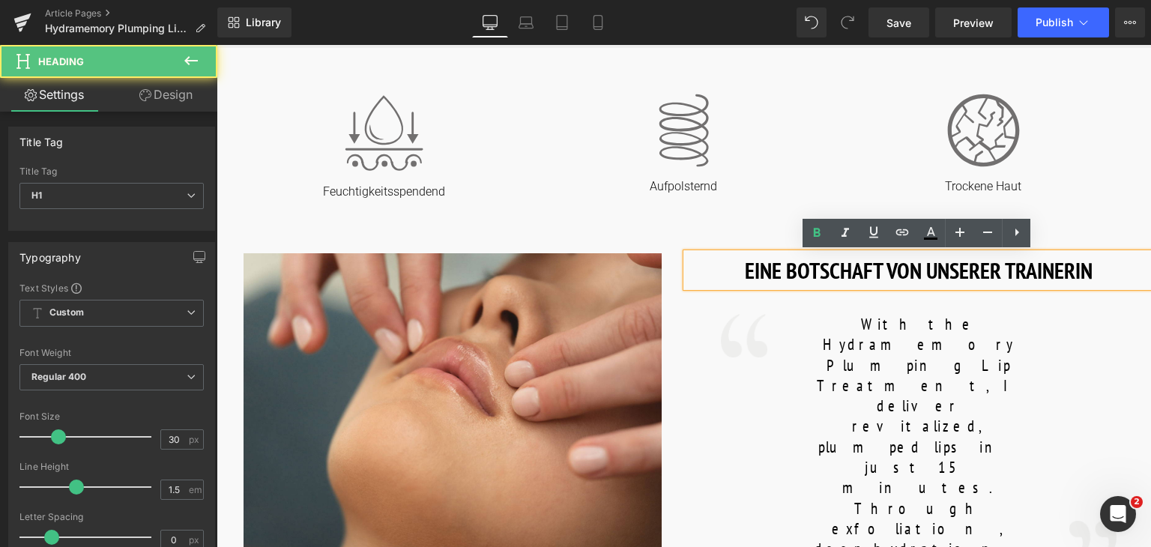
click at [921, 270] on h1 "EINE BOTSCHAFT VON UNSERER TRAINERIN" at bounding box center [920, 270] width 466 height 34
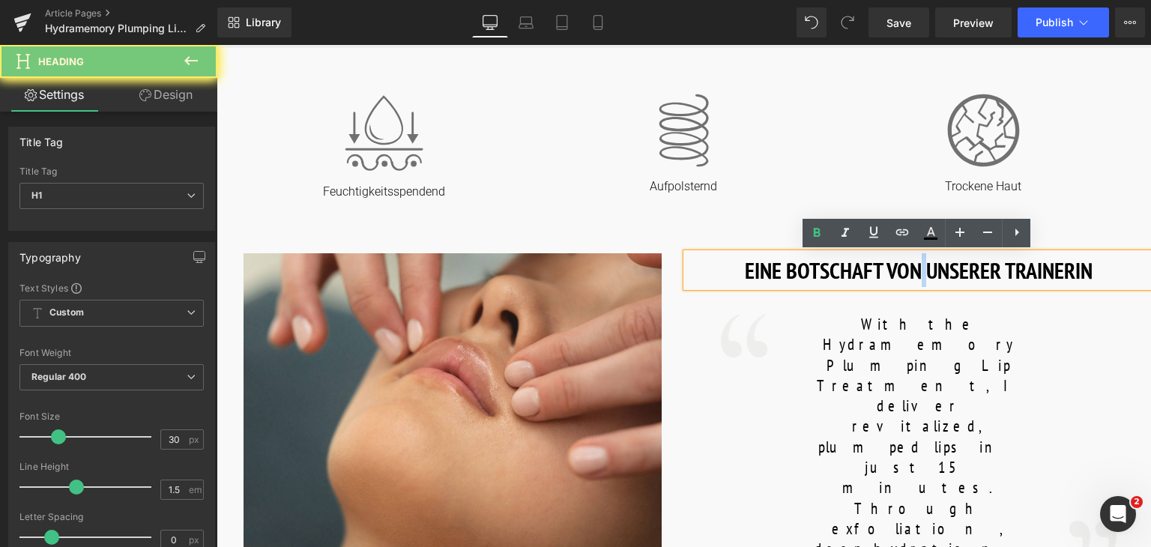
click at [921, 270] on h1 "EINE BOTSCHAFT VON UNSERER TRAINERIN" at bounding box center [920, 270] width 466 height 34
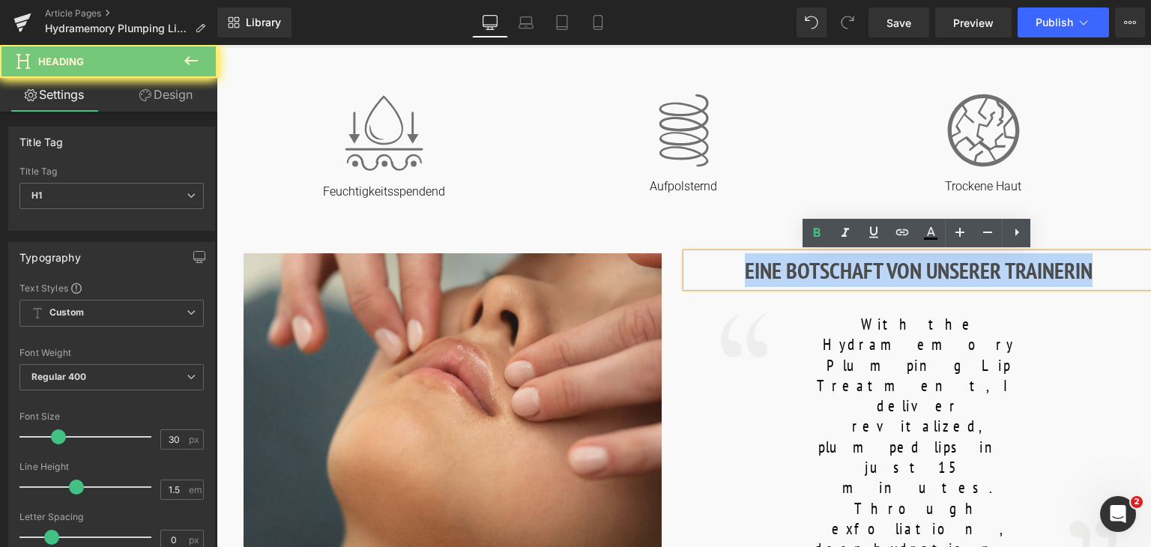
copy h1 "EINE BOTSCHAFT VON UNSERER TRAINERIN"
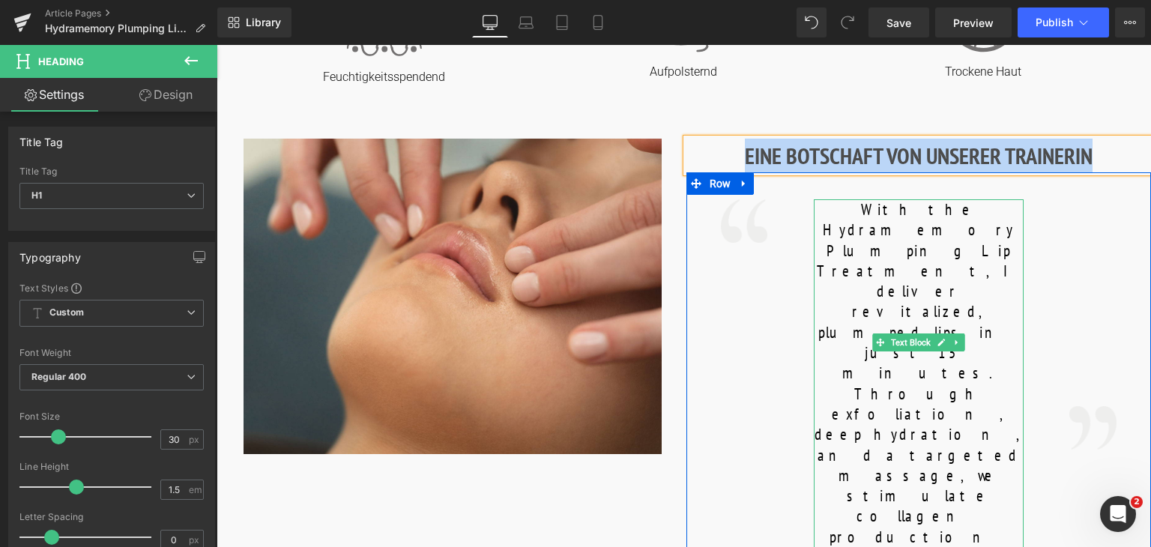
scroll to position [743, 0]
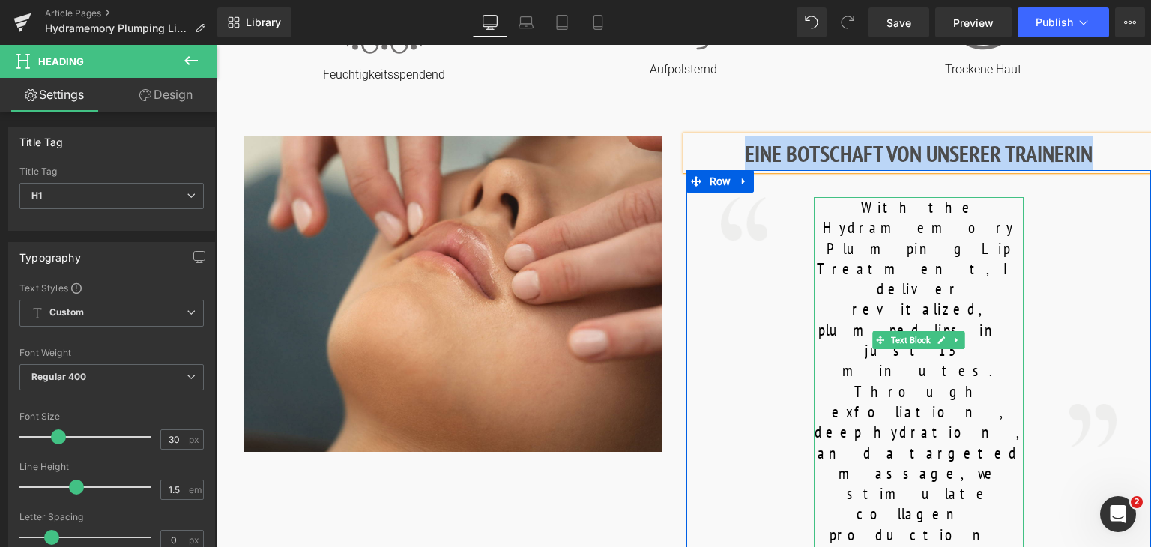
click at [943, 405] on font "With the Hydramemory Plumping Lip Treatment, I deliver revitalized, plumped lip…" at bounding box center [919, 524] width 208 height 654
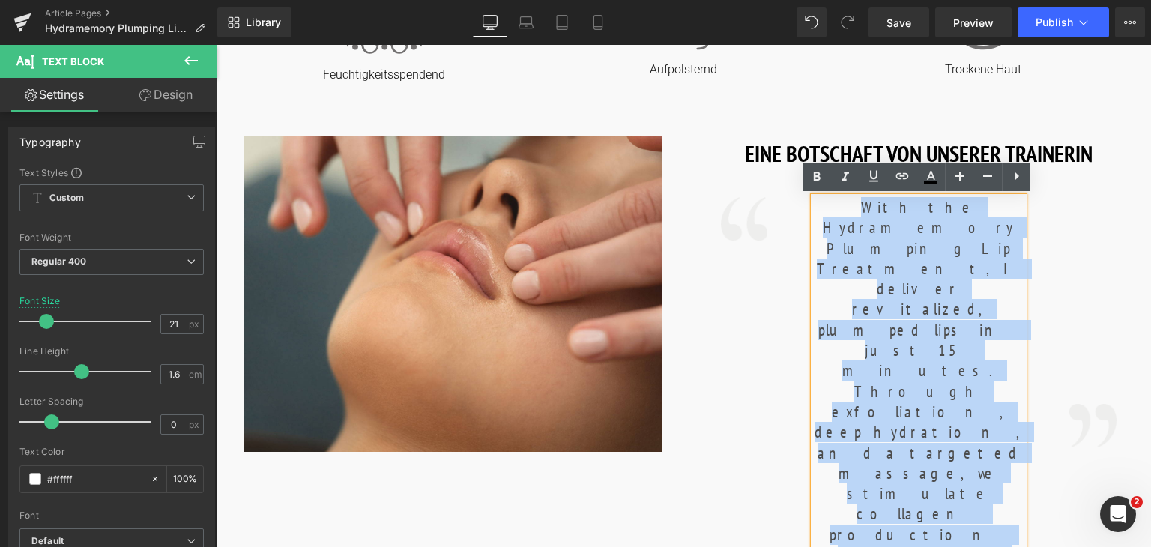
drag, startPoint x: 980, startPoint y: 412, endPoint x: 803, endPoint y: 201, distance: 276.1
click at [803, 201] on div "With the Hydramemory Plumping Lip Treatment, I deliver revitalized, plumped lip…" at bounding box center [919, 555] width 232 height 716
copy font "With the Hydramemory Plumping Lip Treatment, I deliver revitalized, plumped lip…"
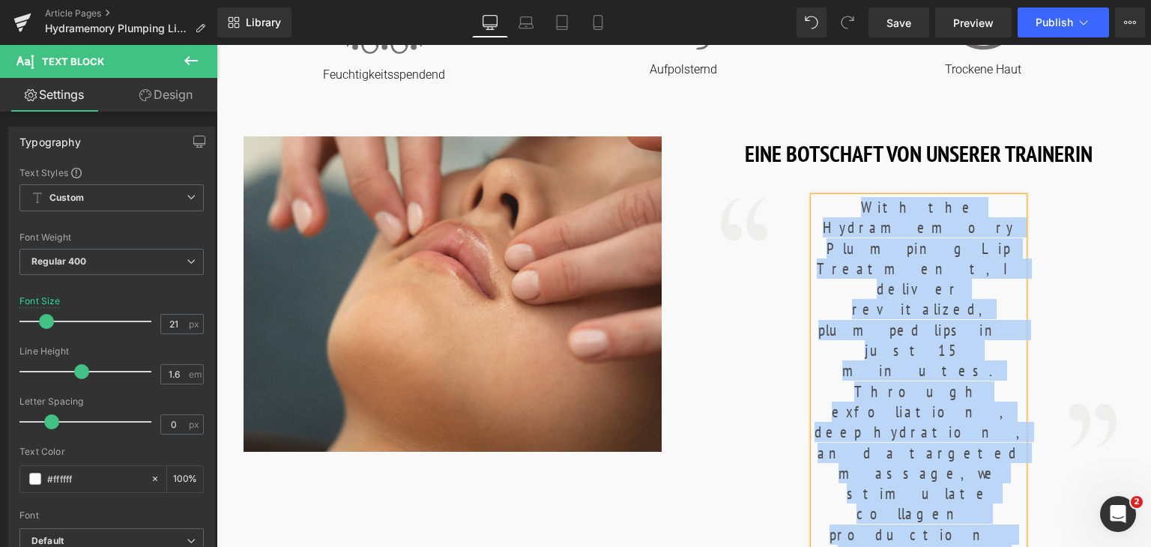
click at [717, 130] on div "Image EINE BOTSCHAFT VON UNSERER TRAINERIN Heading Image With the Hydramemory P…" at bounding box center [684, 511] width 935 height 834
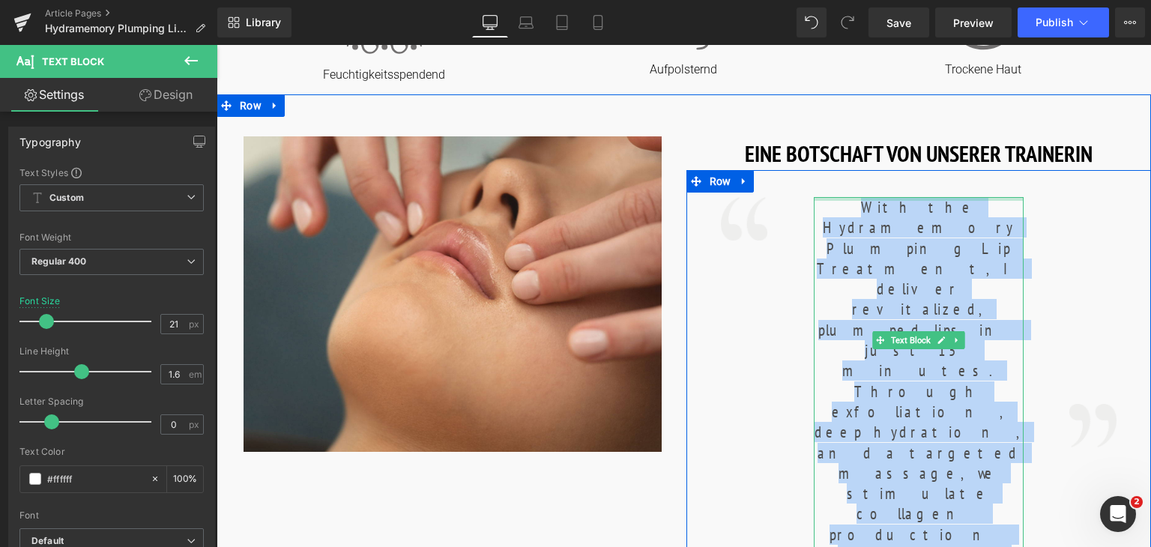
drag, startPoint x: 873, startPoint y: 258, endPoint x: 816, endPoint y: 198, distance: 82.7
click at [816, 198] on div "With the Hydramemory Plumping Lip Treatment, I deliver revitalized, plumped lip…" at bounding box center [919, 555] width 210 height 716
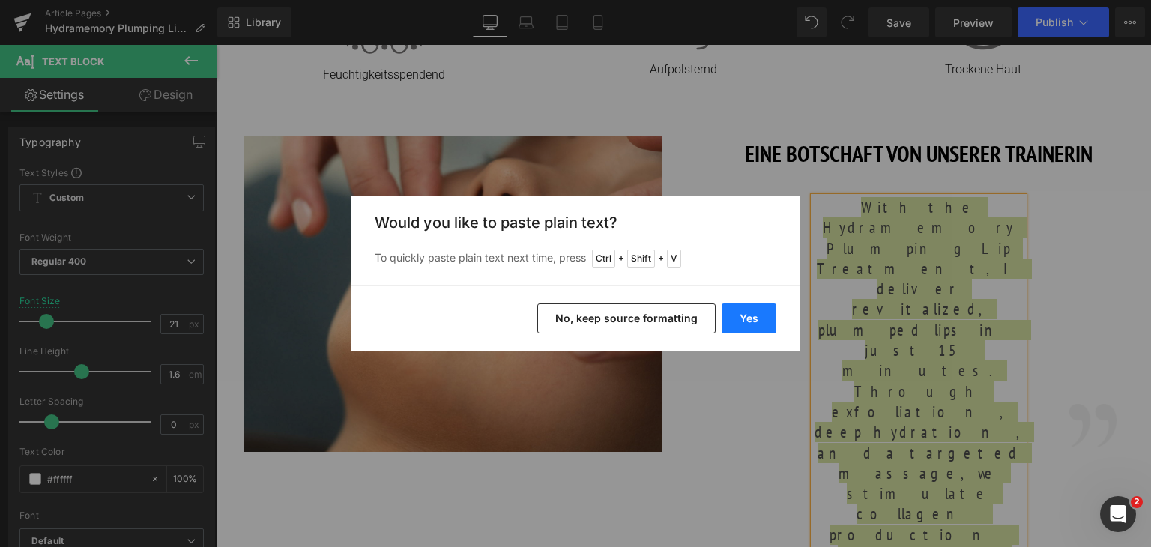
click at [740, 319] on button "Yes" at bounding box center [749, 319] width 55 height 30
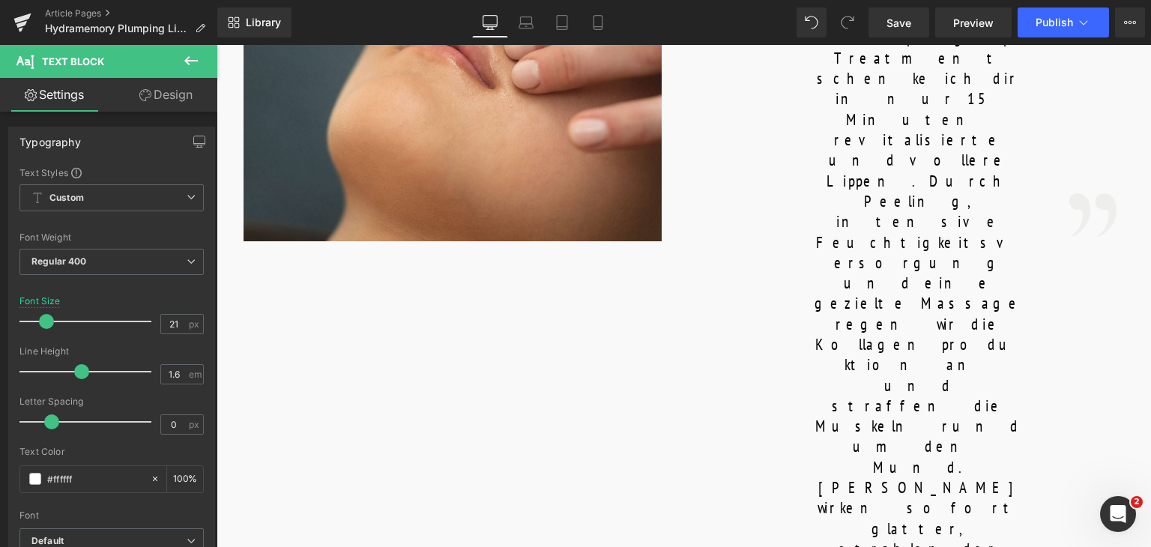
scroll to position [954, 0]
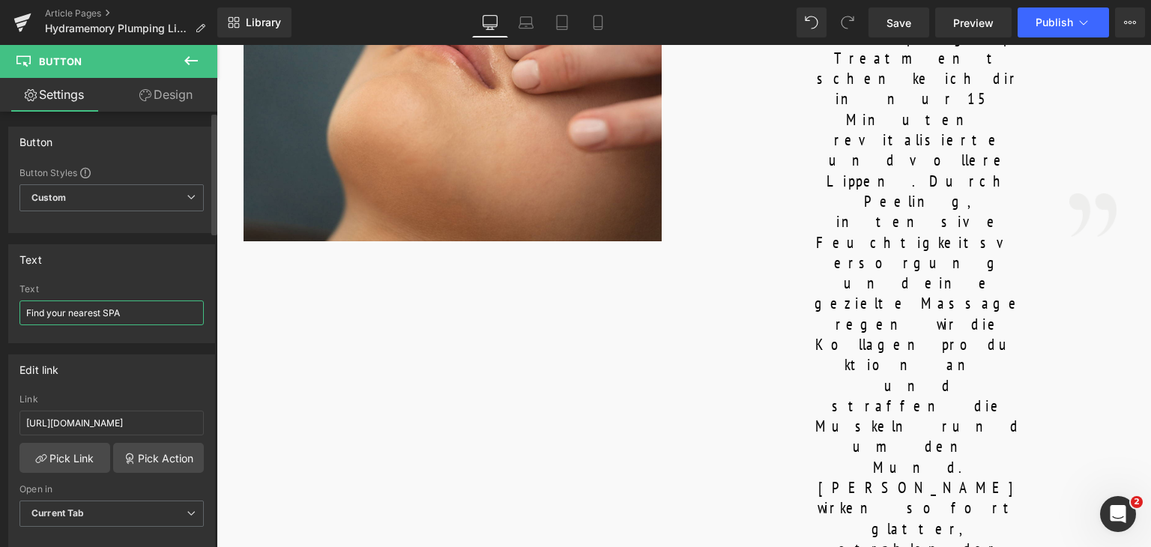
click at [117, 310] on input "Find your nearest SPA" at bounding box center [111, 313] width 184 height 25
click at [130, 301] on input "Find your nearest SPA" at bounding box center [111, 313] width 184 height 25
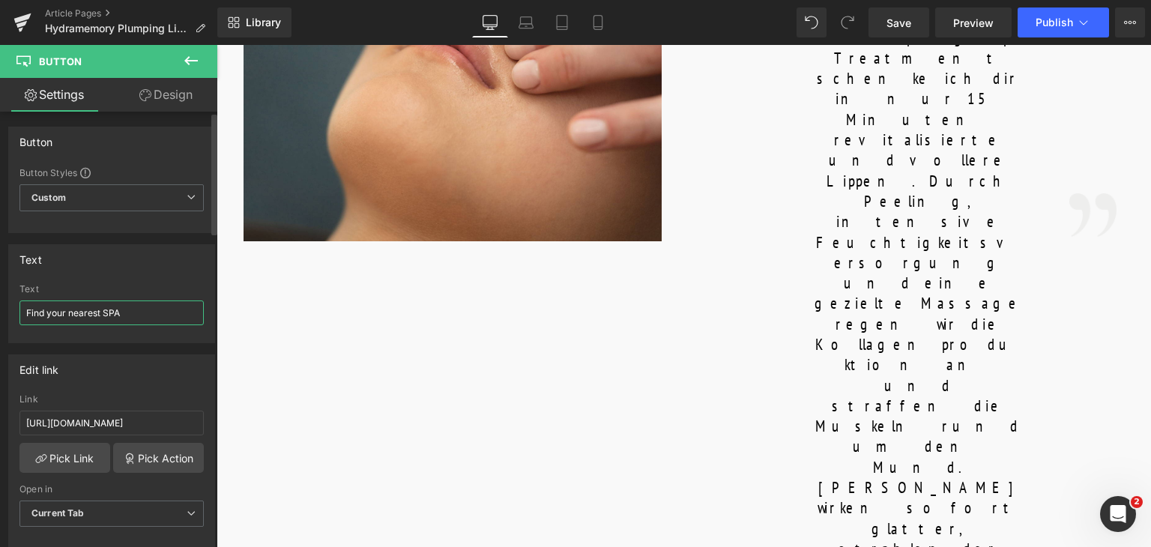
click at [130, 301] on input "Find your nearest SPA" at bounding box center [111, 313] width 184 height 25
paste input "e ein SPA in deiner Nähe"
type input "Finde ein SPA in deiner Nähe"
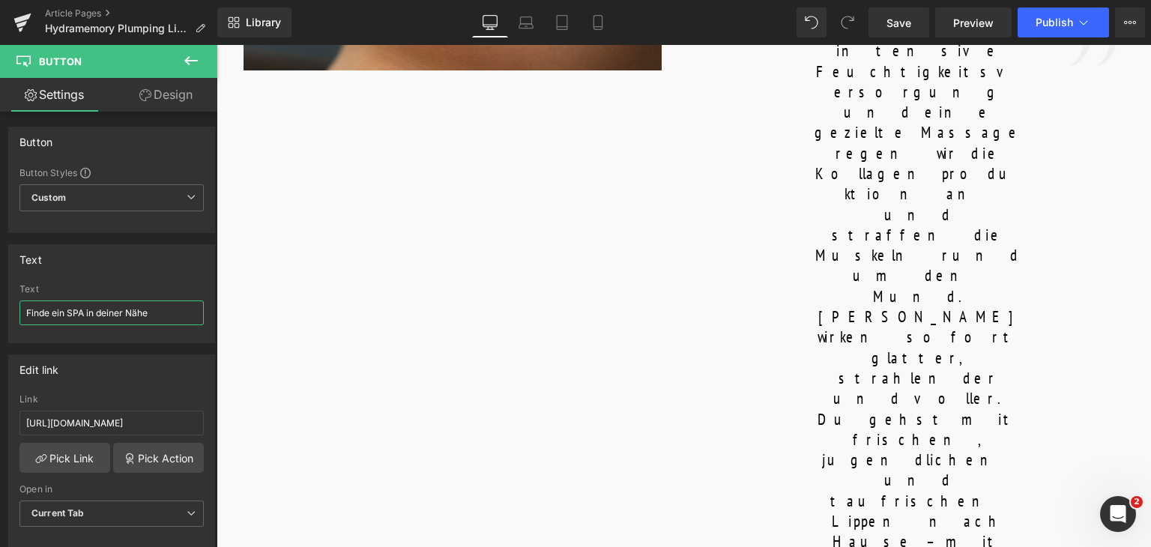
scroll to position [1127, 0]
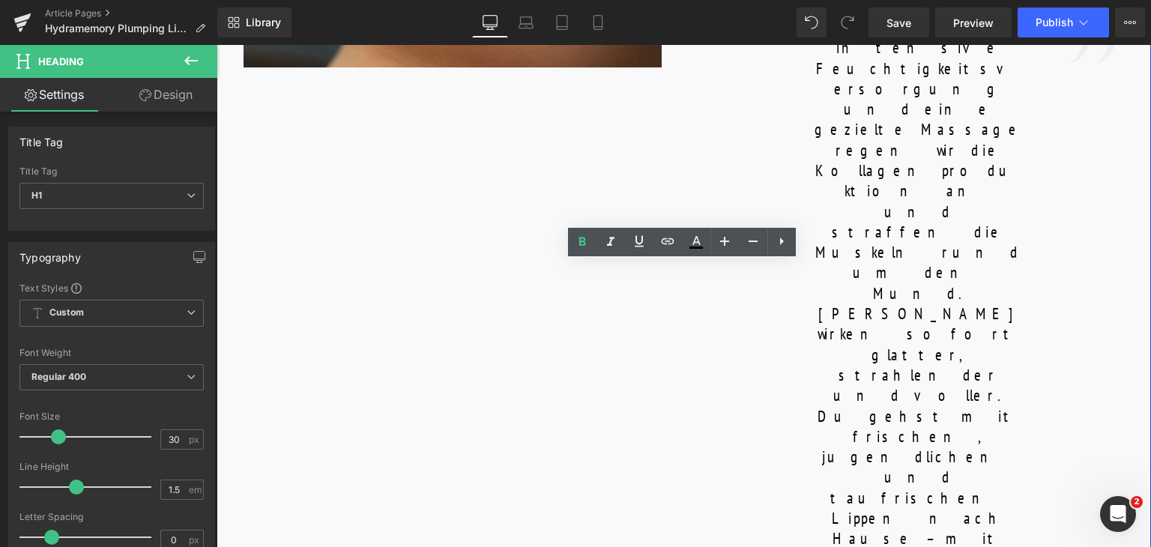
click at [600, 133] on div "Image EINE BOTSCHAFT VON UNSERER TRAINERIN Heading Image Mit der Hydramemory Pl…" at bounding box center [684, 198] width 935 height 977
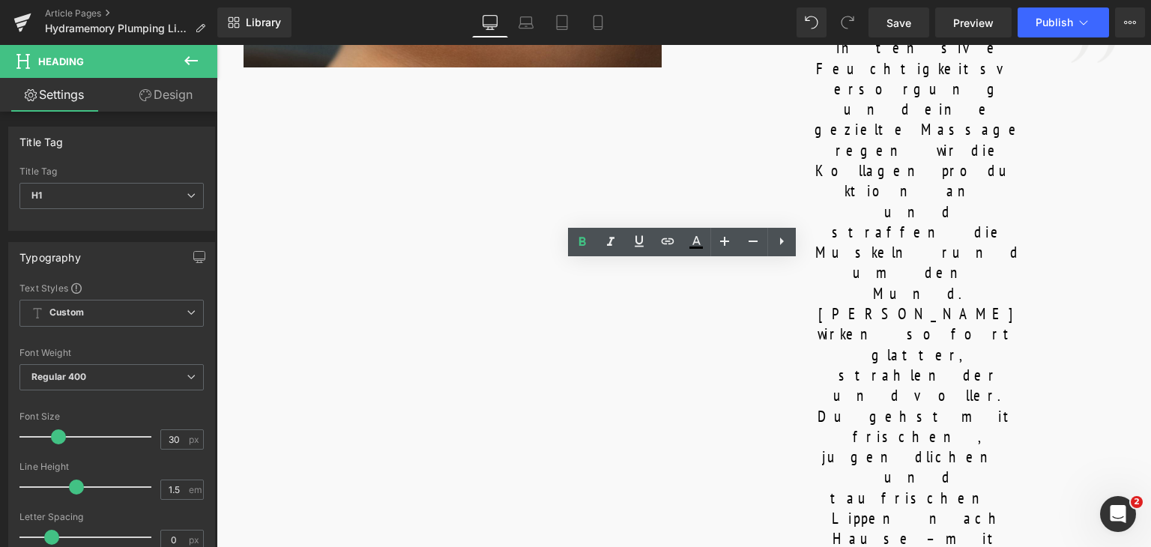
paste div
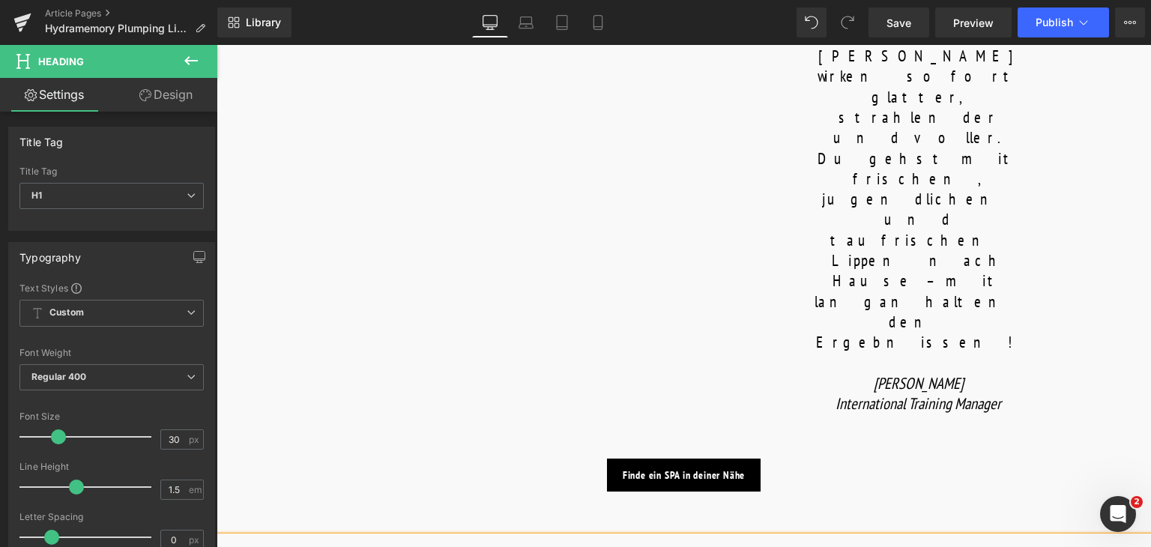
scroll to position [1463, 0]
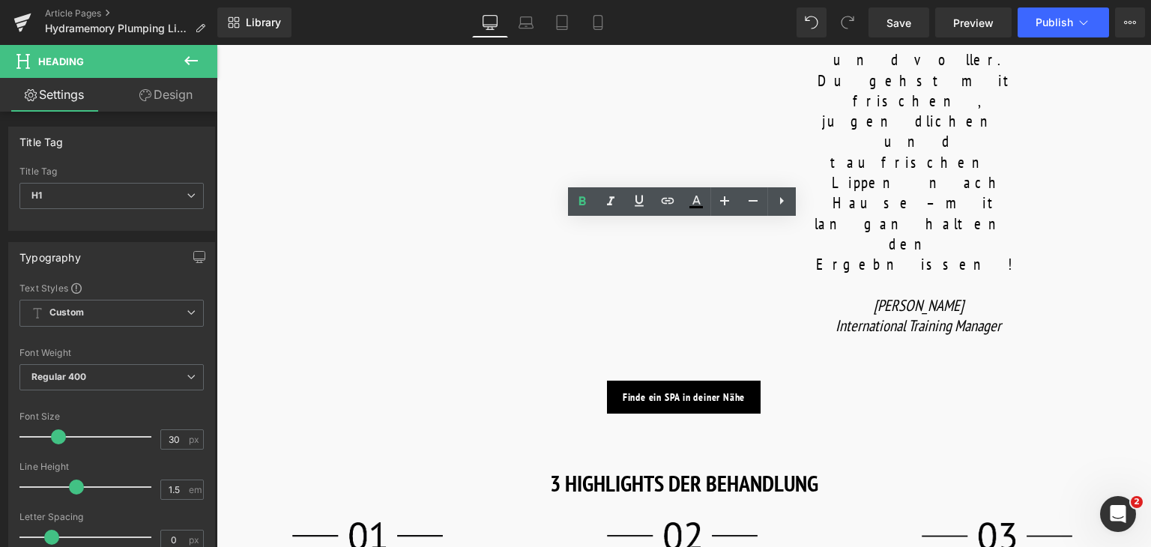
paste div
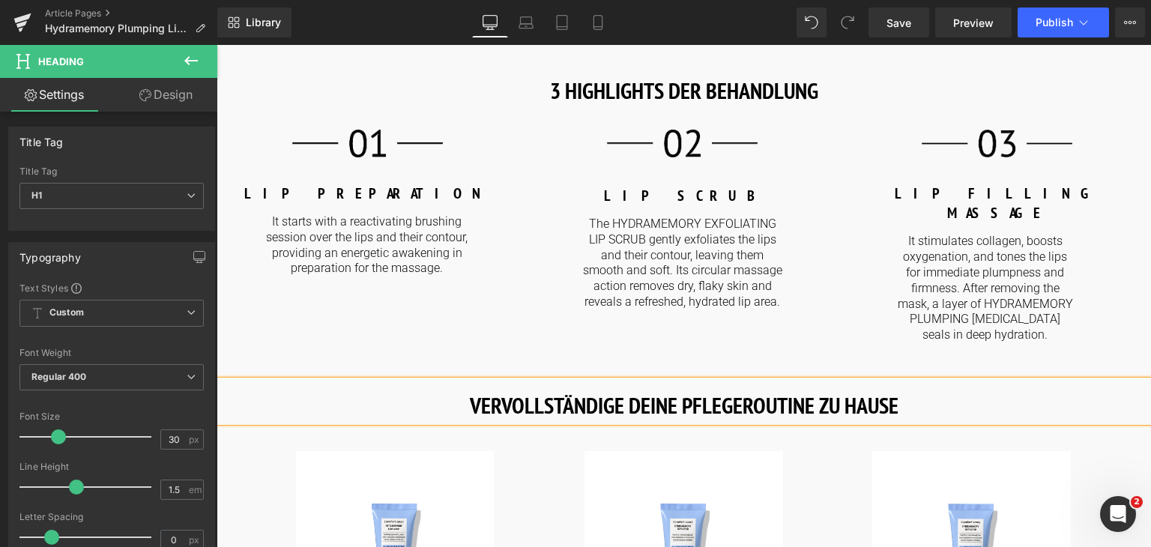
scroll to position [1858, 0]
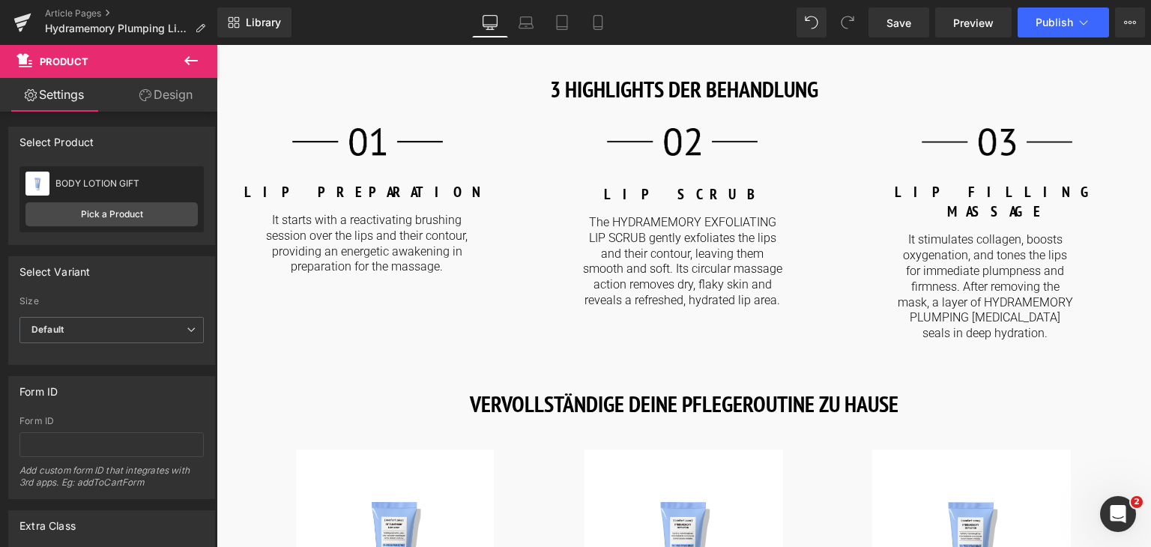
drag, startPoint x: 478, startPoint y: 256, endPoint x: 489, endPoint y: 274, distance: 20.6
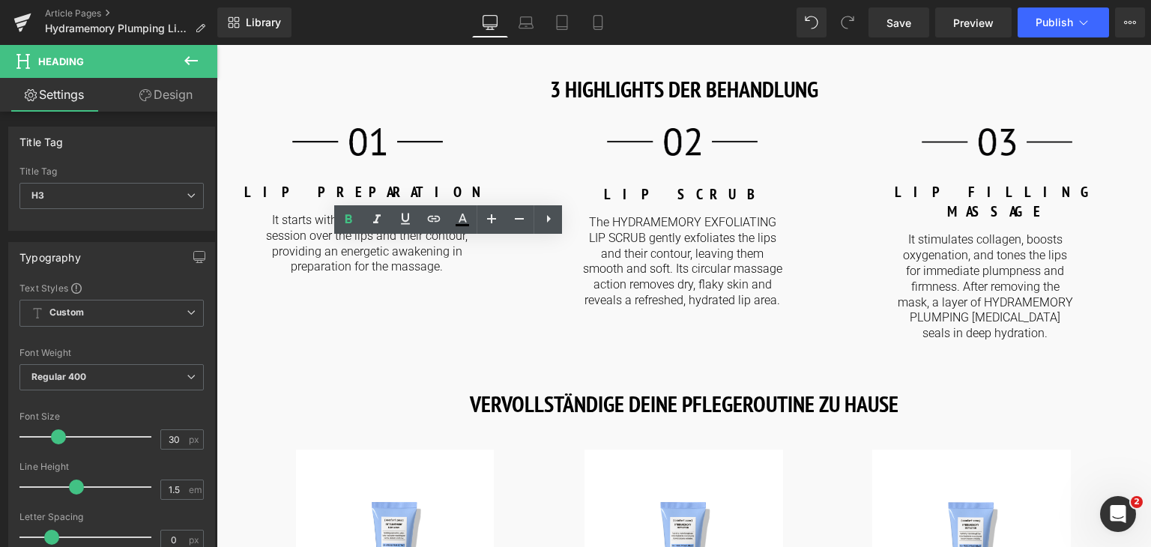
paste div
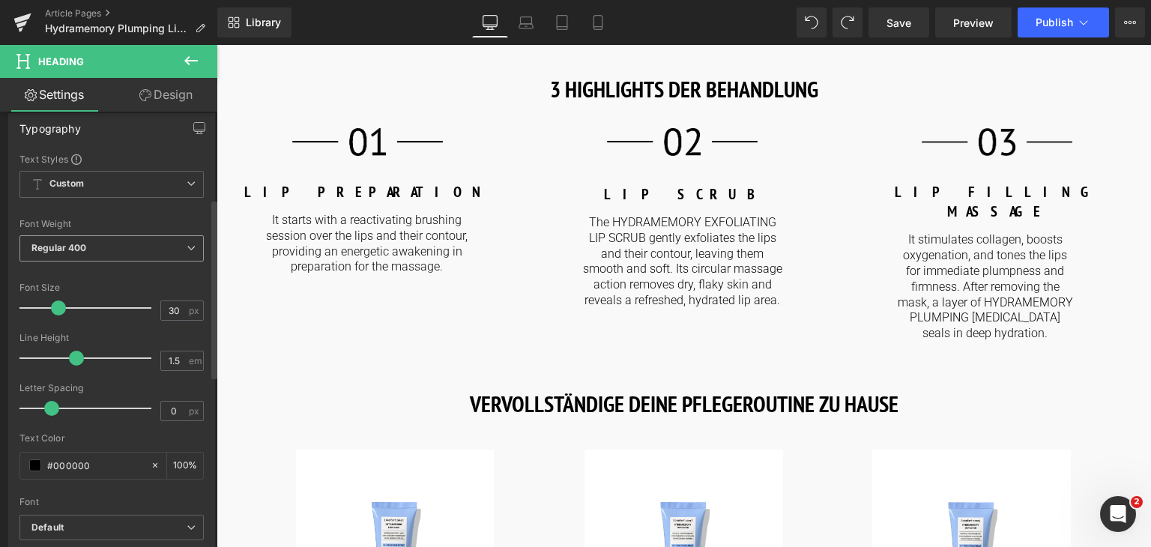
scroll to position [214, 0]
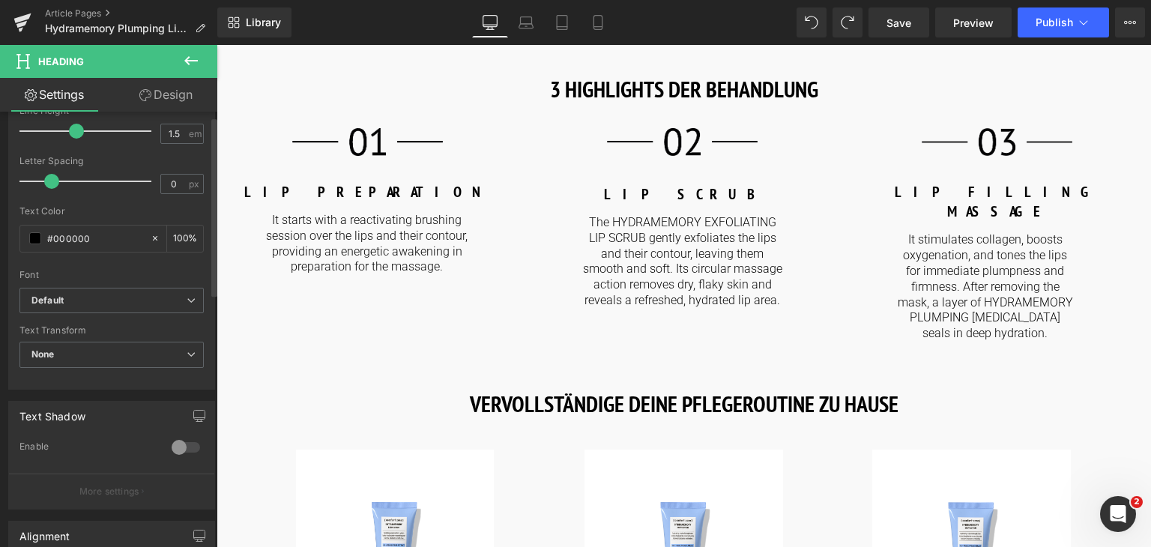
scroll to position [0, 0]
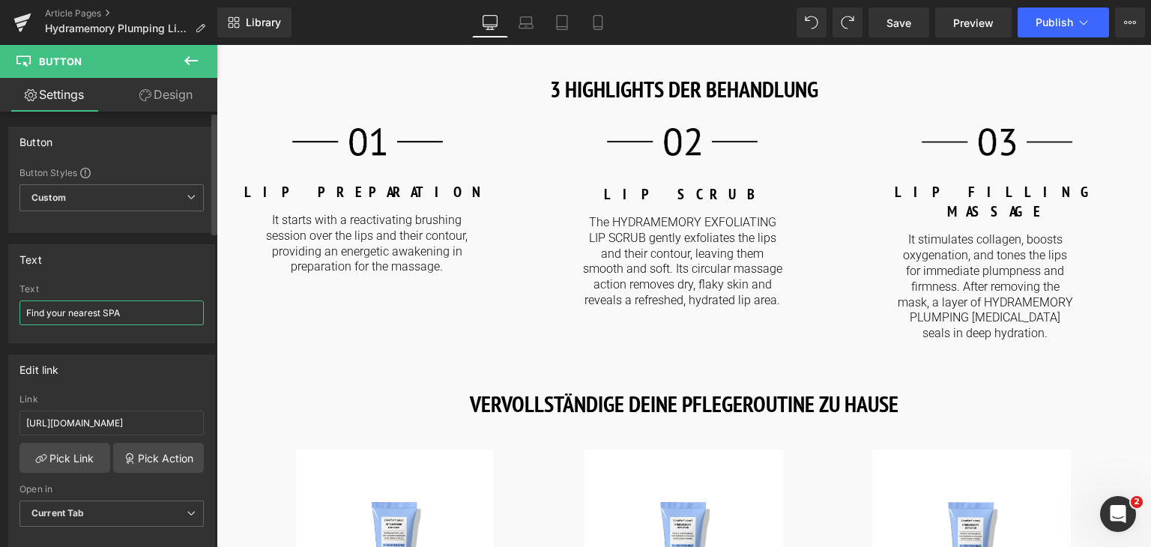
click at [122, 312] on input "Find your nearest SPA" at bounding box center [111, 313] width 184 height 25
click at [128, 309] on input "Find your nearest SPA" at bounding box center [111, 313] width 184 height 25
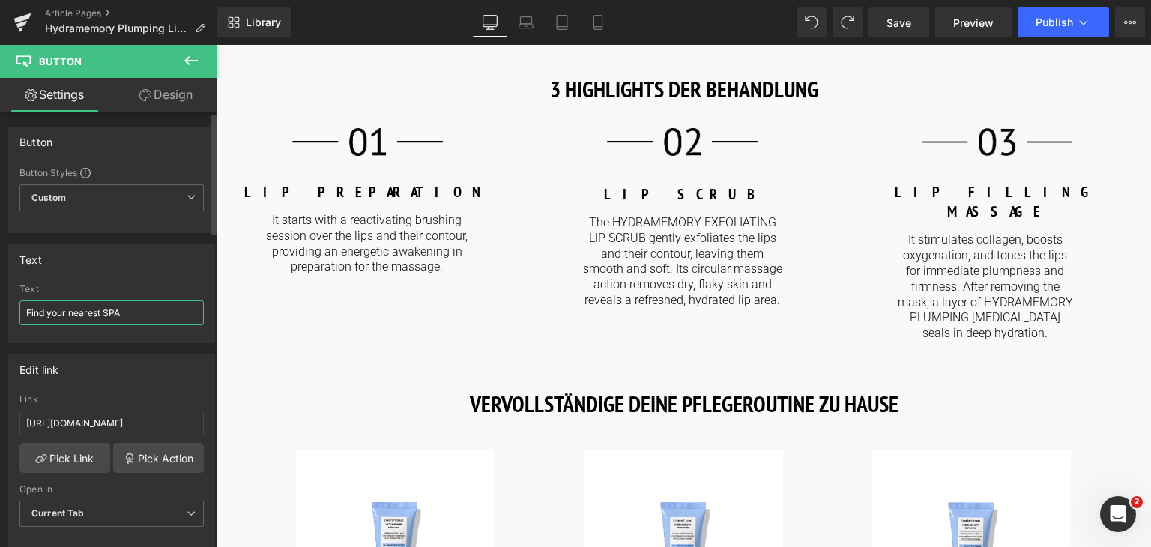
click at [128, 309] on input "Find your nearest SPA" at bounding box center [111, 313] width 184 height 25
paste input "e ein SPA in deiner Nähe"
type input "Finde ein SPA in deiner Nähe"
click at [909, 22] on span "Save" at bounding box center [899, 23] width 25 height 16
drag, startPoint x: 896, startPoint y: 25, endPoint x: 368, endPoint y: 352, distance: 620.3
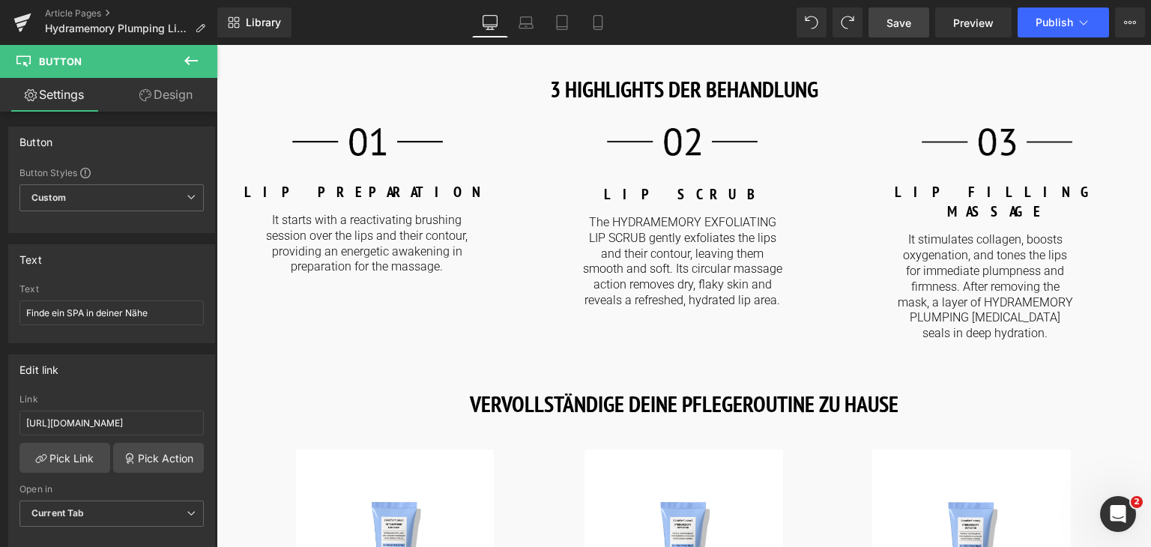
click at [896, 25] on span "Save" at bounding box center [899, 23] width 25 height 16
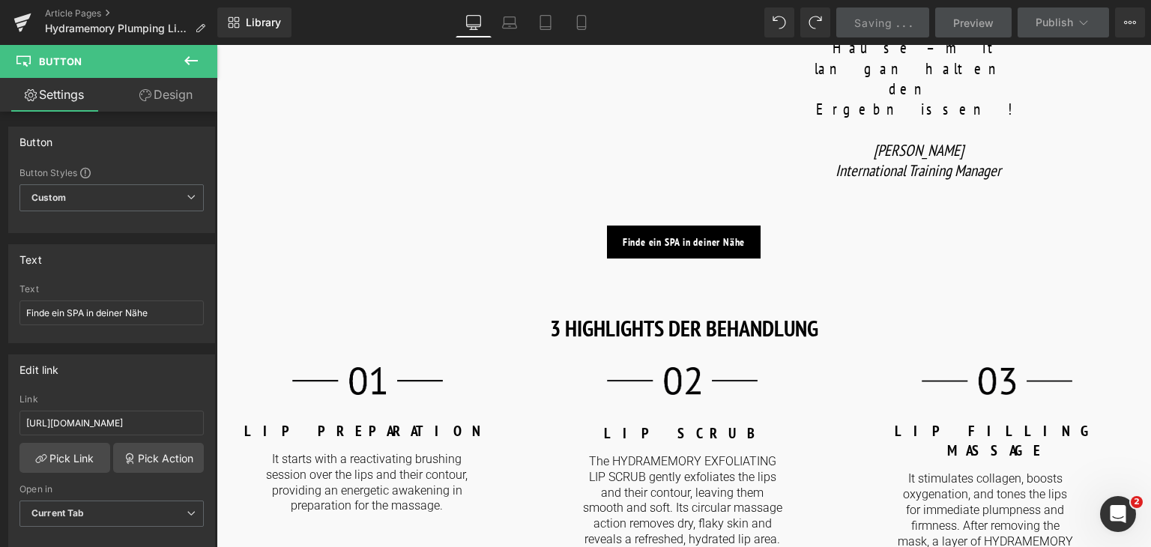
scroll to position [1619, 0]
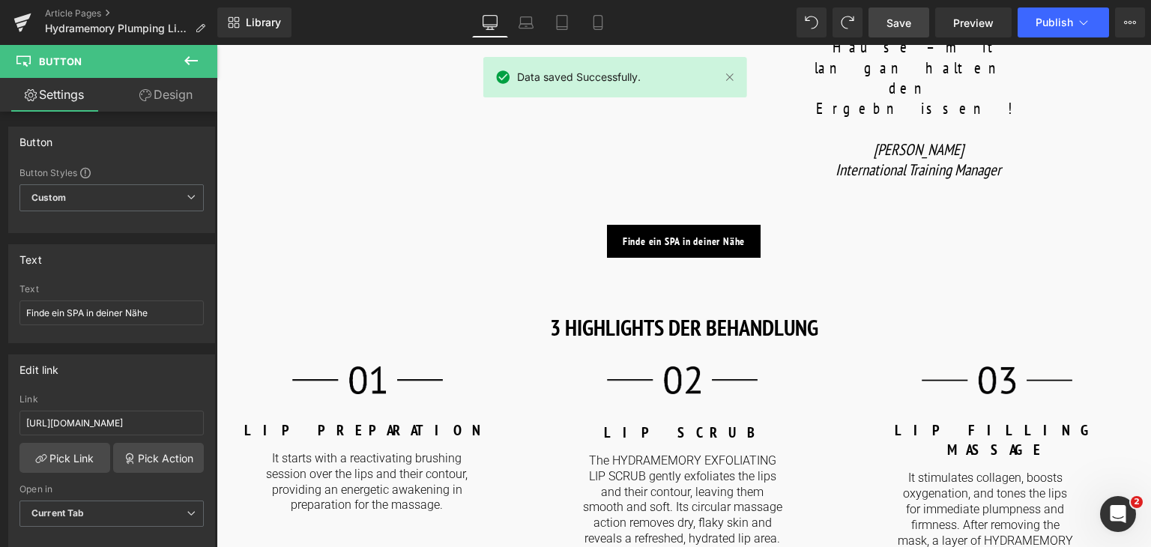
click at [99, 307] on input "Discover more" at bounding box center [111, 313] width 184 height 25
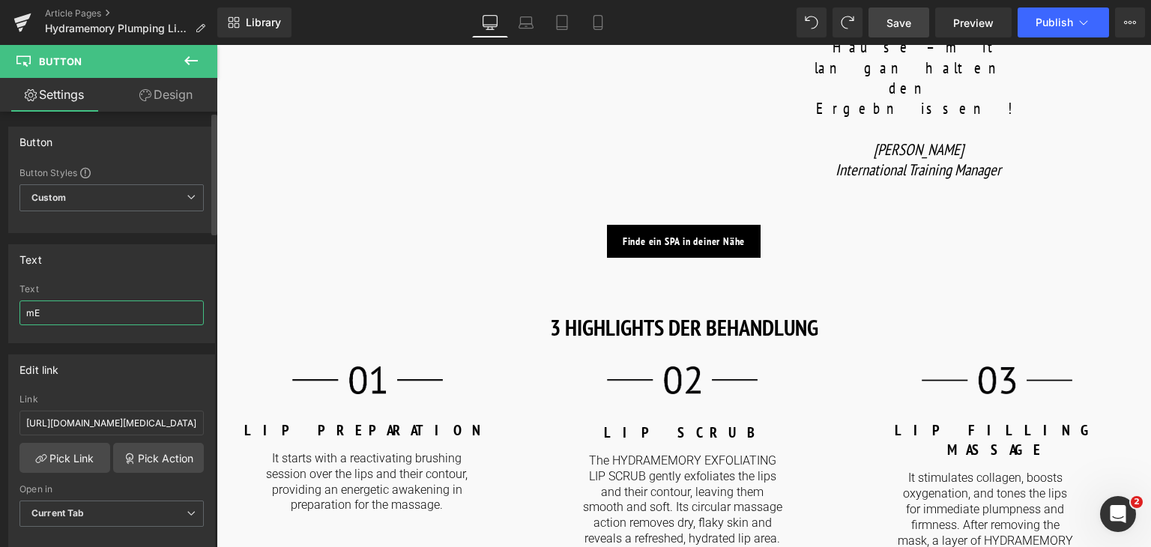
type input "m"
type input "Mehr entdecken"
click at [99, 307] on input "Mehr entdecken" at bounding box center [111, 313] width 184 height 25
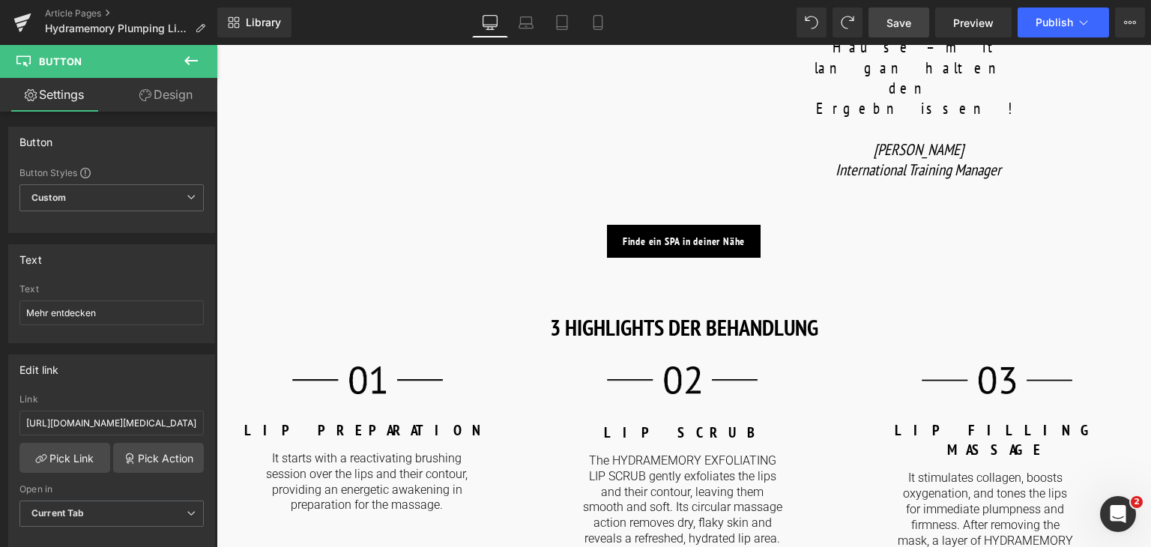
click at [168, 319] on input "Discover more" at bounding box center [111, 313] width 184 height 25
paste input "Mehr entdecken"
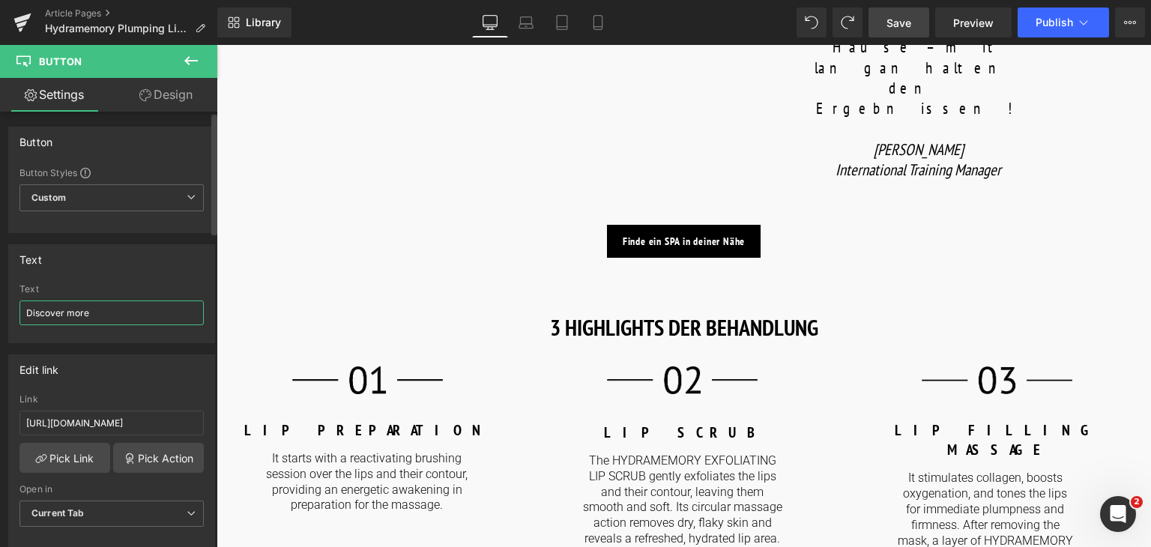
type input "Mehr entdecken"
click at [125, 313] on input "Discover more" at bounding box center [111, 313] width 184 height 25
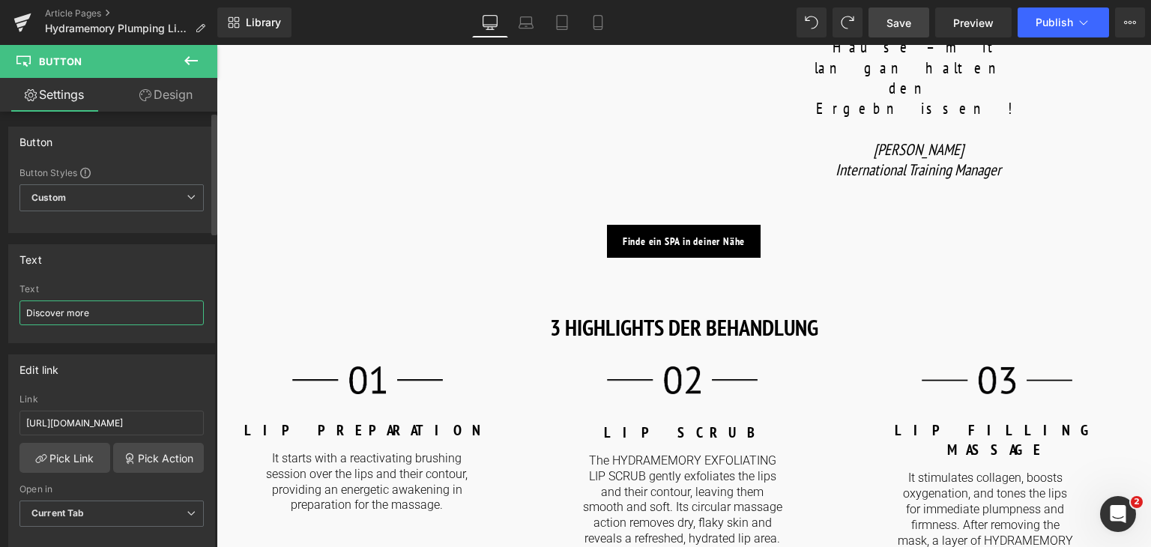
paste input "Mehr entdecken"
type input "Mehr entdecken"
click at [909, 31] on link "Save" at bounding box center [899, 22] width 61 height 30
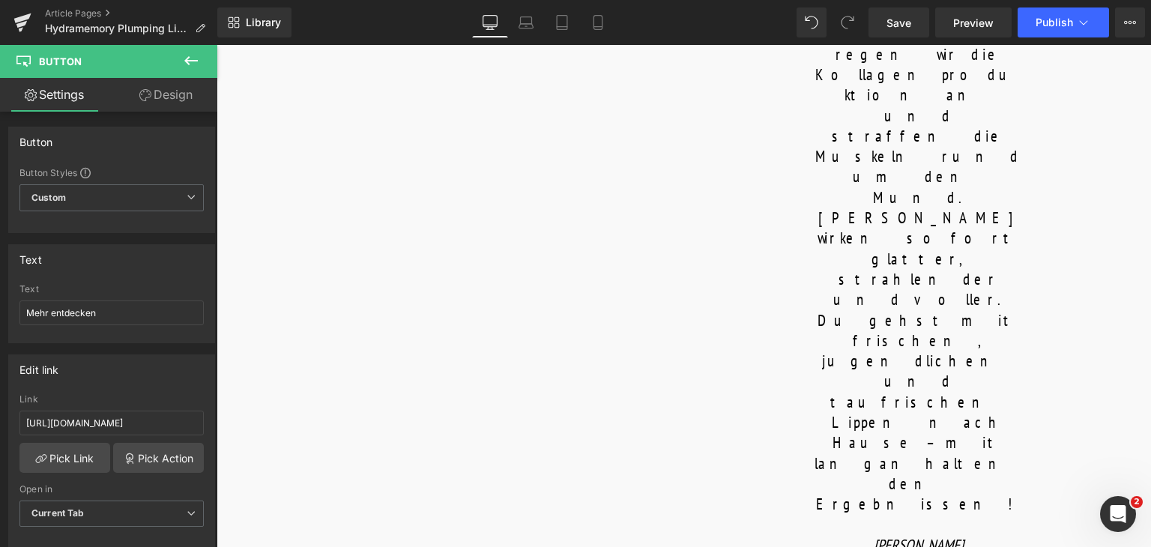
scroll to position [1223, 0]
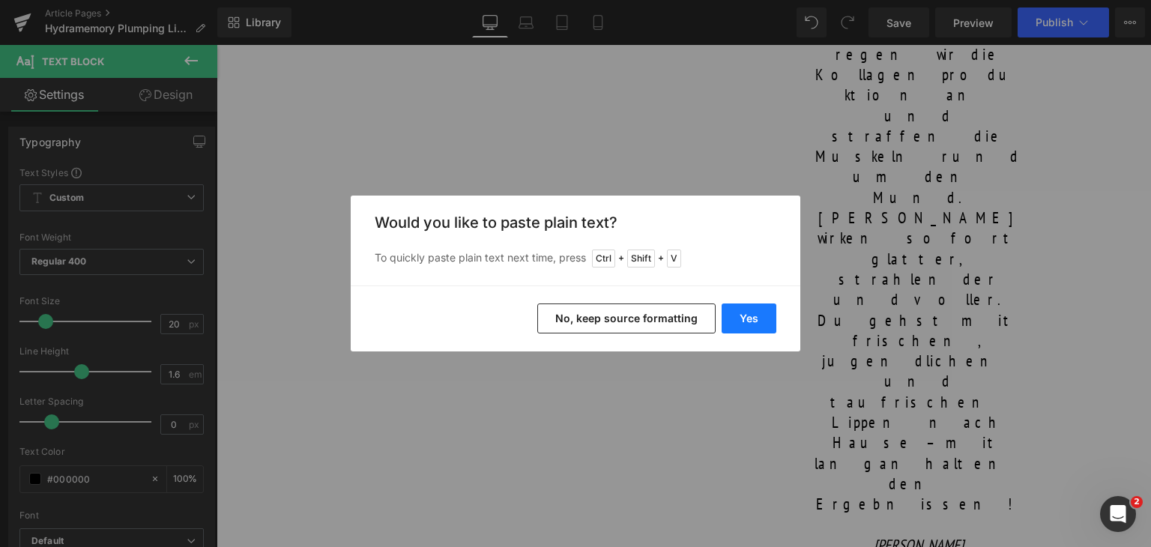
click at [756, 328] on button "Yes" at bounding box center [749, 319] width 55 height 30
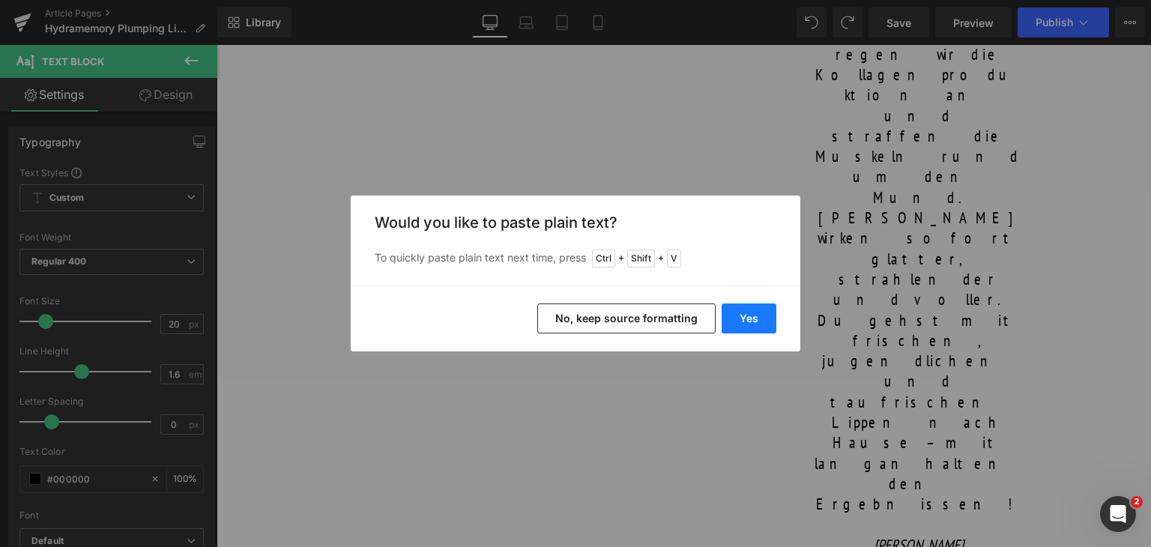
click at [762, 309] on button "Yes" at bounding box center [749, 319] width 55 height 30
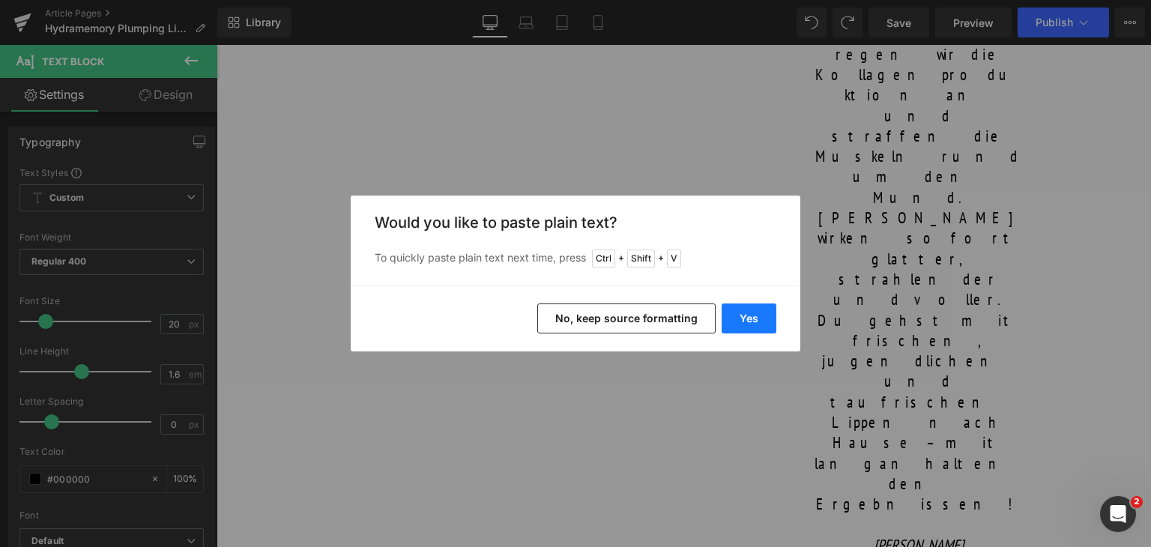
click at [762, 309] on button "Yes" at bounding box center [749, 319] width 55 height 30
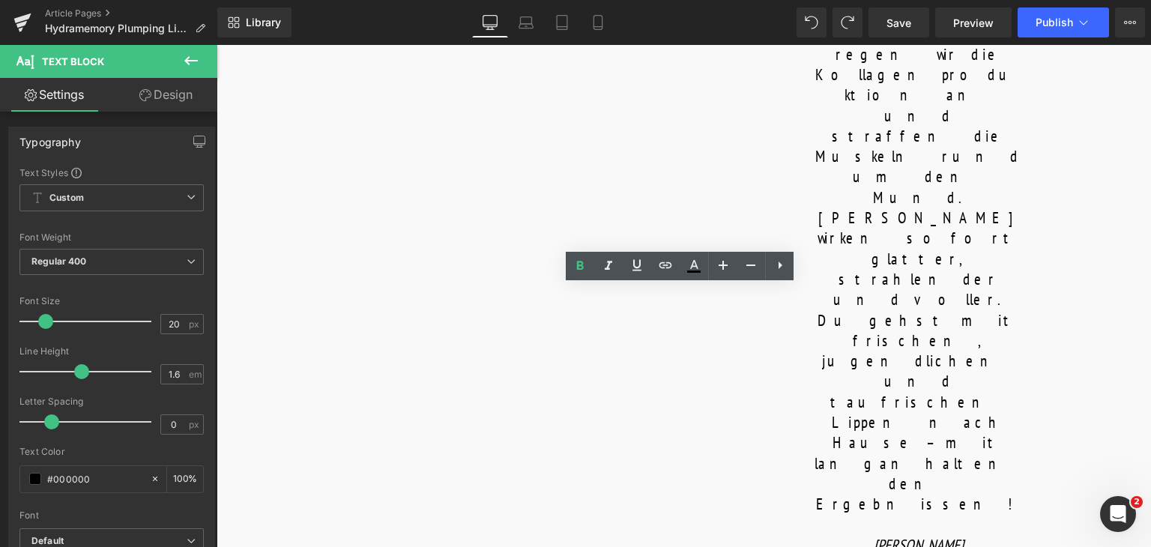
copy b "LIP SCRUB"
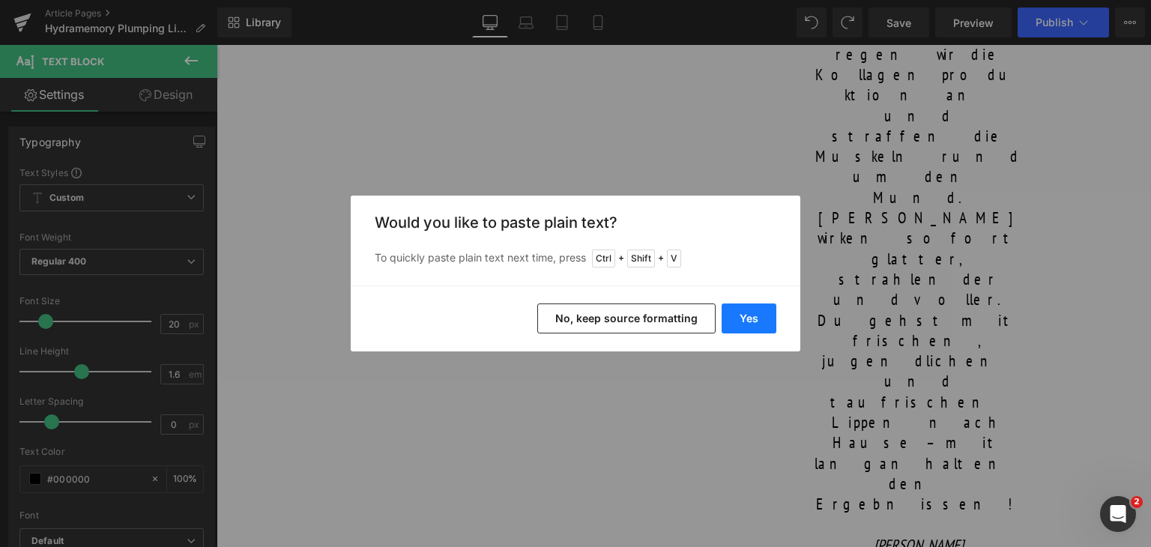
click at [735, 314] on button "Yes" at bounding box center [749, 319] width 55 height 30
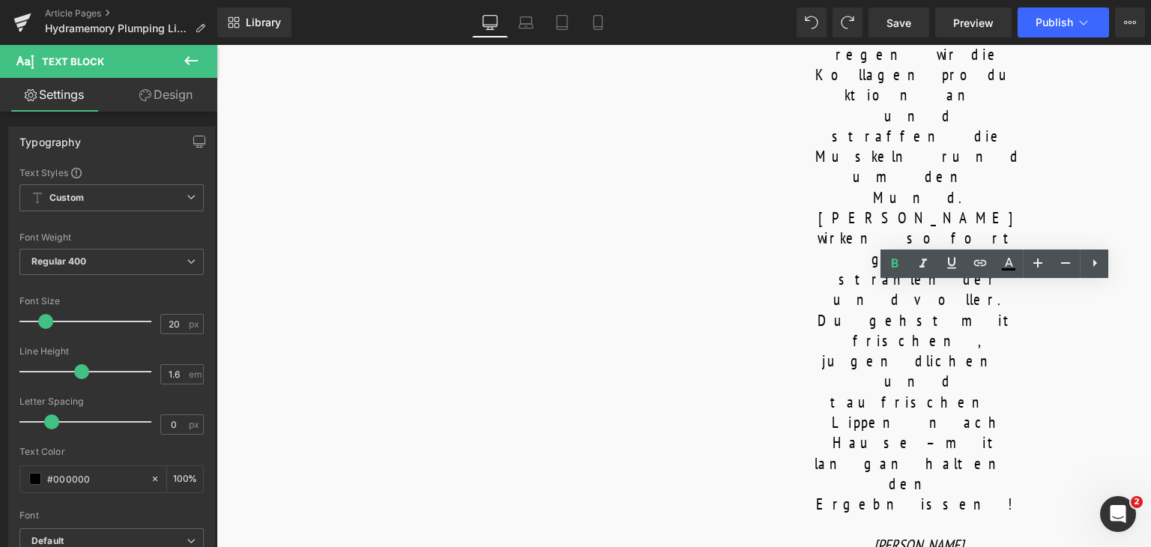
copy b "LIP FILLING MASSAGE"
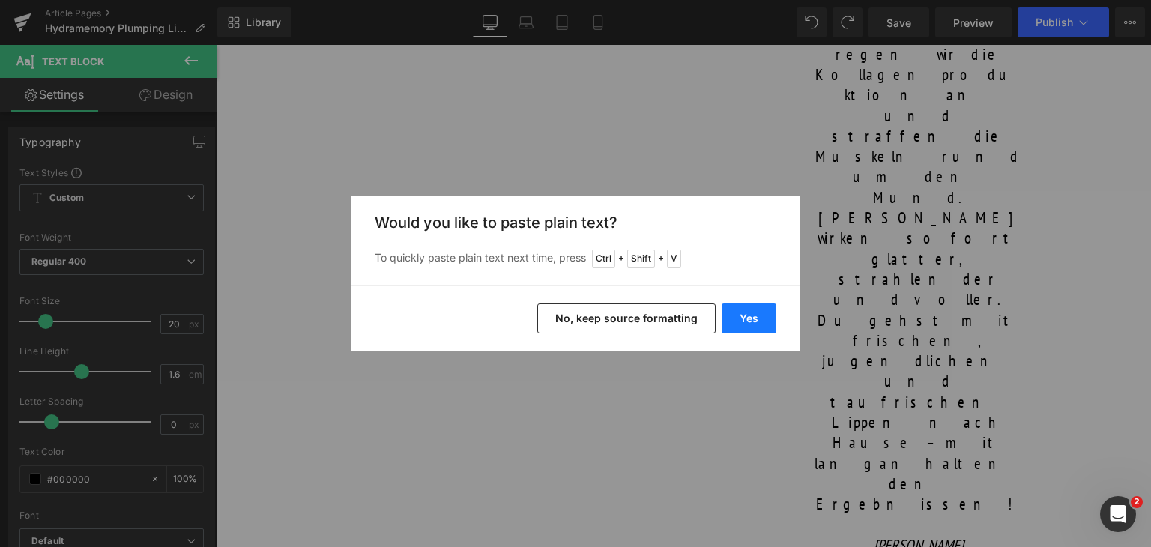
click at [735, 322] on button "Yes" at bounding box center [749, 319] width 55 height 30
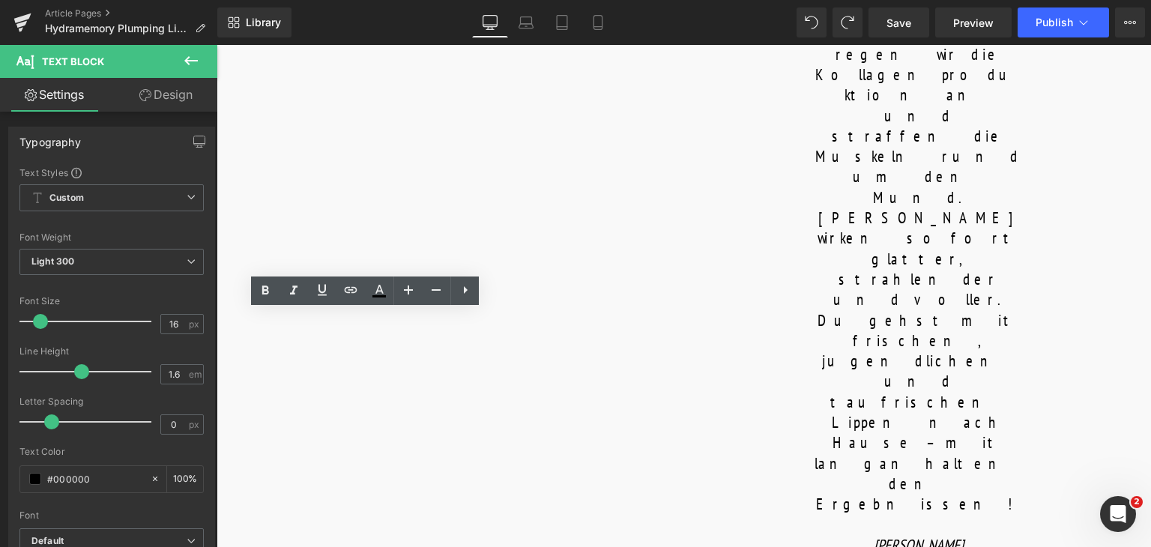
copy p "It starts with a reactivating brushing session over the lips and their contour,…"
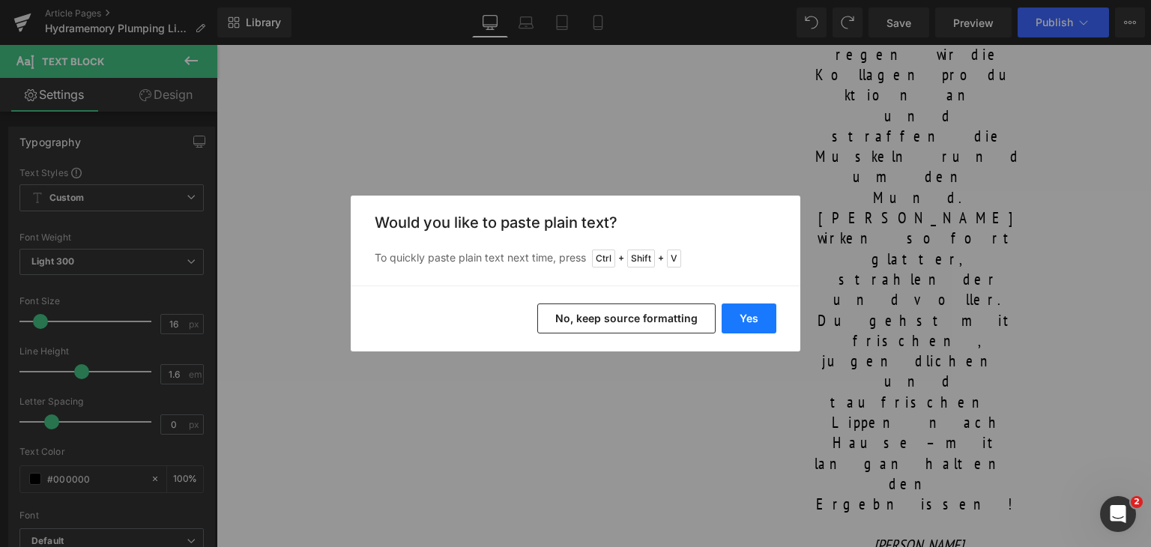
click at [741, 313] on button "Yes" at bounding box center [749, 319] width 55 height 30
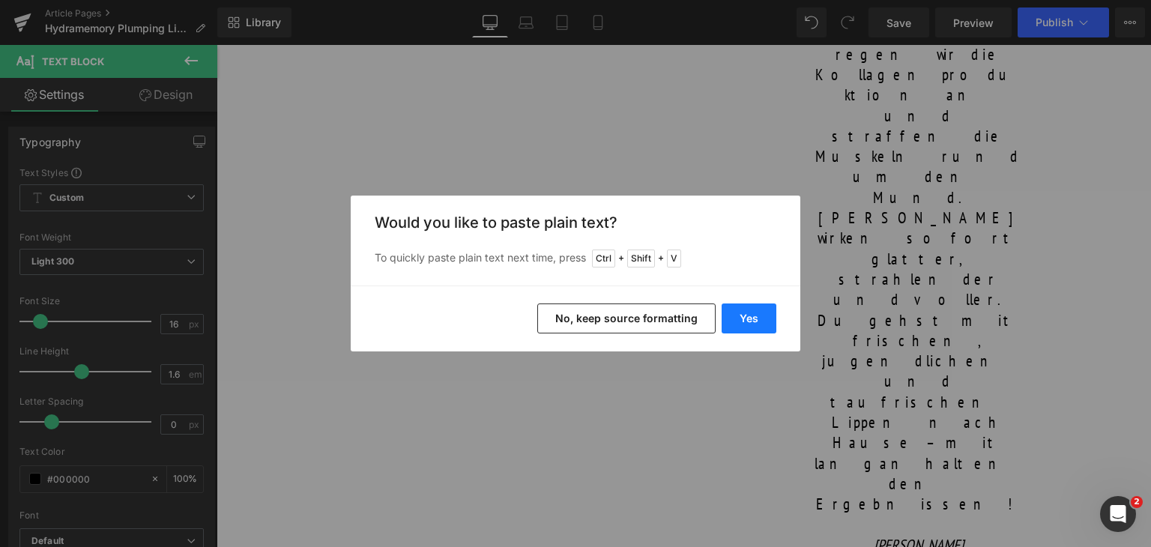
click at [749, 316] on button "Yes" at bounding box center [749, 319] width 55 height 30
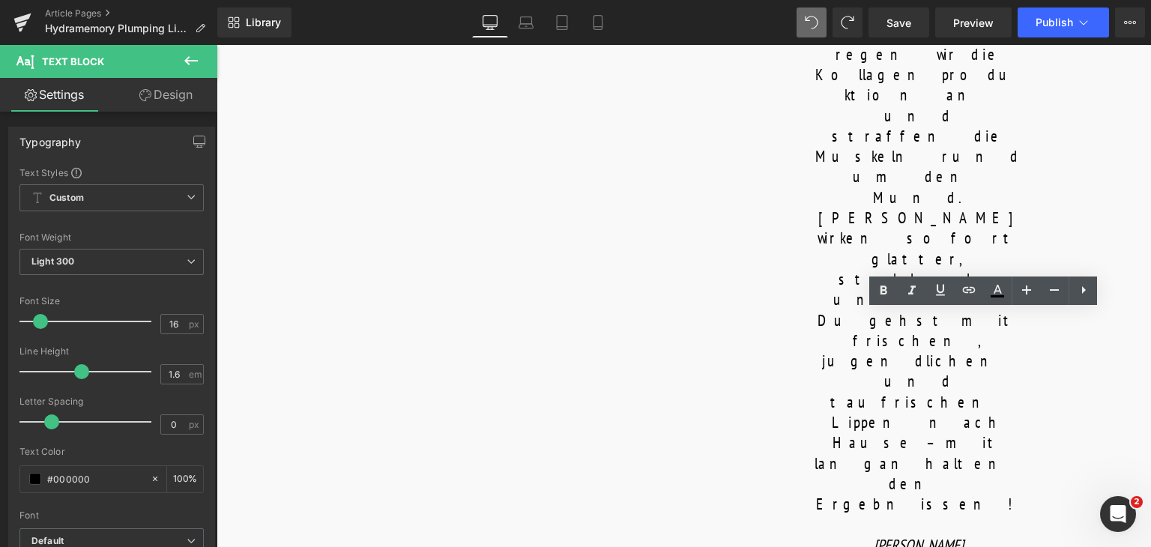
copy p "It stimulates collagen, boosts oxygenation, and tones the lips for immediate pl…"
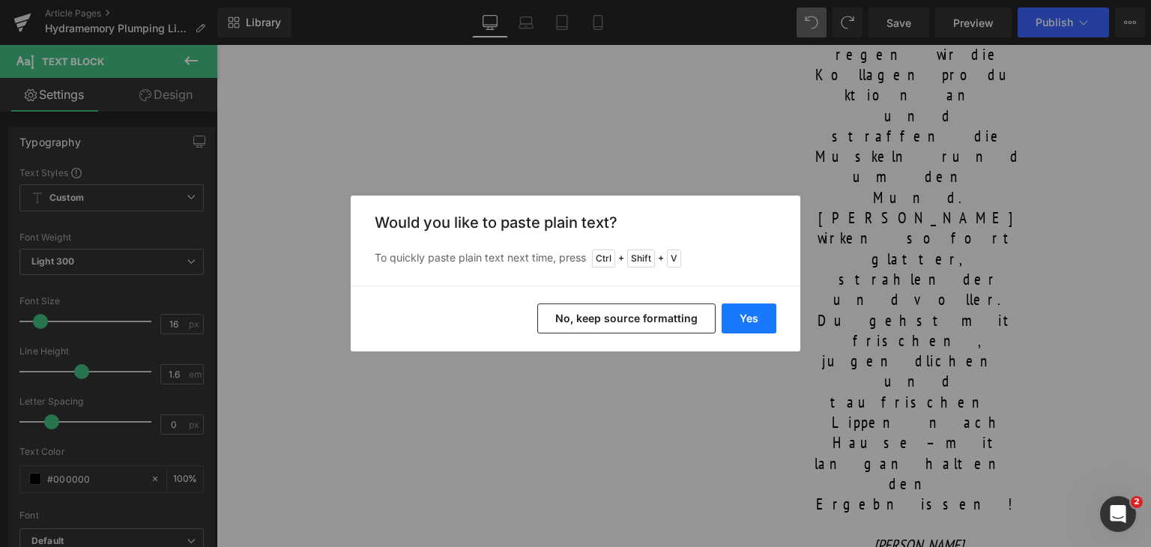
click at [732, 313] on button "Yes" at bounding box center [749, 319] width 55 height 30
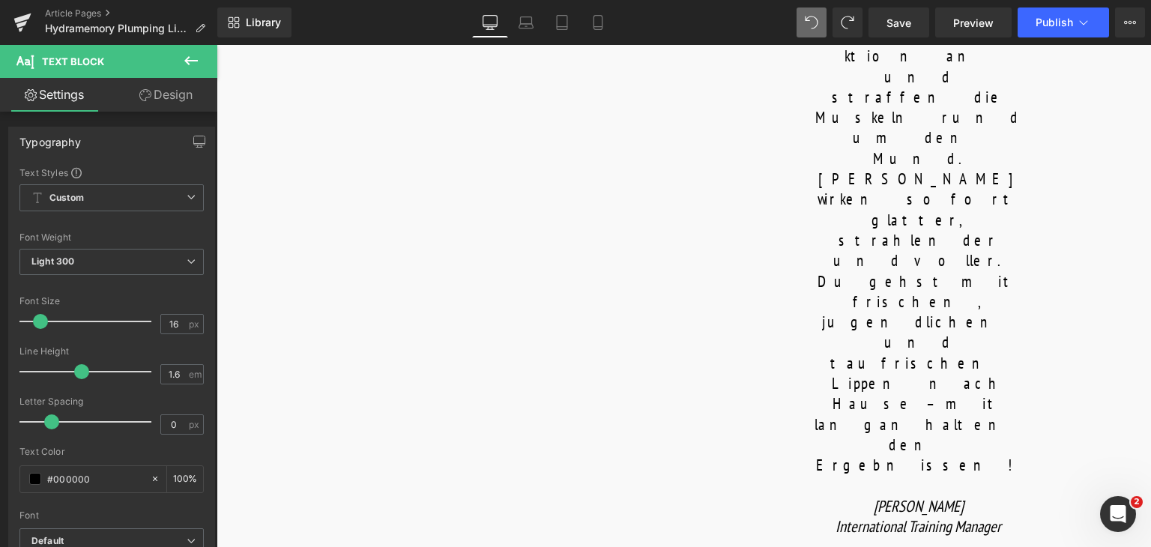
scroll to position [1270, 0]
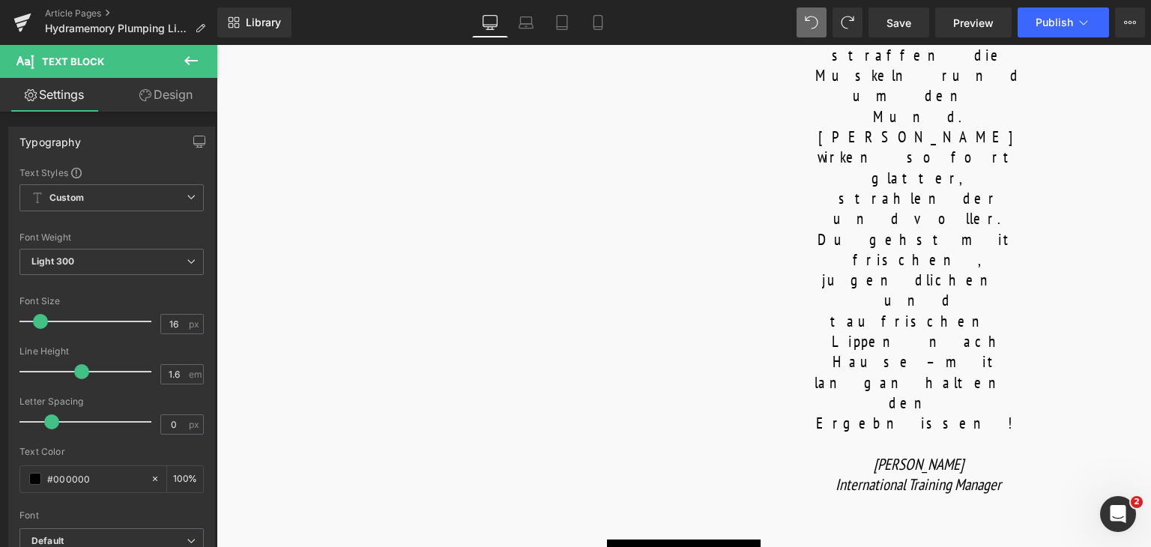
scroll to position [1352, 0]
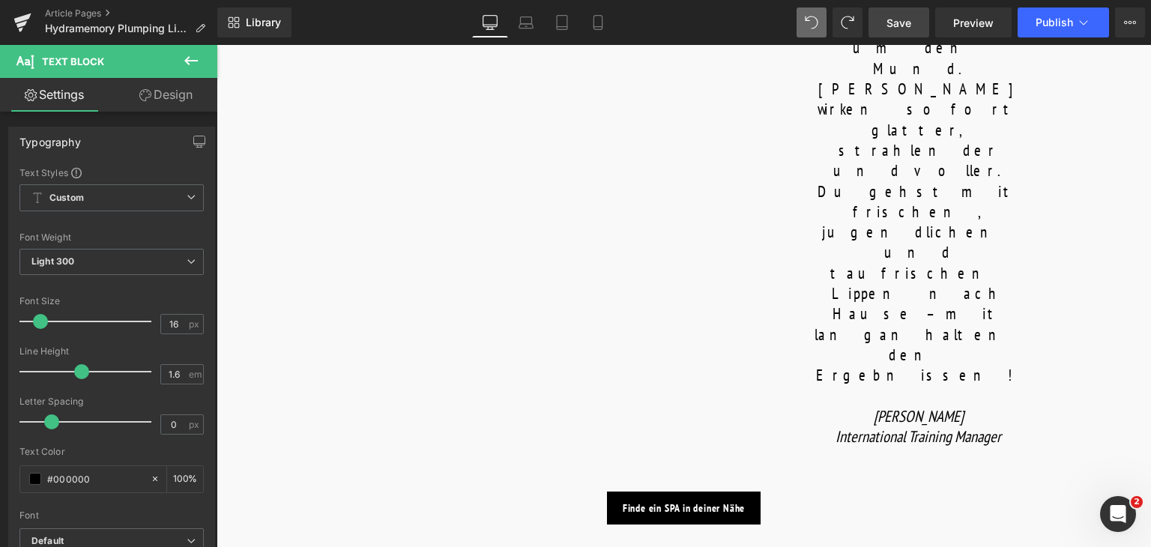
click at [902, 34] on link "Save" at bounding box center [899, 22] width 61 height 30
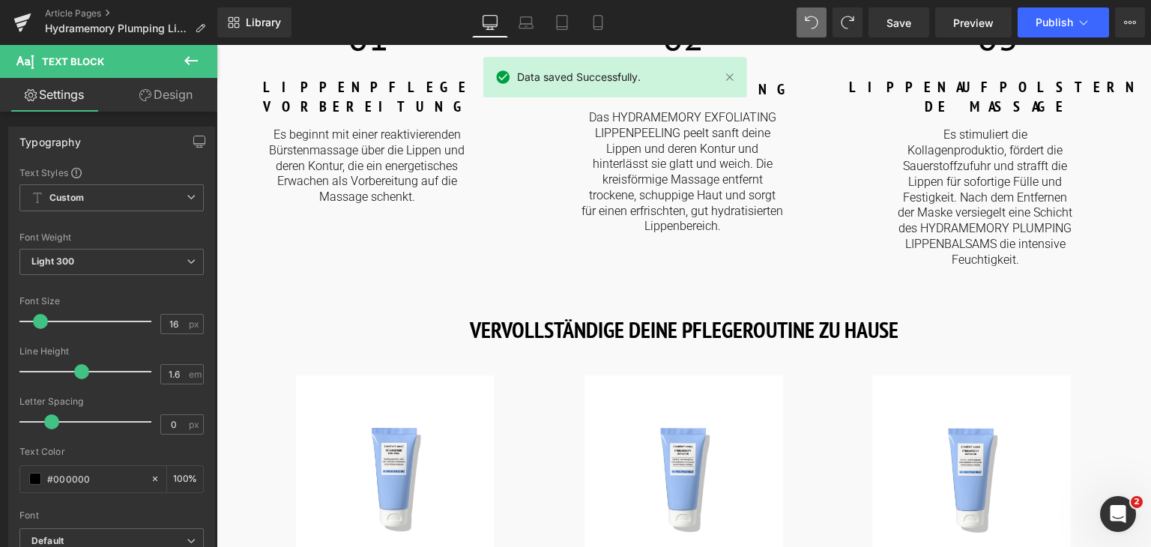
scroll to position [1963, 0]
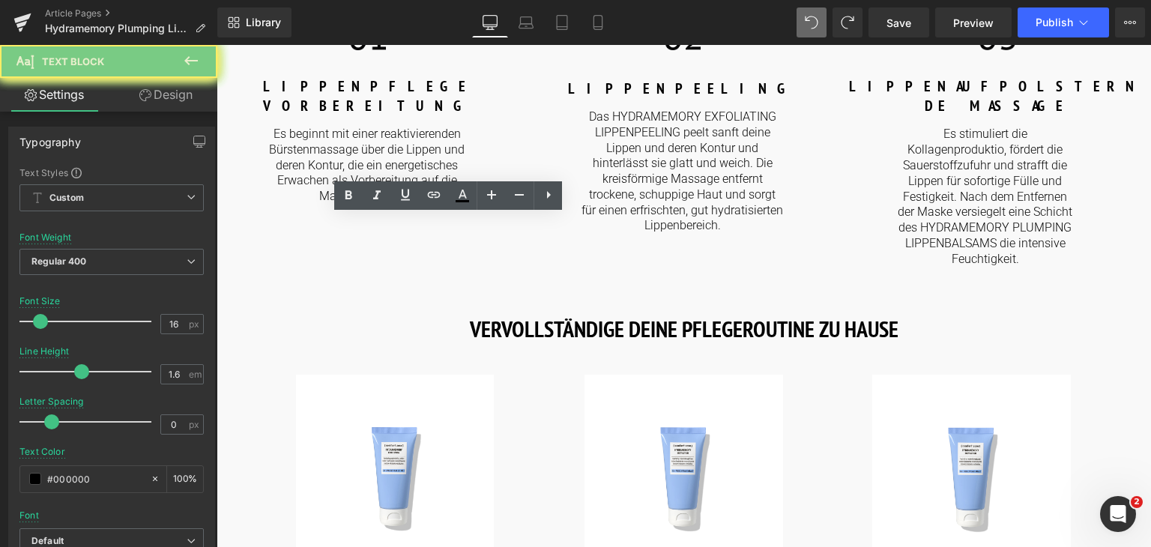
drag, startPoint x: 543, startPoint y: 274, endPoint x: 238, endPoint y: 235, distance: 307.6
paste div
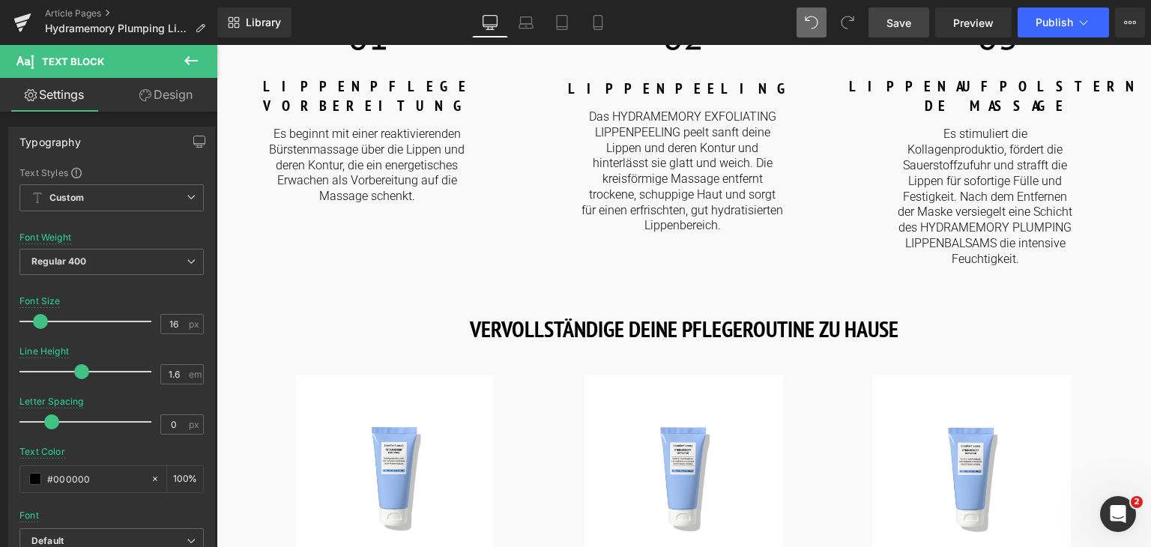
click at [897, 18] on span "Save" at bounding box center [899, 23] width 25 height 16
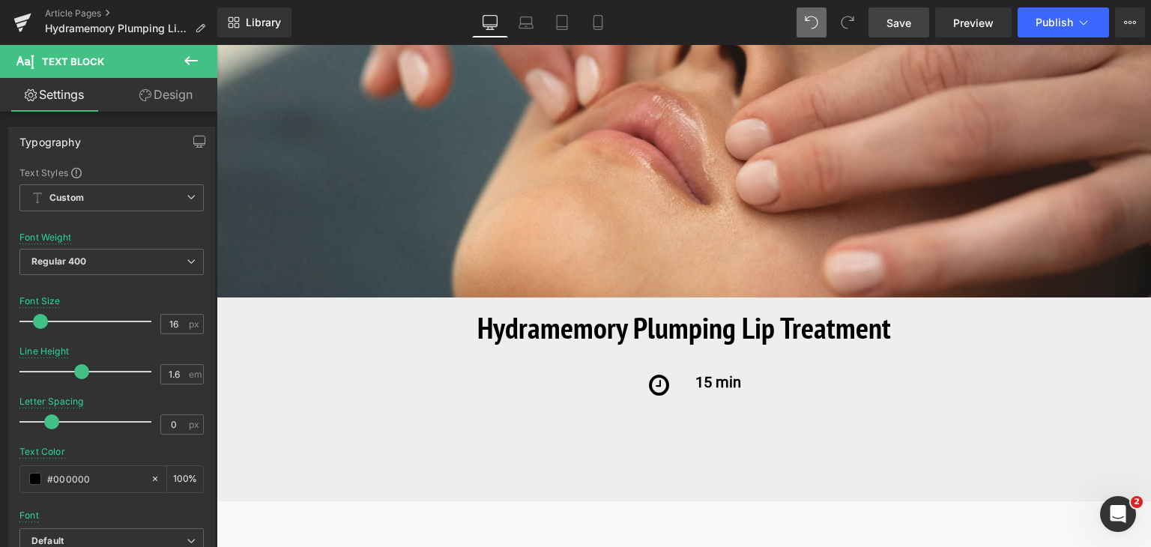
scroll to position [167, 0]
